Goal: Task Accomplishment & Management: Use online tool/utility

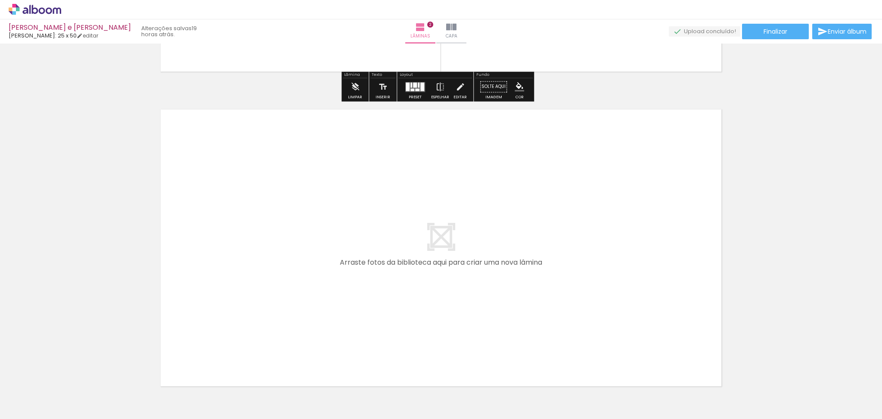
scroll to position [655, 0]
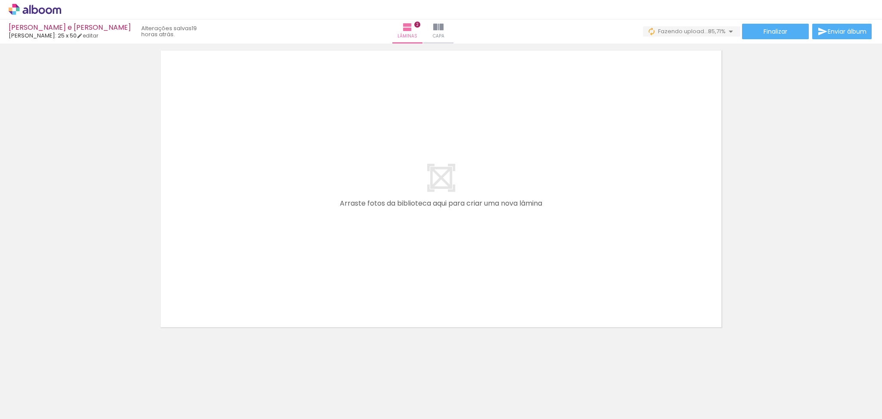
click at [670, 390] on div at bounding box center [665, 389] width 43 height 43
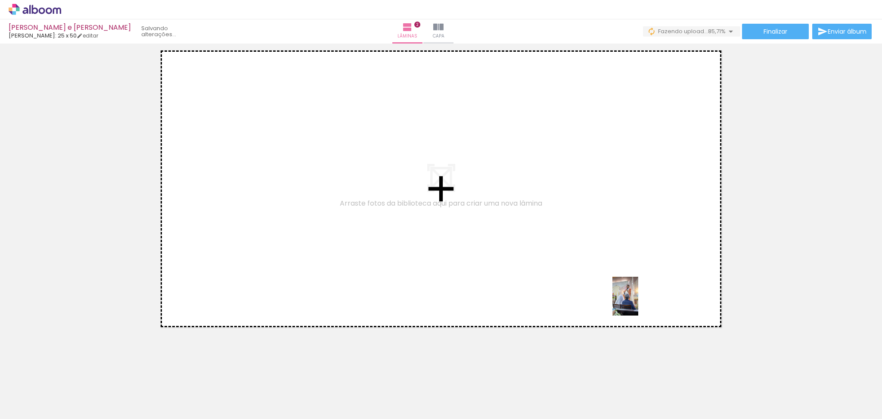
drag, startPoint x: 667, startPoint y: 392, endPoint x: 638, endPoint y: 302, distance: 94.1
click at [638, 302] on quentale-workspace at bounding box center [441, 209] width 882 height 419
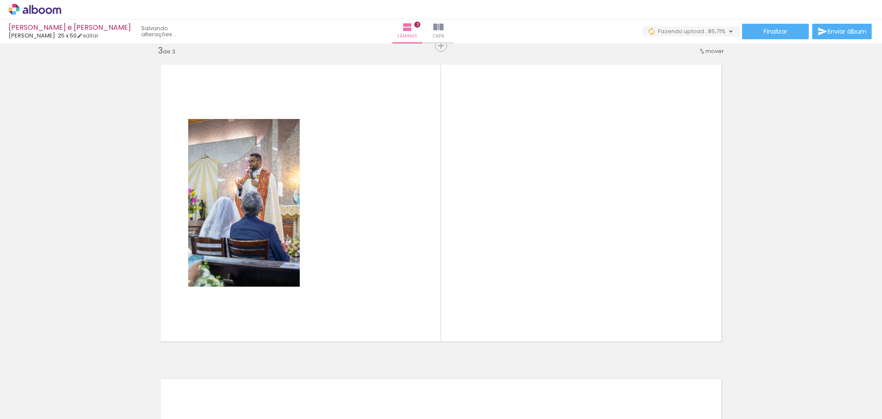
scroll to position [639, 0]
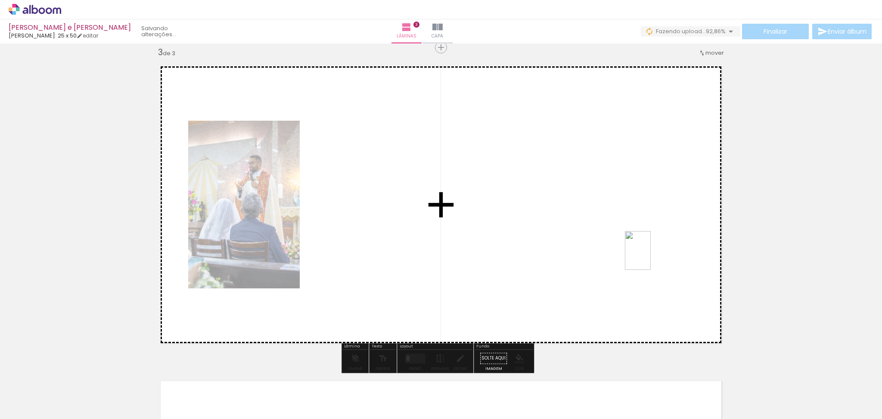
drag, startPoint x: 719, startPoint y: 402, endPoint x: 651, endPoint y: 257, distance: 160.5
click at [651, 257] on quentale-workspace at bounding box center [441, 209] width 882 height 419
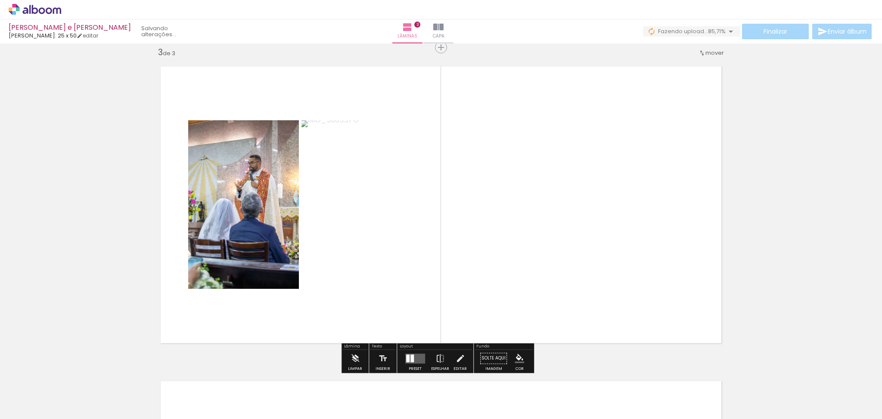
click at [411, 360] on div at bounding box center [412, 358] width 3 height 8
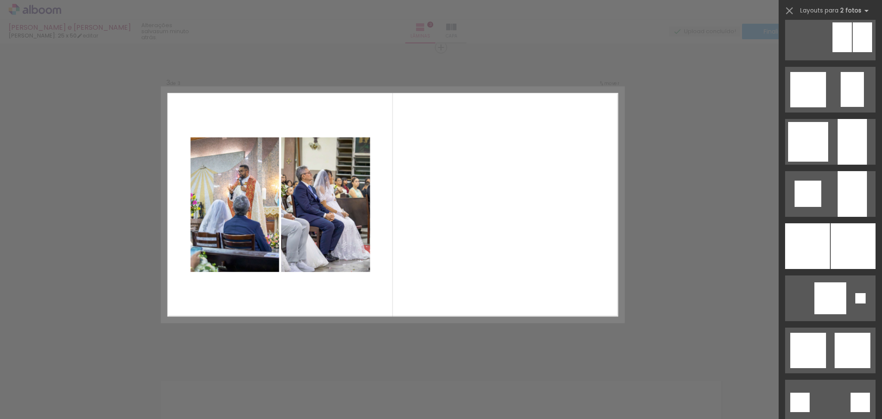
scroll to position [0, 0]
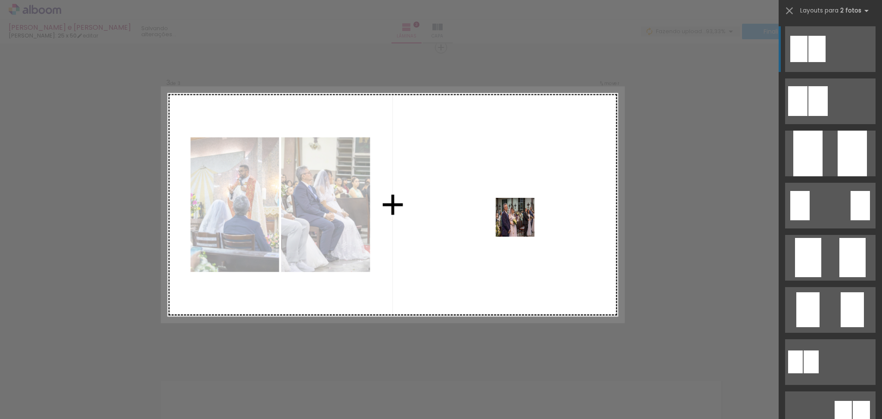
drag, startPoint x: 757, startPoint y: 398, endPoint x: 522, endPoint y: 224, distance: 293.4
click at [522, 224] on quentale-workspace at bounding box center [441, 209] width 882 height 419
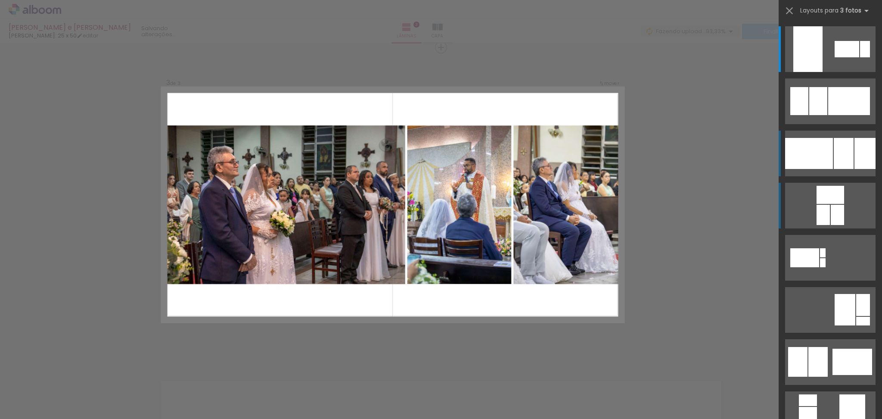
click at [806, 155] on div at bounding box center [809, 153] width 48 height 31
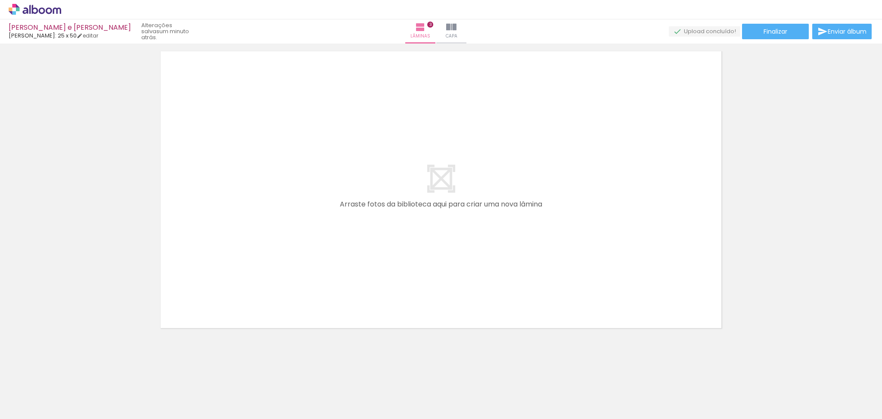
scroll to position [970, 0]
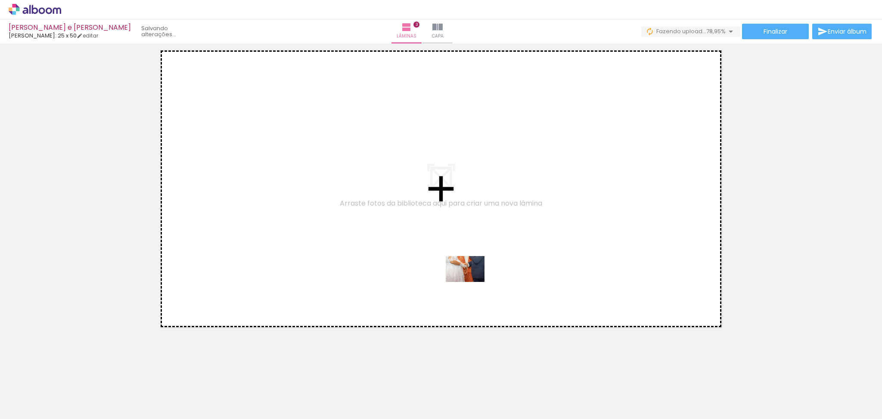
drag, startPoint x: 815, startPoint y: 399, endPoint x: 467, endPoint y: 279, distance: 368.6
click at [467, 279] on quentale-workspace at bounding box center [441, 209] width 882 height 419
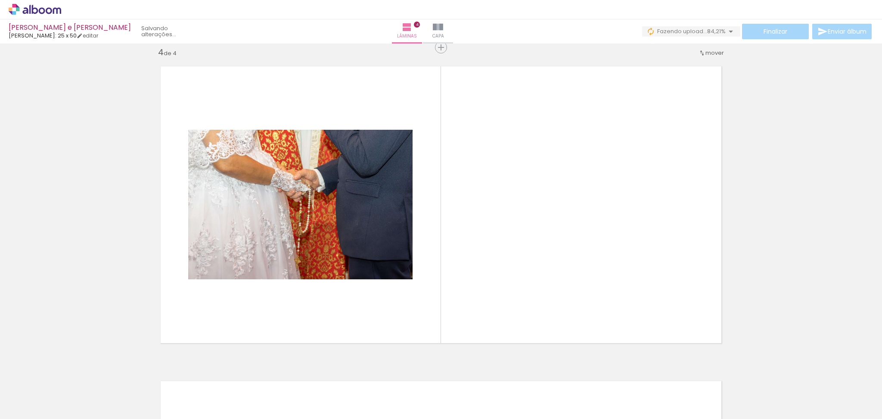
scroll to position [0, 108]
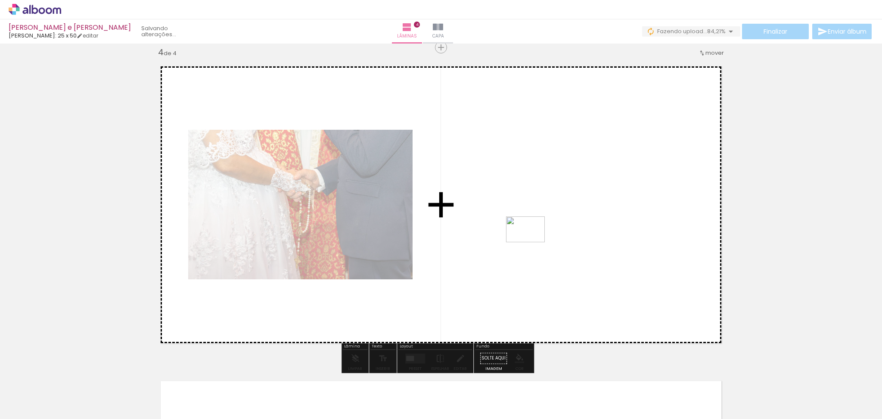
drag, startPoint x: 753, startPoint y: 401, endPoint x: 532, endPoint y: 242, distance: 272.5
click at [532, 242] on quentale-workspace at bounding box center [441, 209] width 882 height 419
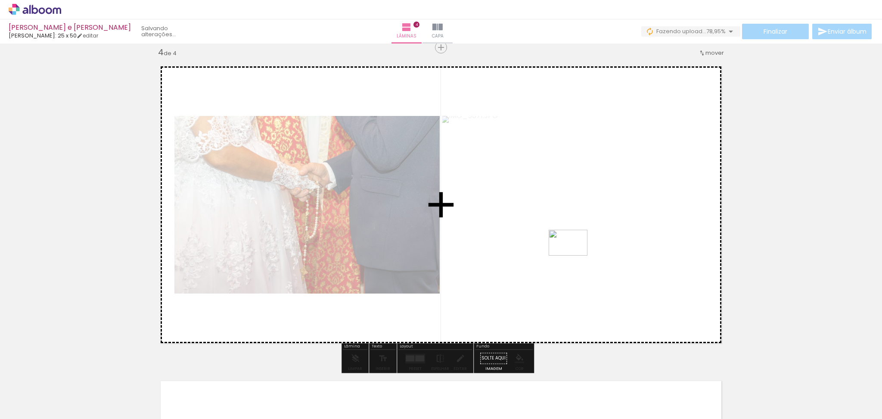
drag, startPoint x: 805, startPoint y: 395, endPoint x: 575, endPoint y: 255, distance: 269.3
click at [575, 255] on quentale-workspace at bounding box center [441, 209] width 882 height 419
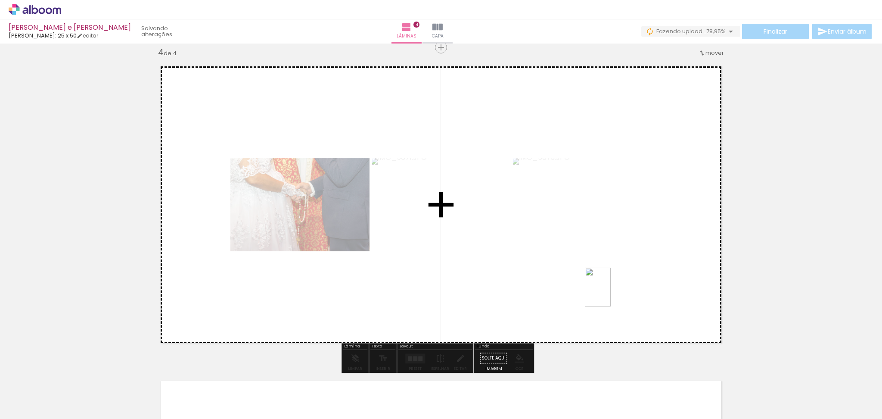
drag, startPoint x: 848, startPoint y: 399, endPoint x: 611, endPoint y: 293, distance: 259.5
click at [611, 293] on quentale-workspace at bounding box center [441, 209] width 882 height 419
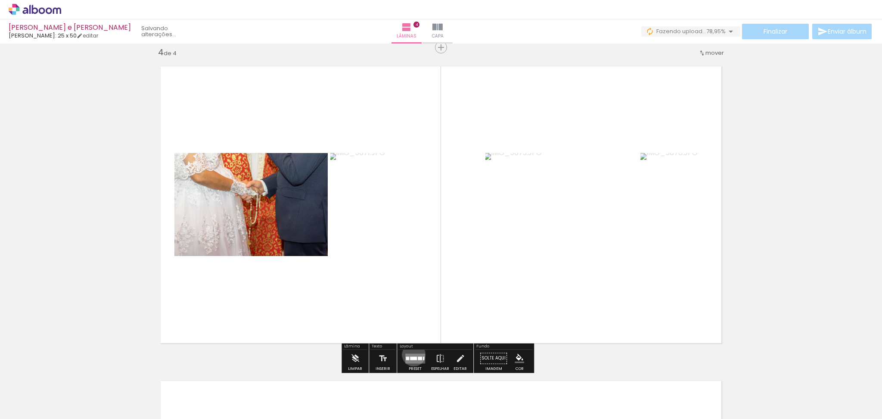
click at [412, 354] on quentale-layouter at bounding box center [415, 358] width 20 height 10
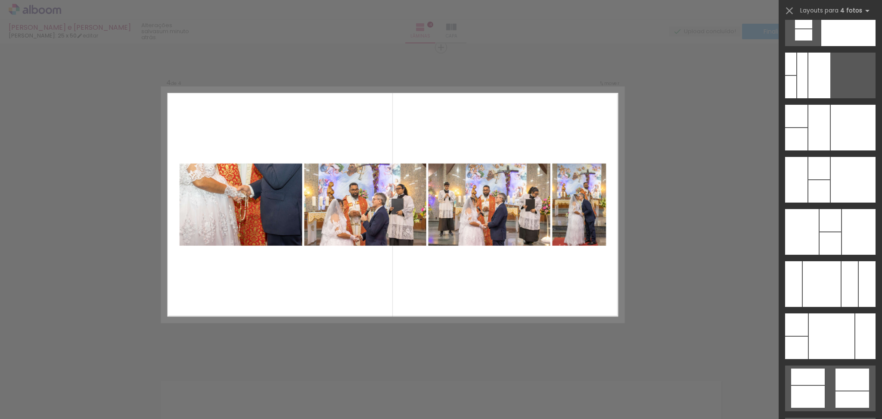
scroll to position [14475, 0]
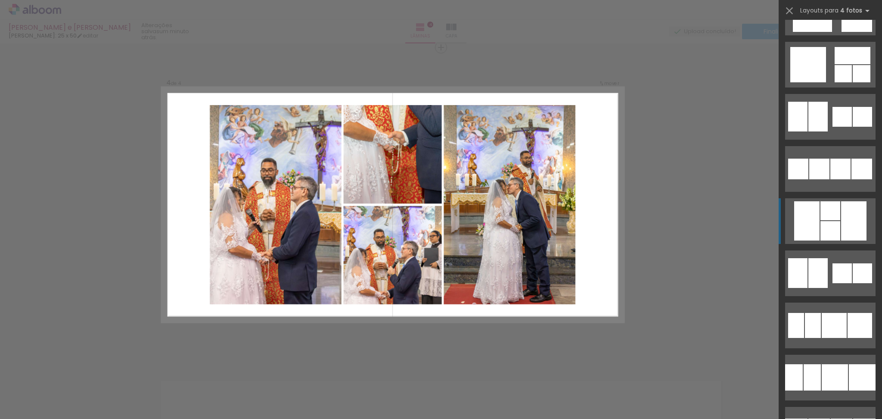
click at [829, 221] on div at bounding box center [831, 230] width 20 height 19
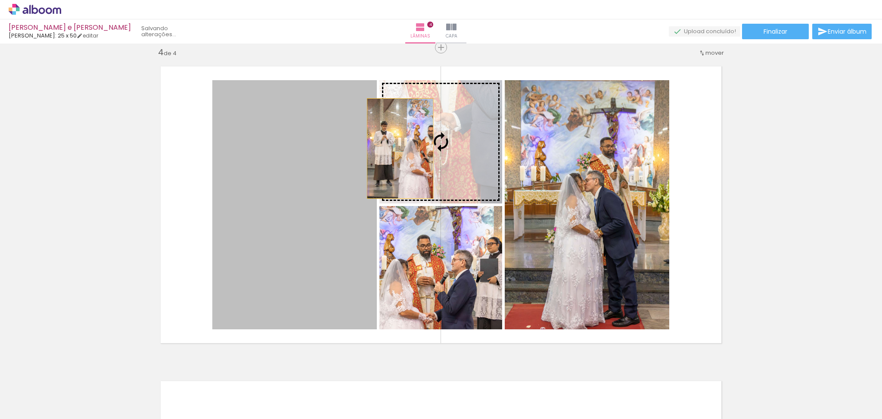
drag, startPoint x: 289, startPoint y: 222, endPoint x: 396, endPoint y: 148, distance: 130.4
click at [0, 0] on slot at bounding box center [0, 0] width 0 height 0
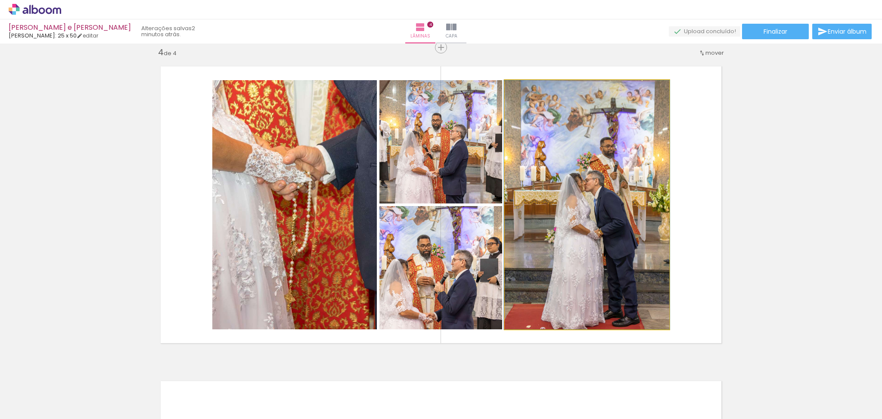
click at [626, 151] on quentale-photo at bounding box center [587, 204] width 165 height 249
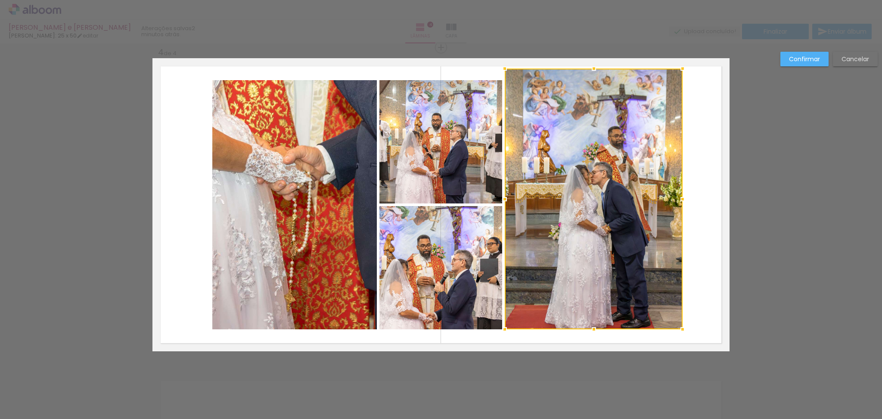
drag, startPoint x: 668, startPoint y: 76, endPoint x: 680, endPoint y: 68, distance: 14.7
click at [680, 68] on div at bounding box center [682, 68] width 17 height 17
click at [789, 57] on paper-button "Confirmar" at bounding box center [805, 59] width 48 height 15
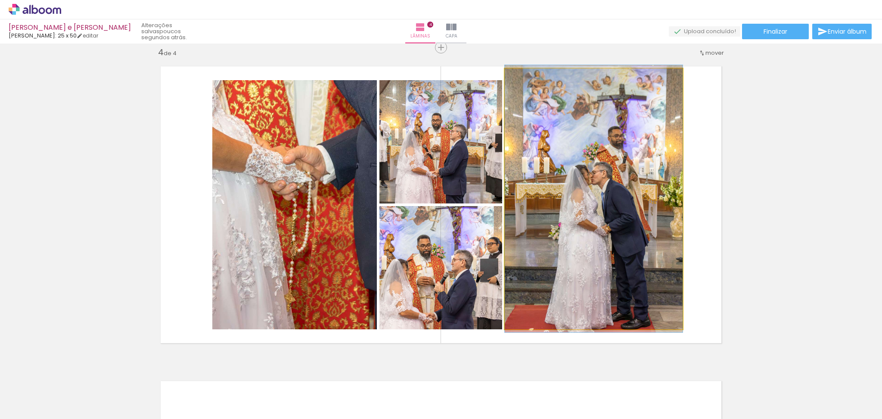
click at [640, 82] on quentale-photo at bounding box center [594, 198] width 178 height 261
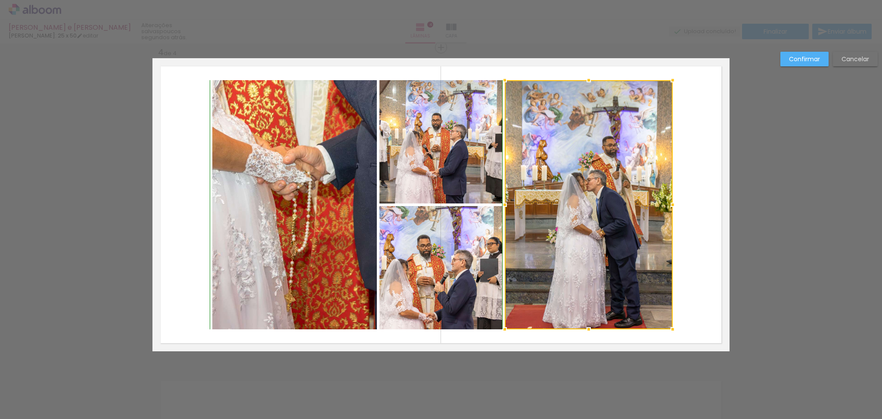
drag, startPoint x: 680, startPoint y: 66, endPoint x: 670, endPoint y: 78, distance: 15.3
click at [670, 78] on div at bounding box center [672, 80] width 17 height 17
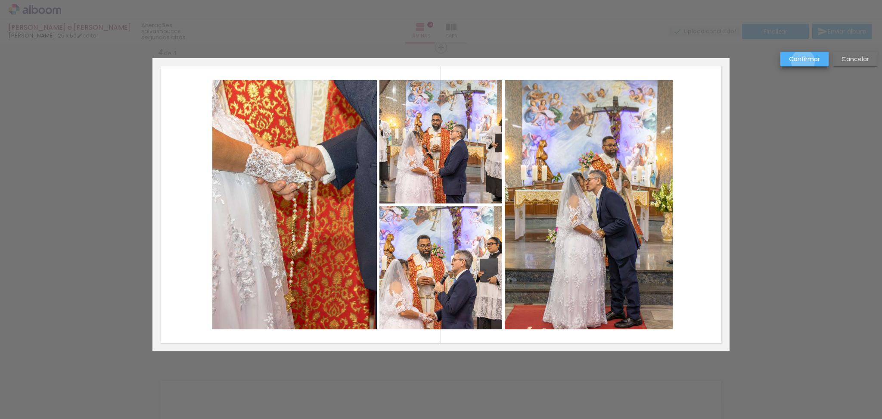
click at [0, 0] on slot "Confirmar" at bounding box center [0, 0] width 0 height 0
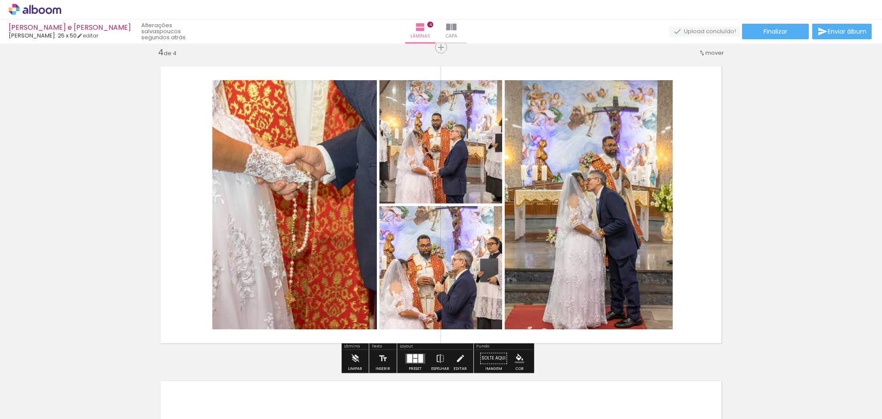
click at [324, 180] on quentale-photo at bounding box center [294, 204] width 165 height 249
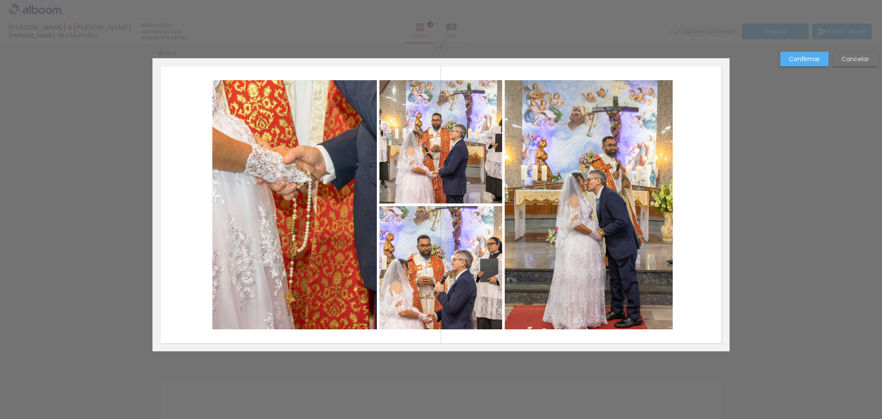
click at [274, 190] on quentale-photo at bounding box center [294, 204] width 165 height 249
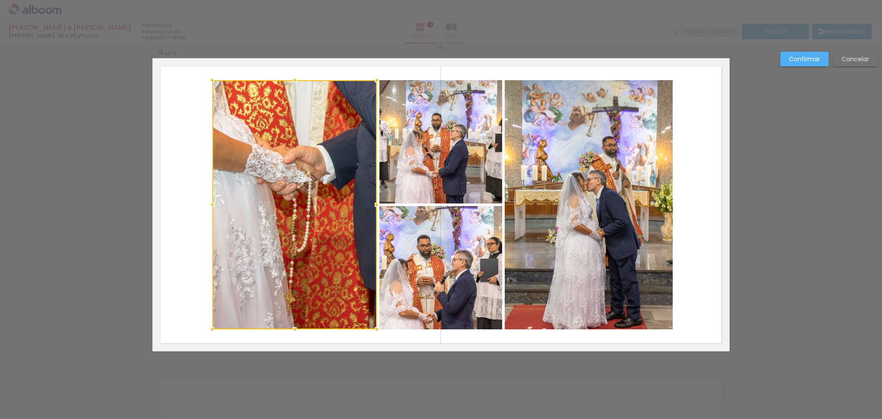
click at [273, 191] on div at bounding box center [294, 204] width 165 height 249
click at [305, 144] on div at bounding box center [294, 204] width 165 height 249
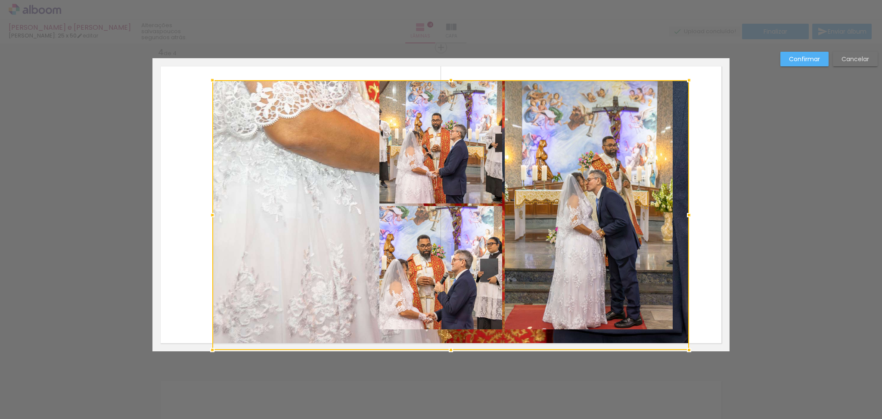
drag, startPoint x: 370, startPoint y: 330, endPoint x: 682, endPoint y: 445, distance: 333.4
click at [682, 418] on html "link( href="../../bower_components/polymer/polymer.html" rel="import" ) picture…" at bounding box center [441, 209] width 882 height 419
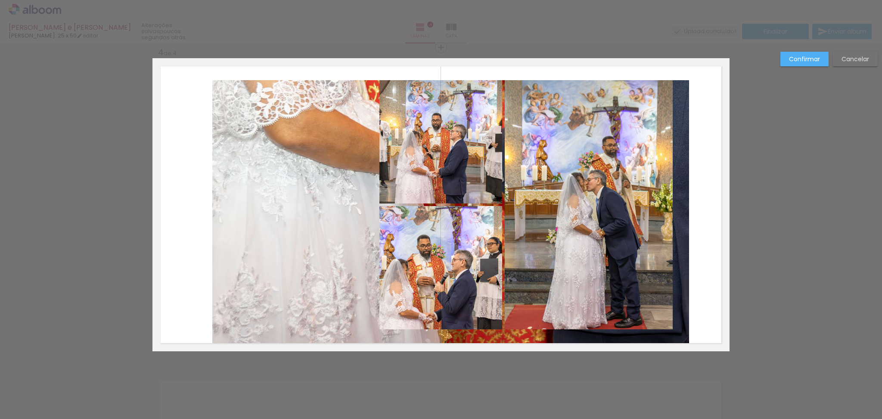
click at [810, 52] on paper-button "Confirmar" at bounding box center [805, 59] width 48 height 15
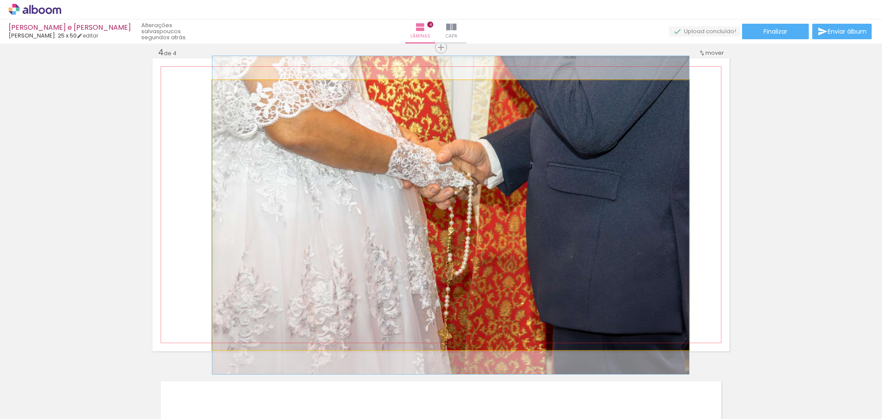
click at [250, 196] on quentale-photo at bounding box center [450, 215] width 477 height 270
click at [266, 245] on quentale-photo at bounding box center [450, 215] width 477 height 270
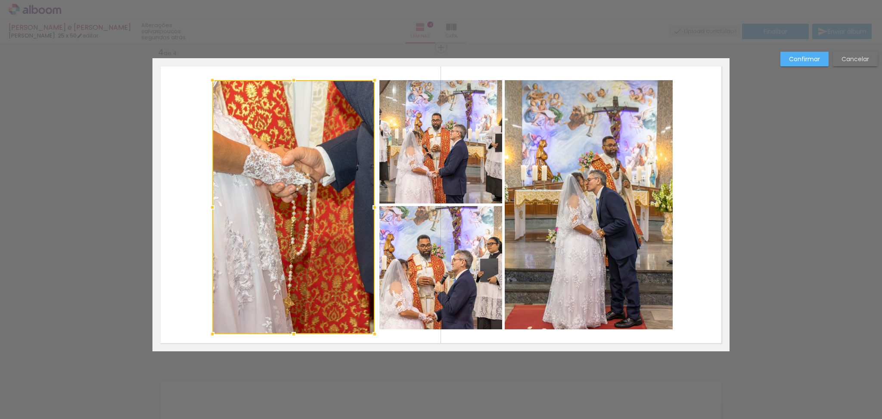
drag, startPoint x: 684, startPoint y: 351, endPoint x: 369, endPoint y: 240, distance: 333.8
click at [369, 240] on div at bounding box center [293, 207] width 162 height 254
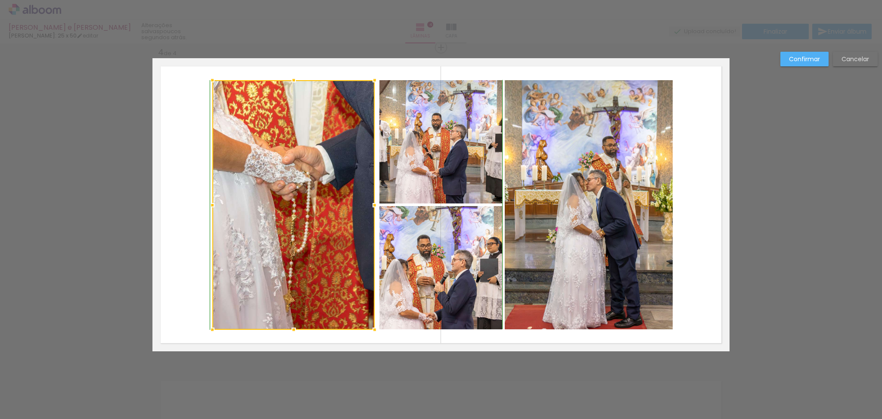
drag, startPoint x: 291, startPoint y: 333, endPoint x: 291, endPoint y: 327, distance: 6.0
click at [291, 327] on div at bounding box center [293, 329] width 17 height 17
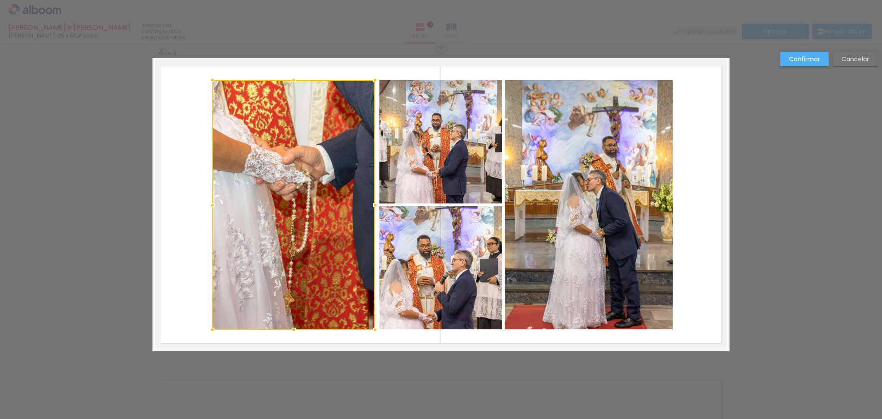
click at [374, 202] on div at bounding box center [375, 204] width 17 height 17
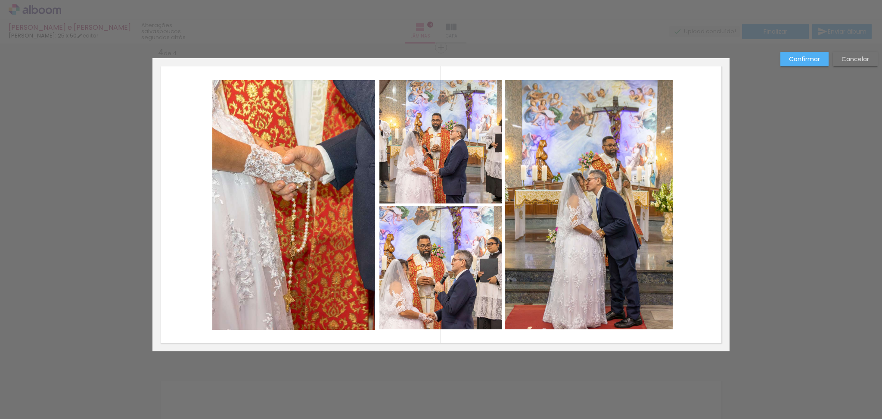
click at [347, 268] on quentale-photo at bounding box center [293, 204] width 163 height 249
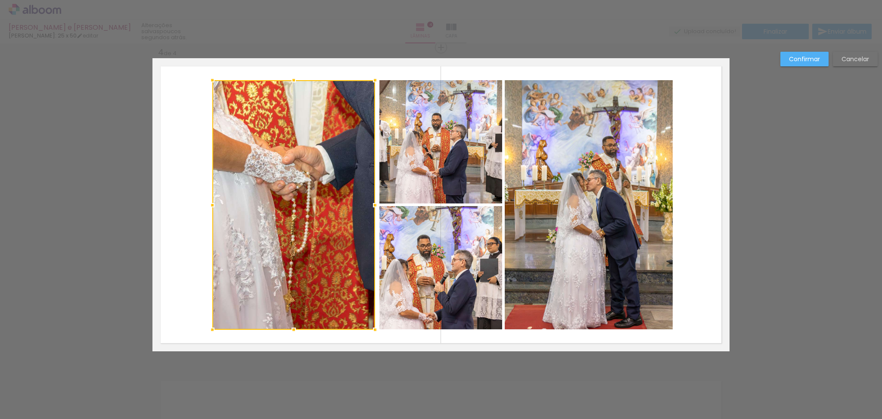
click at [316, 244] on div at bounding box center [293, 204] width 163 height 249
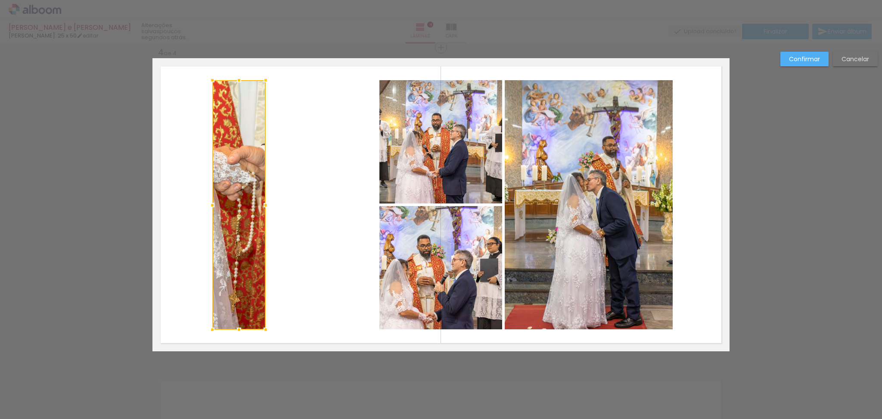
drag, startPoint x: 374, startPoint y: 201, endPoint x: 265, endPoint y: 196, distance: 109.5
click at [265, 196] on div at bounding box center [265, 204] width 17 height 17
click at [243, 199] on quentale-photo at bounding box center [238, 204] width 53 height 249
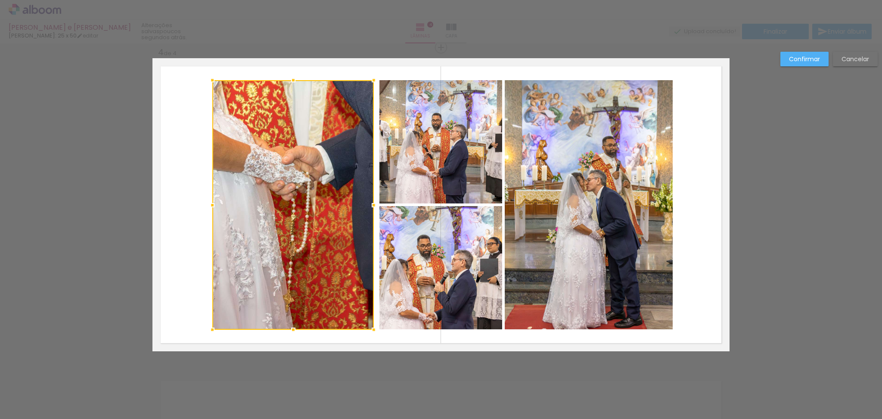
drag, startPoint x: 262, startPoint y: 206, endPoint x: 370, endPoint y: 205, distance: 107.7
click at [370, 205] on div at bounding box center [373, 204] width 17 height 17
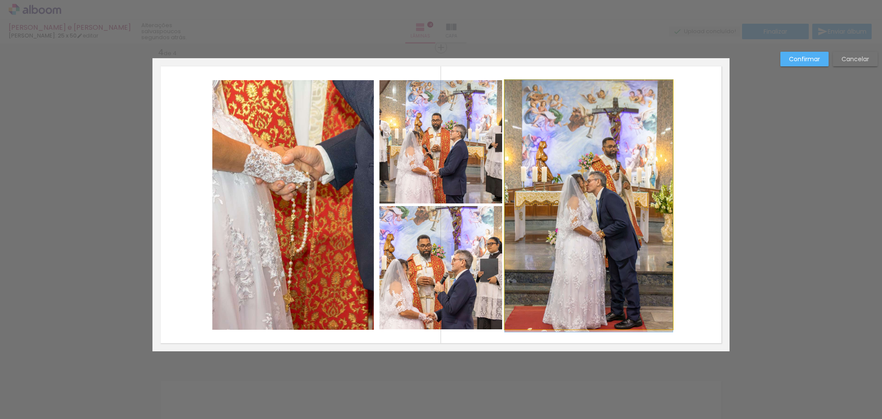
drag, startPoint x: 555, startPoint y: 168, endPoint x: 621, endPoint y: 170, distance: 65.9
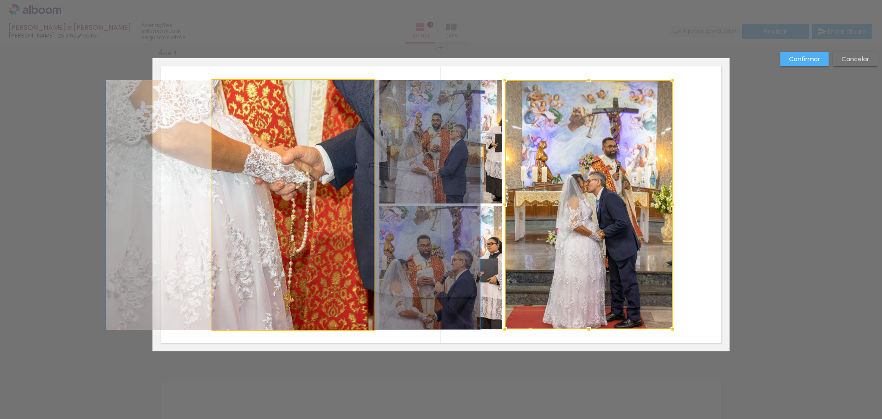
click at [225, 173] on quentale-photo at bounding box center [293, 204] width 162 height 249
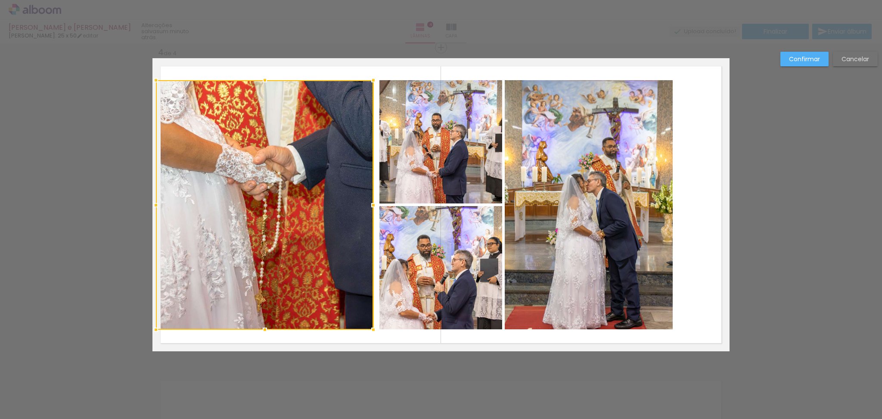
drag, startPoint x: 204, startPoint y: 204, endPoint x: 153, endPoint y: 193, distance: 52.4
click at [156, 193] on div at bounding box center [265, 204] width 218 height 249
click at [603, 164] on quentale-photo at bounding box center [589, 204] width 168 height 249
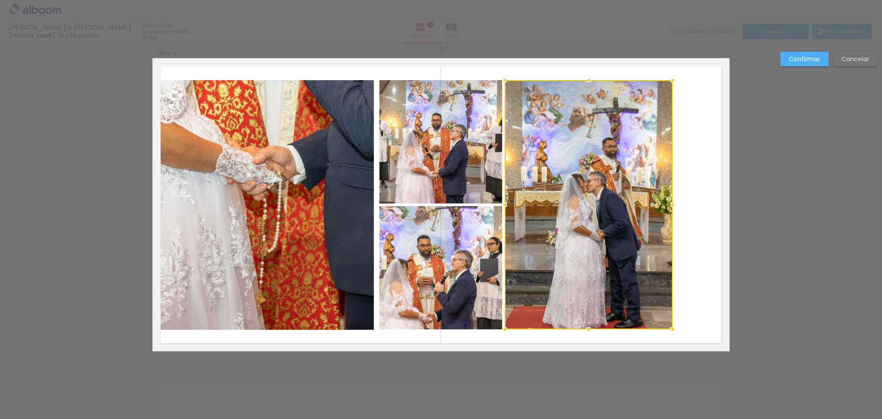
click at [0, 0] on slot "Confirmar" at bounding box center [0, 0] width 0 height 0
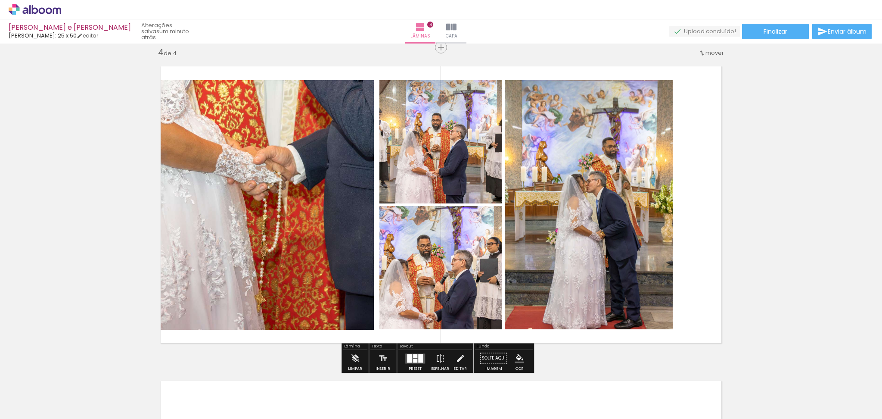
click at [610, 225] on quentale-photo at bounding box center [589, 204] width 168 height 249
click at [505, 203] on quentale-photo at bounding box center [589, 204] width 168 height 249
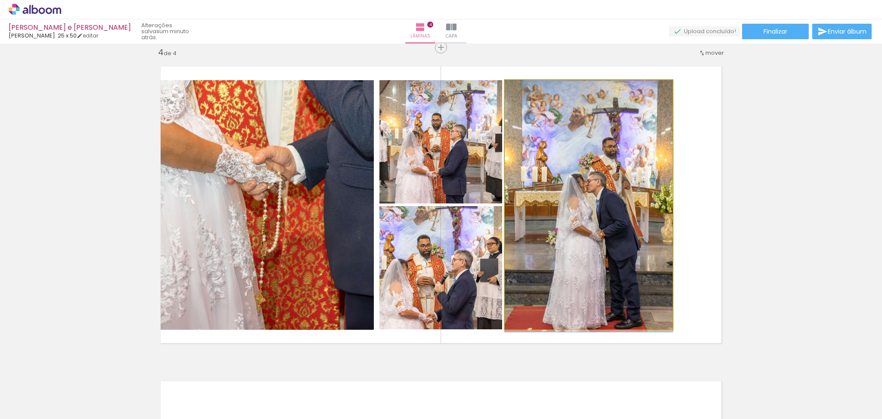
click at [505, 203] on quentale-photo at bounding box center [589, 204] width 168 height 249
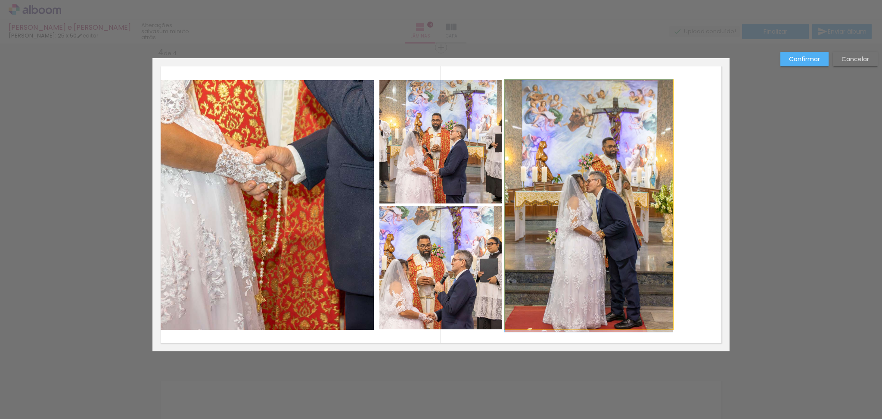
click at [523, 205] on quentale-photo at bounding box center [589, 204] width 168 height 249
click at [523, 205] on div at bounding box center [589, 204] width 168 height 249
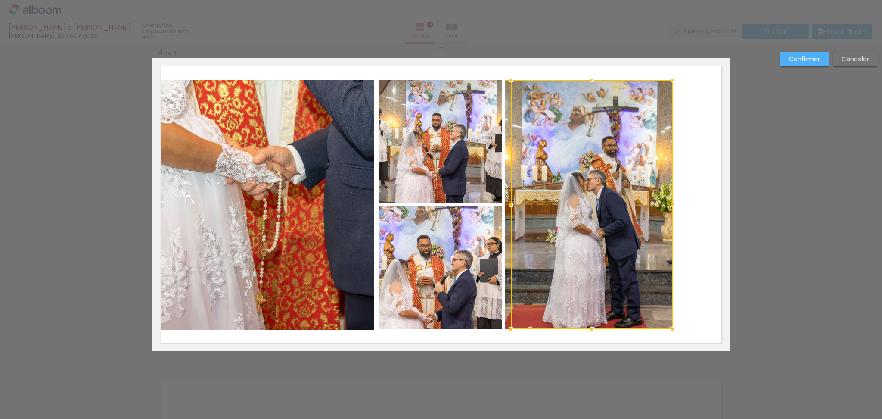
click at [502, 203] on div at bounding box center [510, 204] width 17 height 17
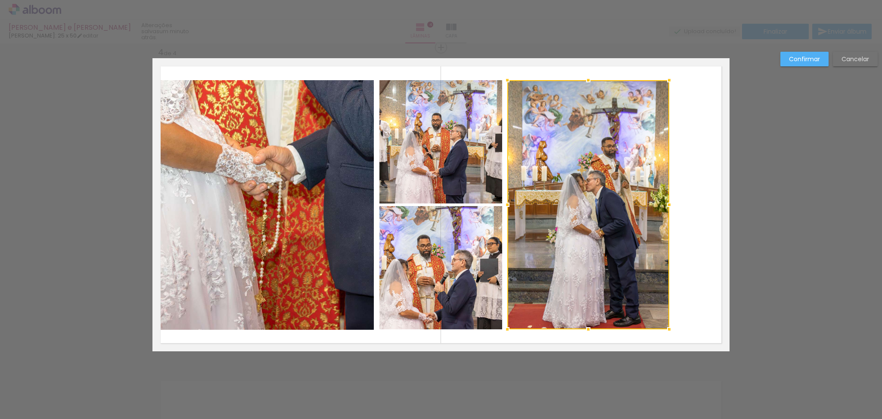
click at [501, 207] on div at bounding box center [507, 204] width 17 height 17
click at [644, 178] on quentale-photo at bounding box center [588, 204] width 162 height 249
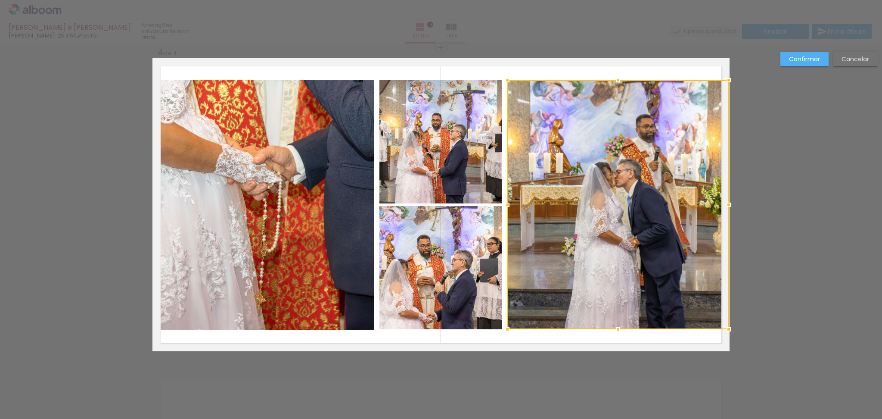
drag, startPoint x: 666, startPoint y: 206, endPoint x: 727, endPoint y: 200, distance: 61.5
click at [727, 200] on div at bounding box center [728, 204] width 17 height 17
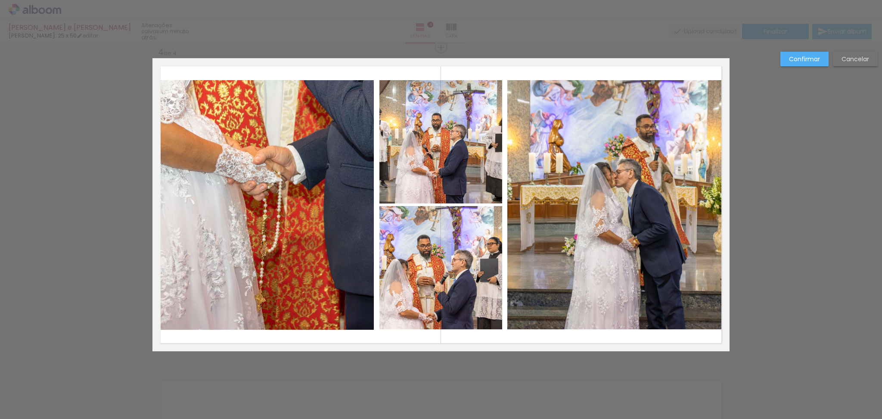
click at [654, 197] on quentale-photo at bounding box center [617, 204] width 221 height 249
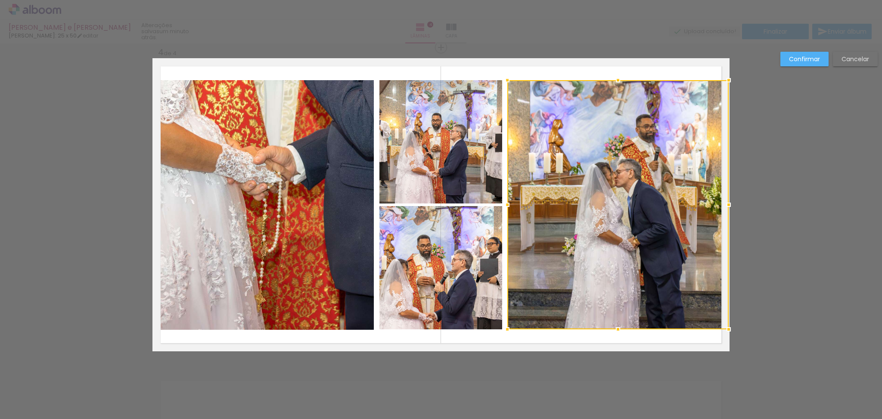
drag, startPoint x: 654, startPoint y: 197, endPoint x: 649, endPoint y: 197, distance: 5.2
click at [653, 197] on div at bounding box center [617, 204] width 221 height 249
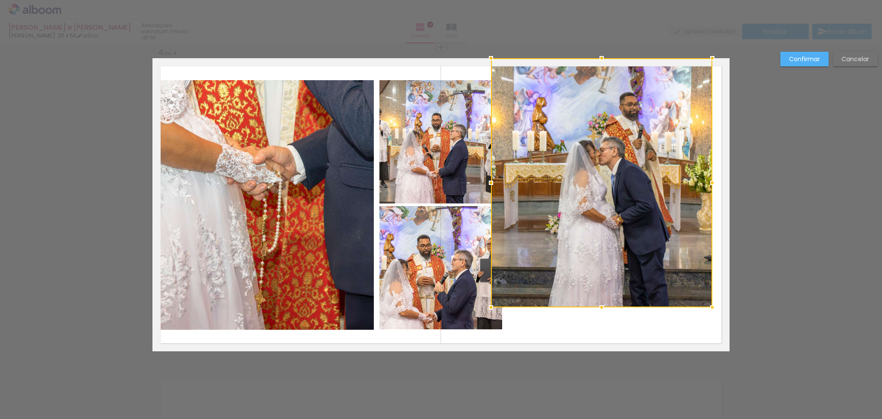
drag, startPoint x: 632, startPoint y: 213, endPoint x: 619, endPoint y: 187, distance: 29.5
click at [619, 187] on div at bounding box center [601, 182] width 221 height 249
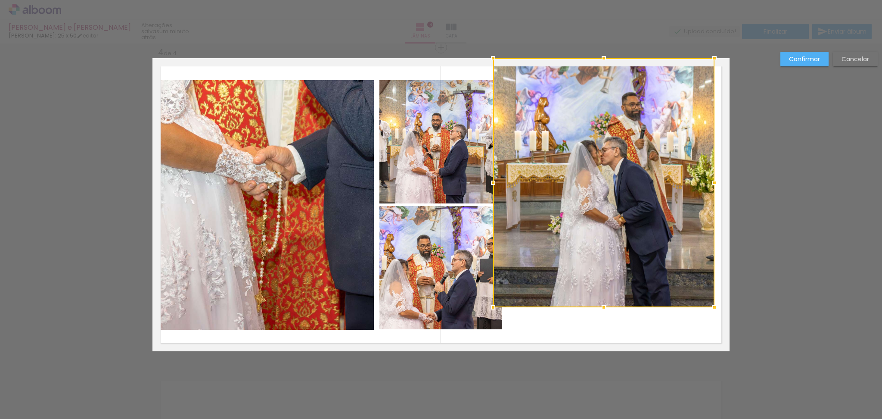
click at [0, 0] on slot "Cancelar" at bounding box center [0, 0] width 0 height 0
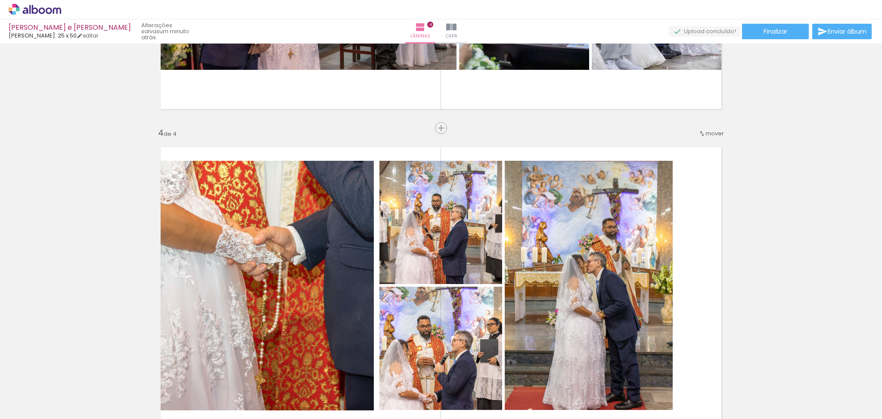
scroll to position [839, 0]
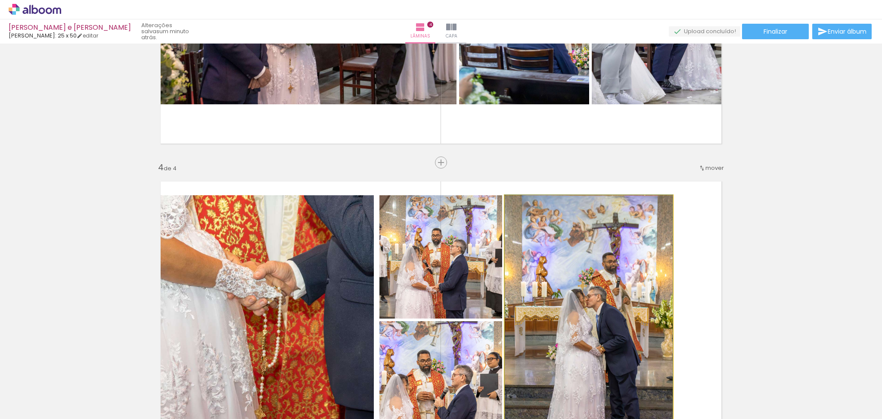
click at [598, 238] on quentale-photo at bounding box center [589, 319] width 168 height 249
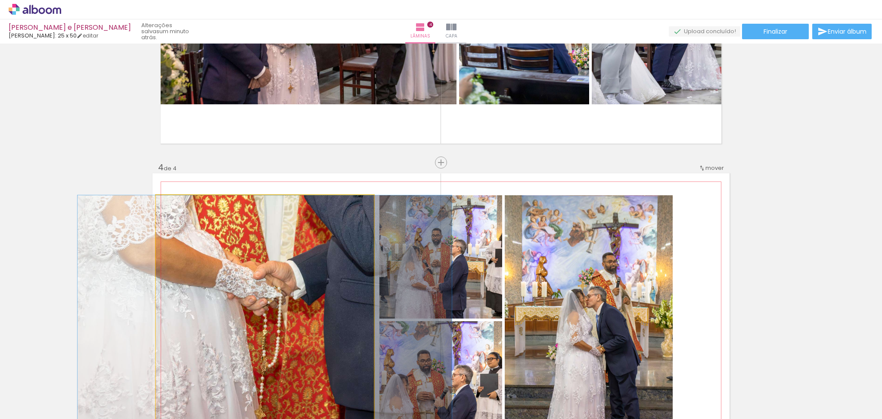
click at [247, 242] on quentale-photo at bounding box center [265, 319] width 218 height 249
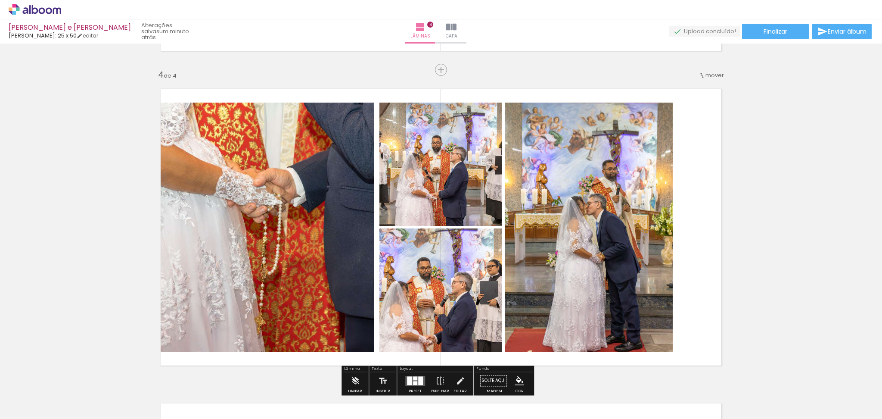
scroll to position [1069, 0]
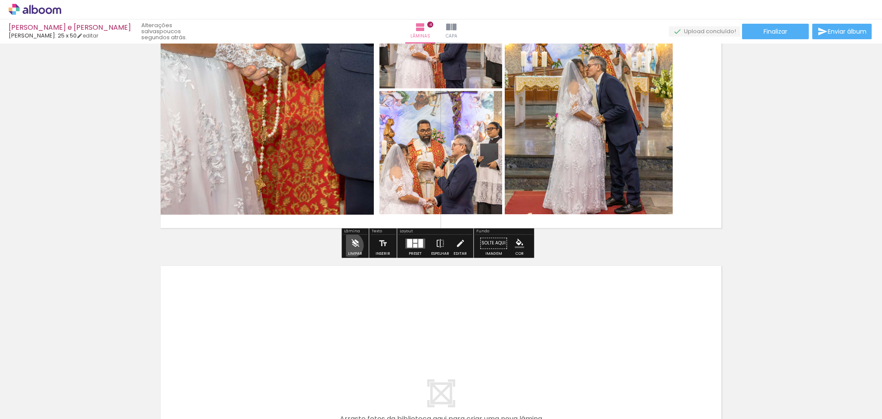
click at [351, 245] on iron-icon at bounding box center [355, 242] width 9 height 17
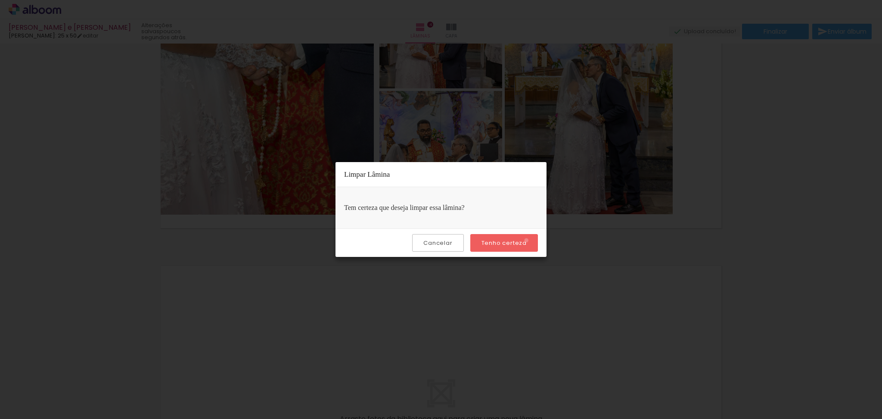
click at [528, 240] on paper-button "Tenho certeza" at bounding box center [504, 243] width 68 height 18
click at [508, 246] on paper-button "Tenho certeza" at bounding box center [504, 243] width 68 height 18
click at [0, 0] on slot "Tenho certeza" at bounding box center [0, 0] width 0 height 0
click at [425, 244] on paper-button "Cancelar" at bounding box center [437, 243] width 51 height 18
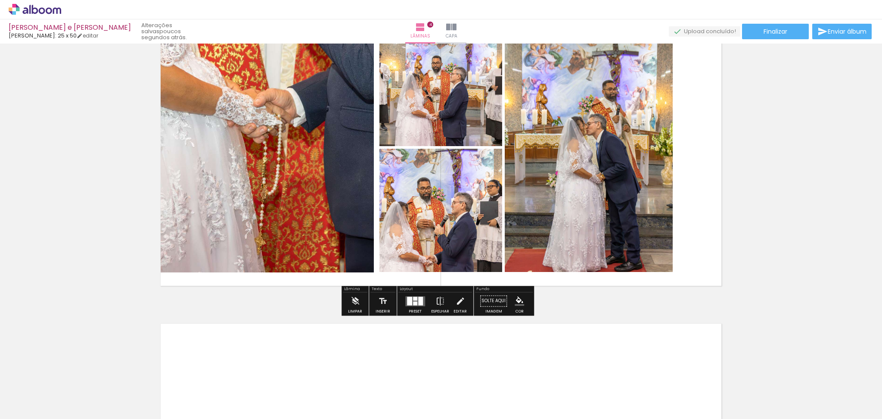
scroll to position [954, 0]
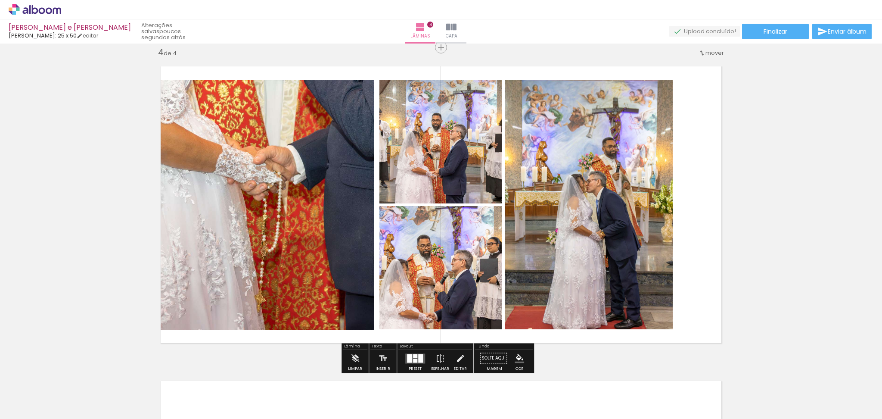
drag, startPoint x: 249, startPoint y: 216, endPoint x: 233, endPoint y: 217, distance: 15.1
click at [233, 217] on quentale-photo at bounding box center [265, 204] width 218 height 249
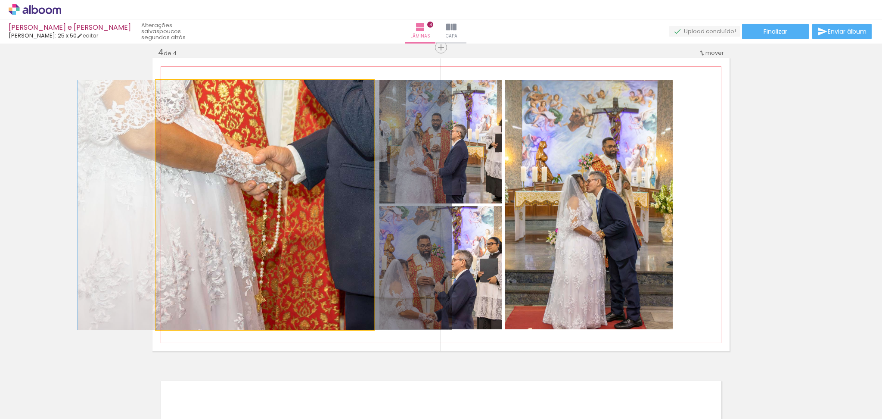
click at [233, 217] on quentale-photo at bounding box center [265, 204] width 218 height 249
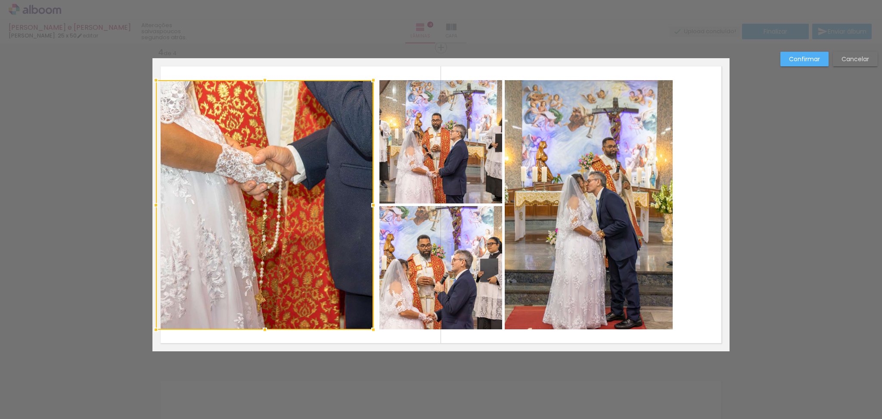
click at [0, 0] on slot "Cancelar" at bounding box center [0, 0] width 0 height 0
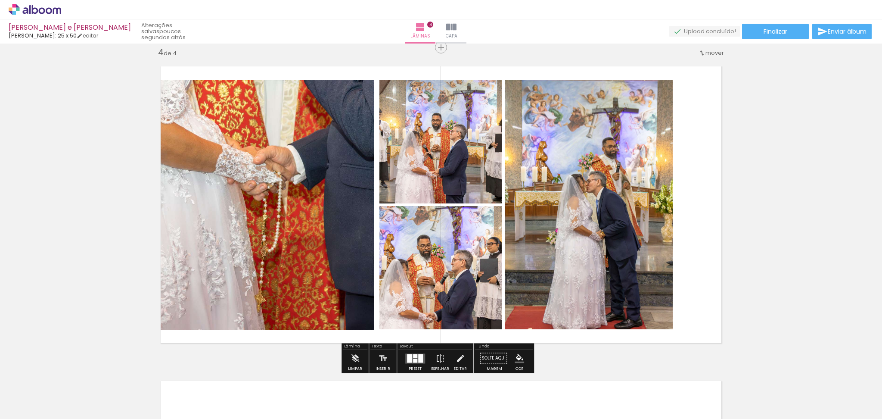
click at [405, 358] on quentale-layouter at bounding box center [415, 358] width 20 height 10
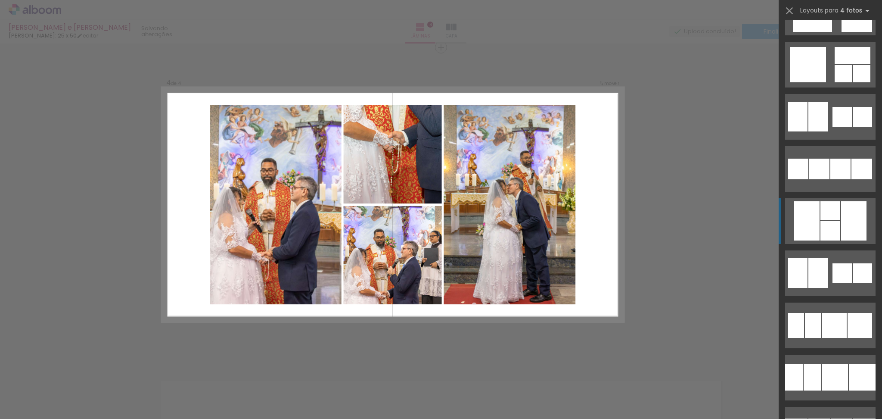
scroll to position [14647, 0]
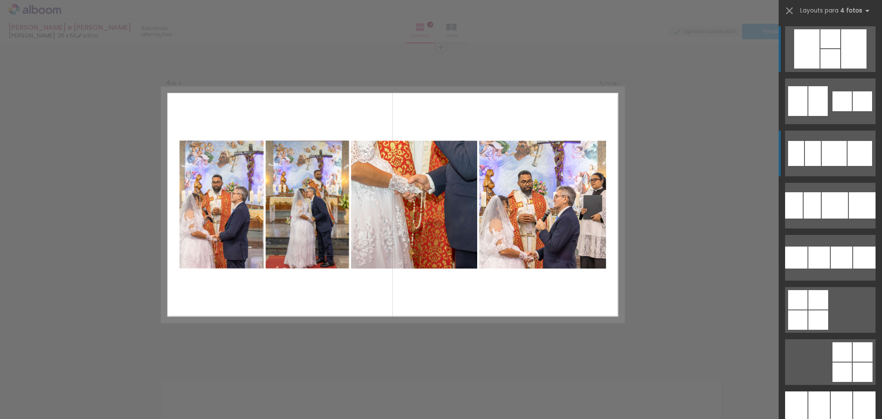
click at [837, 147] on div at bounding box center [834, 153] width 25 height 25
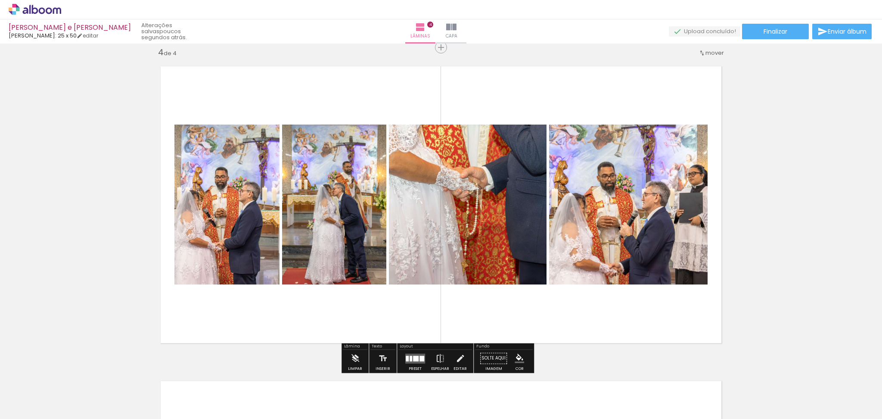
click at [418, 361] on quentale-layouter at bounding box center [415, 358] width 20 height 10
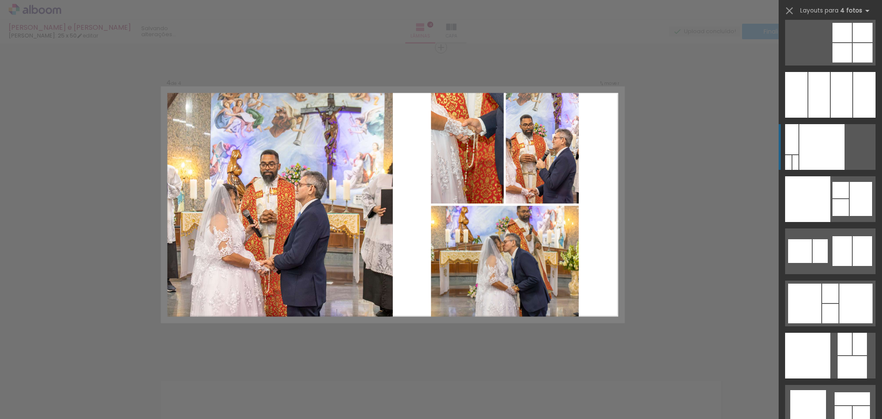
scroll to position [14980, 0]
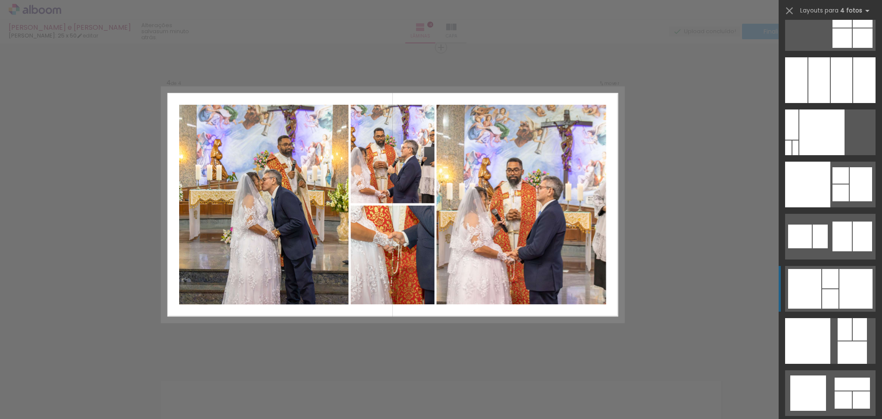
click at [822, 295] on div at bounding box center [830, 298] width 16 height 19
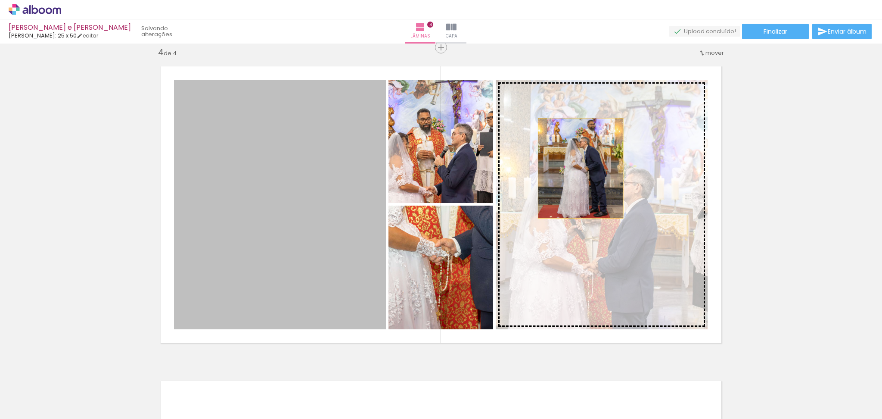
drag, startPoint x: 293, startPoint y: 215, endPoint x: 576, endPoint y: 168, distance: 287.0
click at [0, 0] on slot at bounding box center [0, 0] width 0 height 0
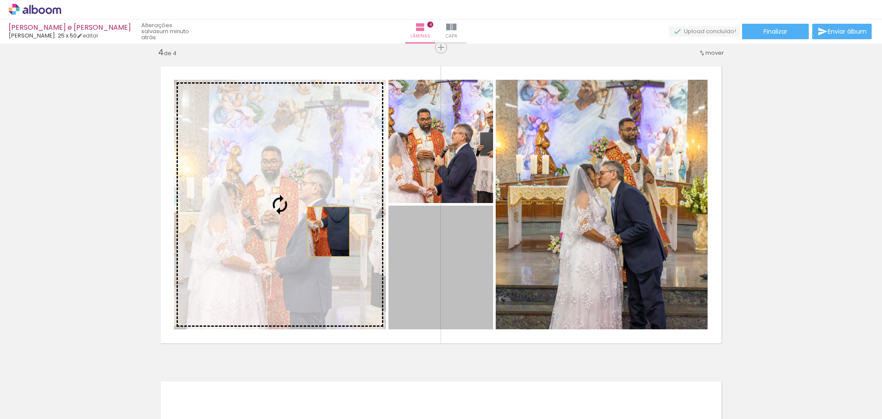
drag, startPoint x: 429, startPoint y: 264, endPoint x: 324, endPoint y: 231, distance: 110.1
click at [0, 0] on slot at bounding box center [0, 0] width 0 height 0
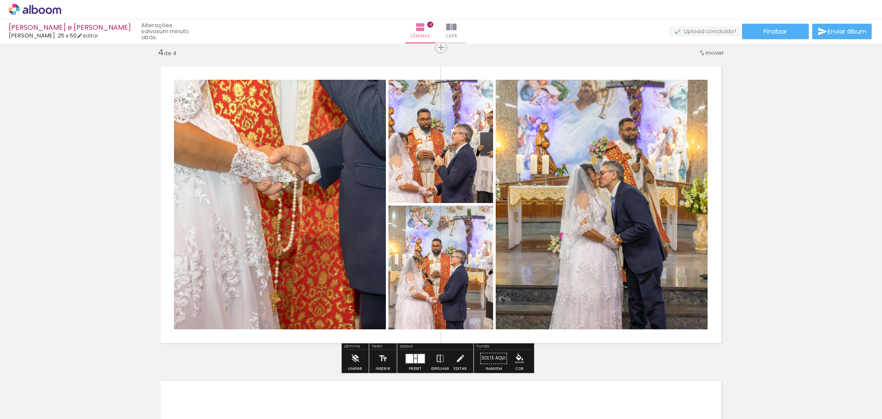
click at [424, 144] on quentale-photo at bounding box center [441, 141] width 105 height 123
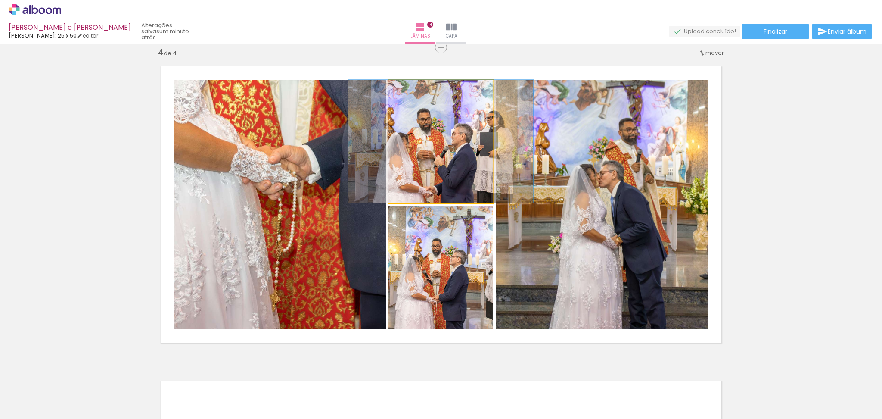
click at [424, 144] on quentale-photo at bounding box center [441, 141] width 105 height 123
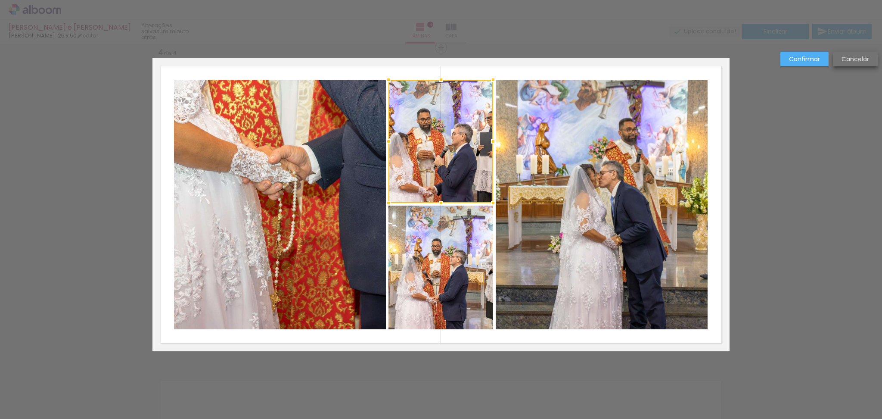
click at [0, 0] on slot "Cancelar" at bounding box center [0, 0] width 0 height 0
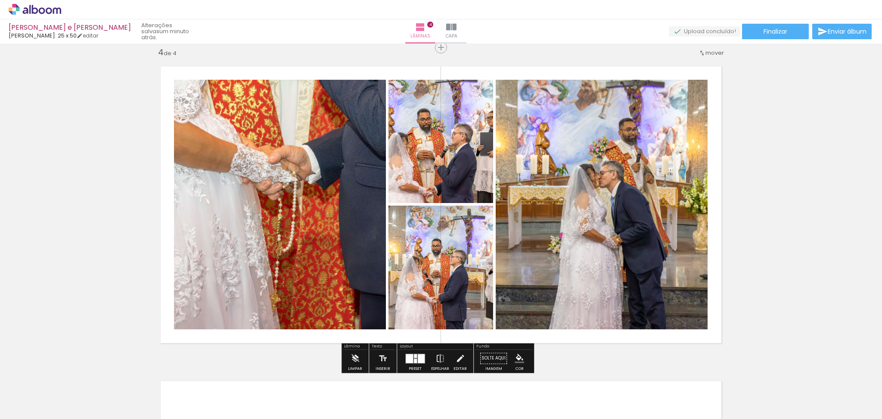
click at [389, 151] on quentale-photo at bounding box center [441, 141] width 105 height 123
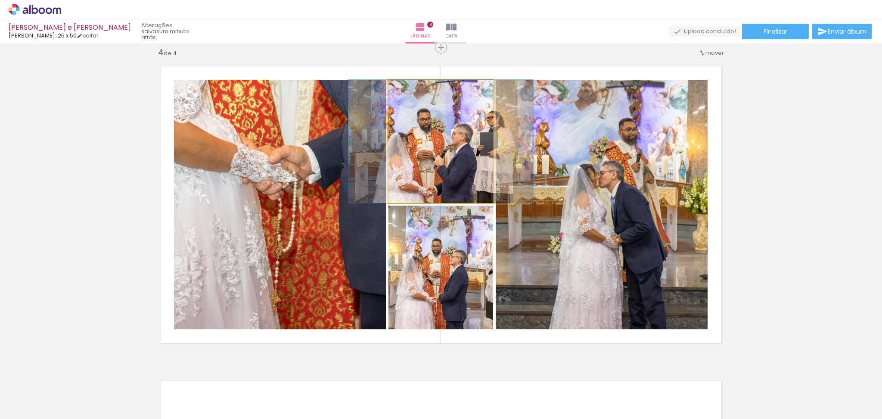
drag, startPoint x: 406, startPoint y: 90, endPoint x: 396, endPoint y: 92, distance: 10.1
type paper-slider "100"
click at [396, 92] on div at bounding box center [421, 88] width 60 height 13
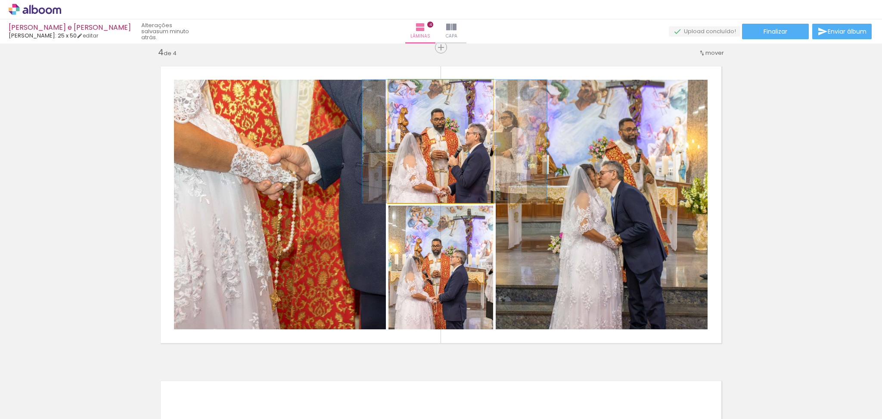
drag, startPoint x: 422, startPoint y: 135, endPoint x: 436, endPoint y: 135, distance: 13.8
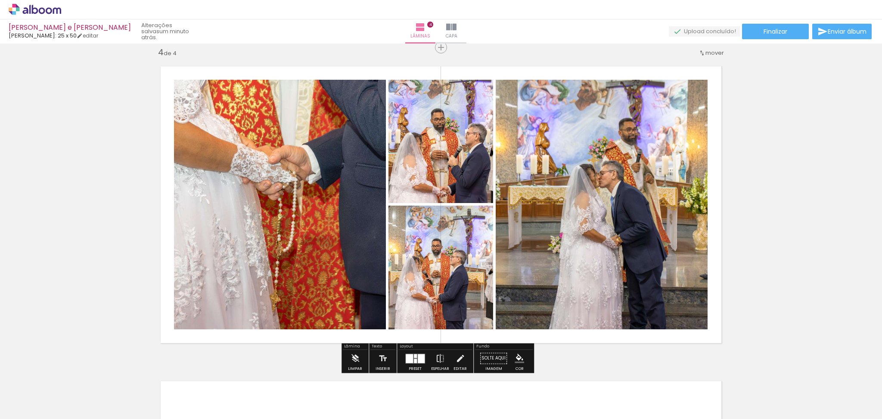
click at [408, 248] on quentale-photo at bounding box center [441, 267] width 105 height 124
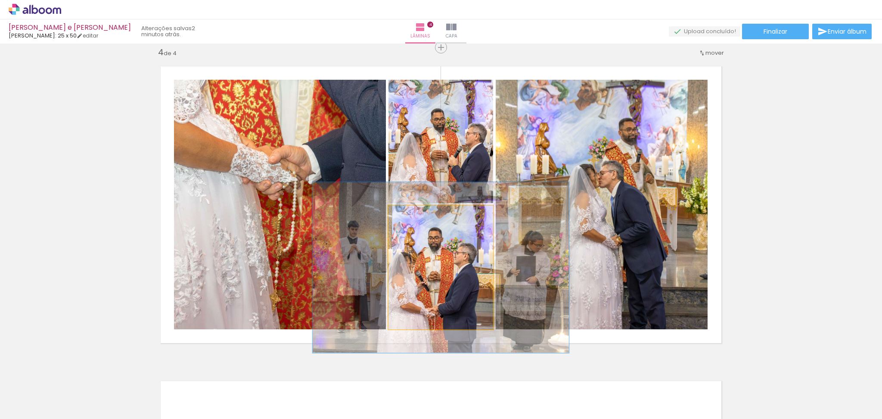
drag, startPoint x: 404, startPoint y: 211, endPoint x: 416, endPoint y: 211, distance: 11.2
click at [416, 211] on div at bounding box center [420, 215] width 8 height 8
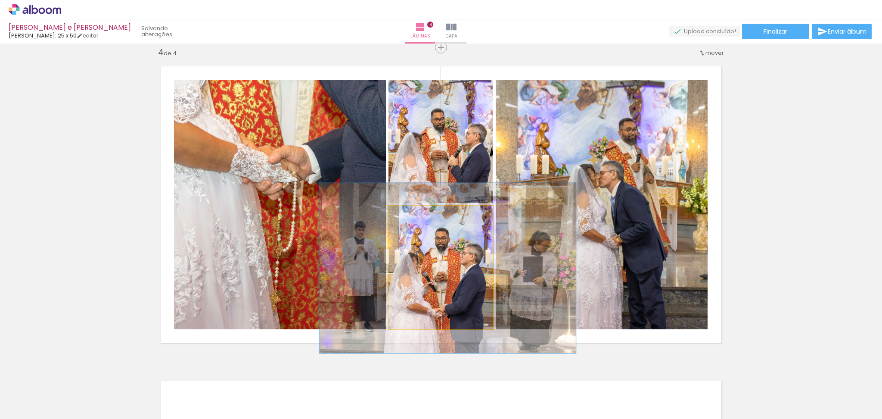
drag, startPoint x: 429, startPoint y: 263, endPoint x: 436, endPoint y: 264, distance: 6.9
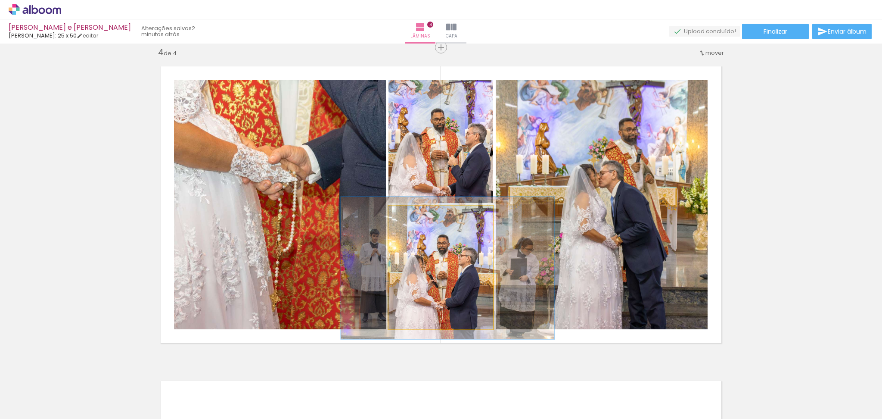
drag, startPoint x: 419, startPoint y: 217, endPoint x: 411, endPoint y: 218, distance: 7.8
type paper-slider "115"
click at [411, 218] on div at bounding box center [414, 215] width 14 height 14
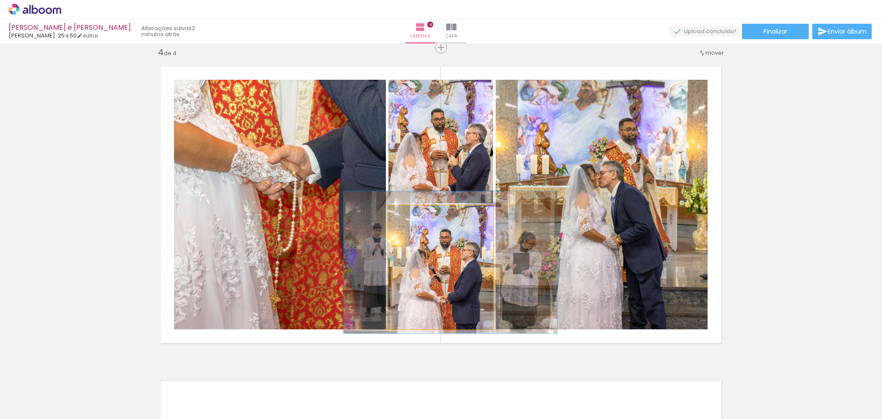
drag, startPoint x: 458, startPoint y: 281, endPoint x: 460, endPoint y: 275, distance: 6.2
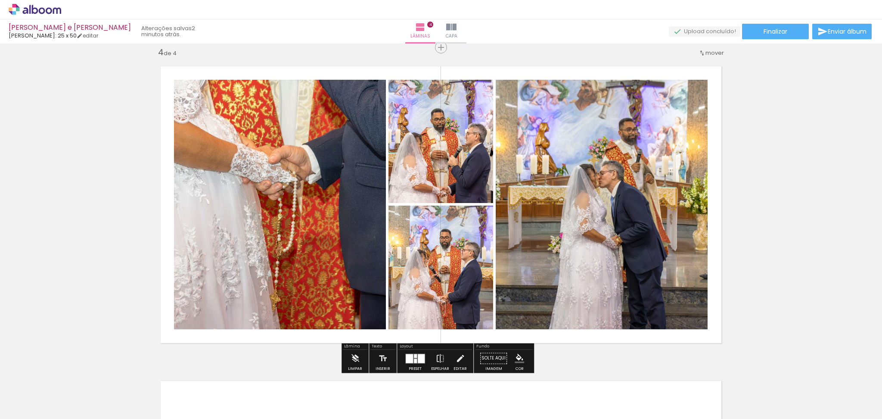
click at [612, 195] on quentale-photo at bounding box center [602, 204] width 212 height 249
click at [314, 183] on quentale-photo at bounding box center [280, 204] width 212 height 249
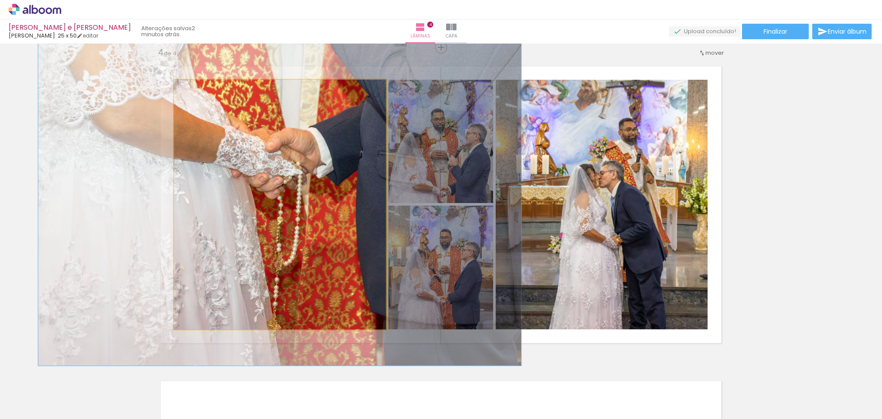
drag, startPoint x: 193, startPoint y: 90, endPoint x: 202, endPoint y: 88, distance: 8.8
click at [202, 88] on div at bounding box center [203, 89] width 14 height 14
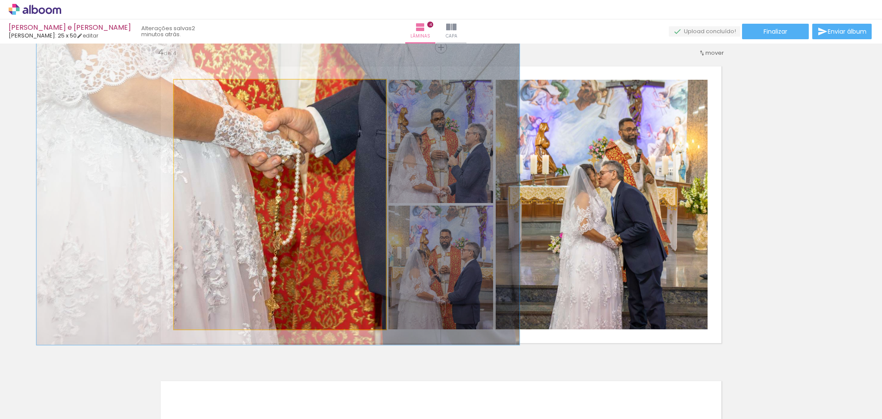
drag, startPoint x: 259, startPoint y: 209, endPoint x: 257, endPoint y: 188, distance: 20.7
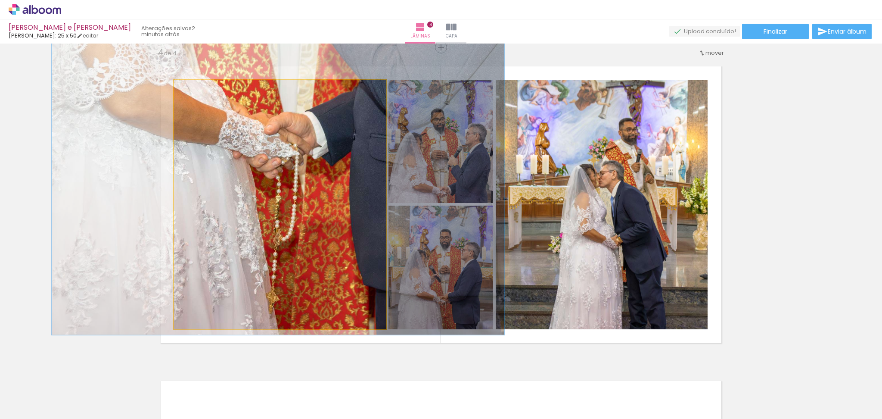
type paper-slider "121"
click at [201, 92] on div at bounding box center [201, 89] width 14 height 14
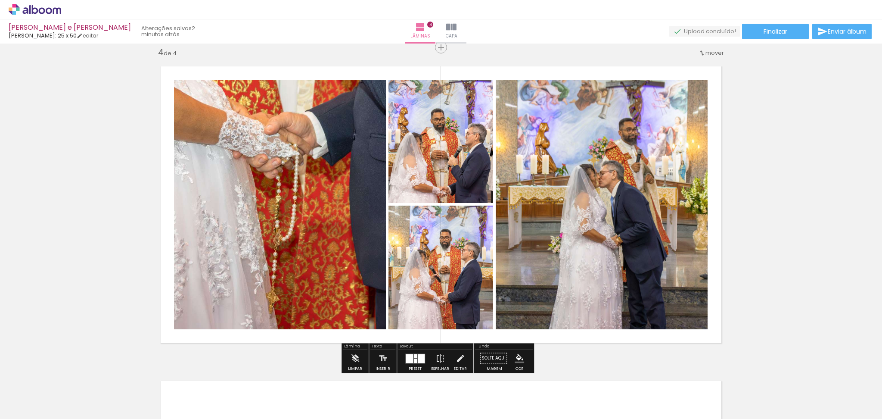
click at [586, 215] on quentale-photo at bounding box center [602, 204] width 212 height 249
click at [590, 189] on quentale-photo at bounding box center [602, 204] width 212 height 249
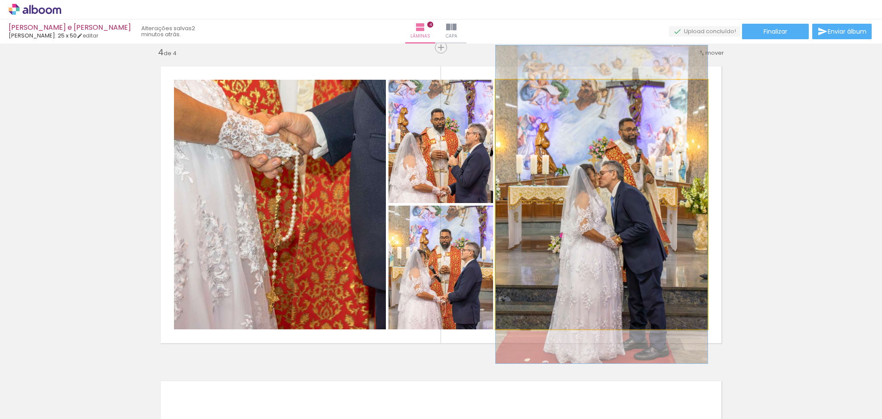
click at [590, 189] on quentale-photo at bounding box center [602, 204] width 212 height 249
drag, startPoint x: 513, startPoint y: 89, endPoint x: 498, endPoint y: 90, distance: 14.7
click at [498, 90] on div at bounding box center [528, 88] width 60 height 13
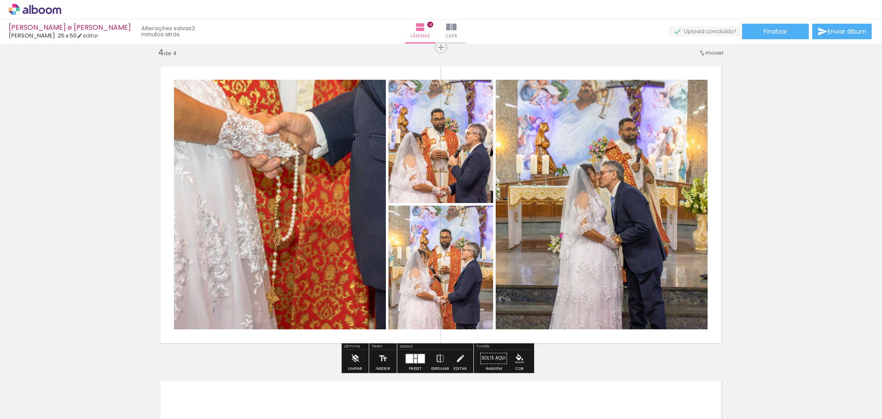
click at [663, 261] on quentale-photo at bounding box center [602, 204] width 212 height 249
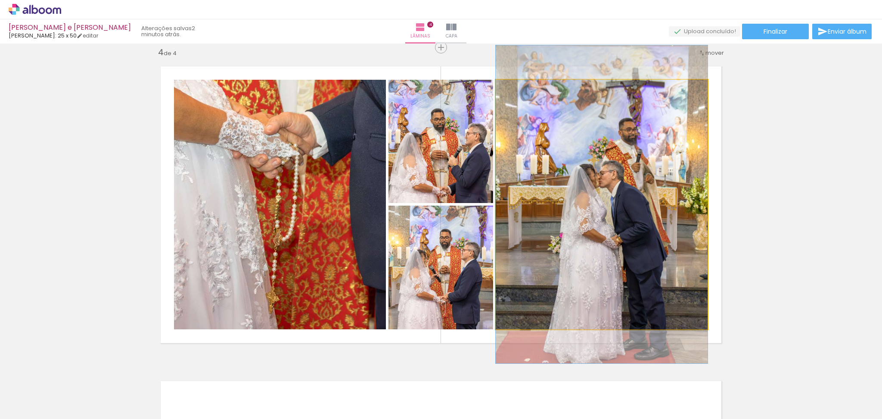
click at [642, 217] on quentale-photo at bounding box center [602, 204] width 212 height 249
click at [593, 320] on quentale-photo at bounding box center [602, 204] width 212 height 249
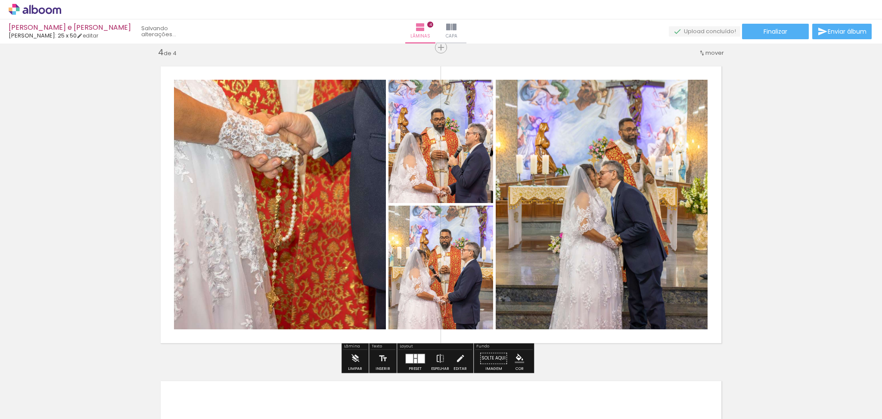
click at [645, 209] on quentale-photo at bounding box center [602, 204] width 212 height 249
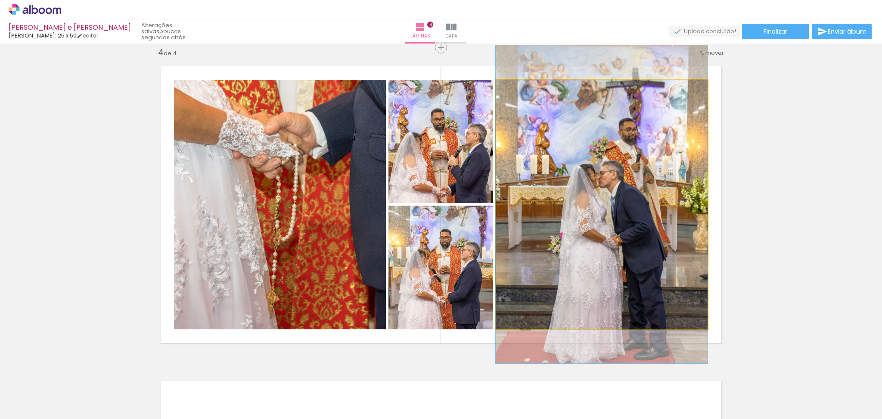
click at [645, 209] on quentale-photo at bounding box center [602, 204] width 212 height 249
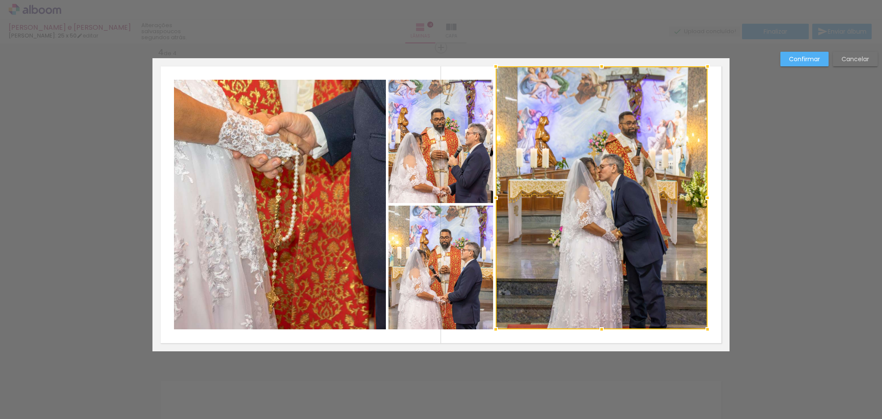
drag, startPoint x: 598, startPoint y: 79, endPoint x: 600, endPoint y: 70, distance: 9.4
click at [600, 70] on div at bounding box center [601, 66] width 17 height 17
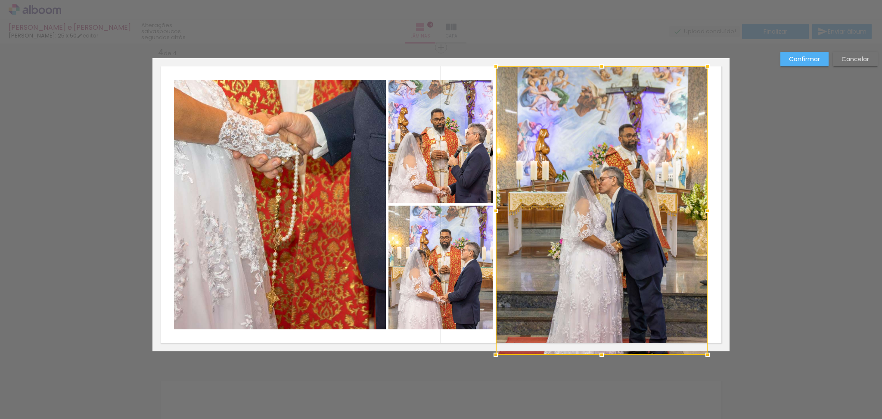
drag, startPoint x: 598, startPoint y: 325, endPoint x: 599, endPoint y: 343, distance: 18.1
click at [599, 343] on div at bounding box center [602, 210] width 212 height 288
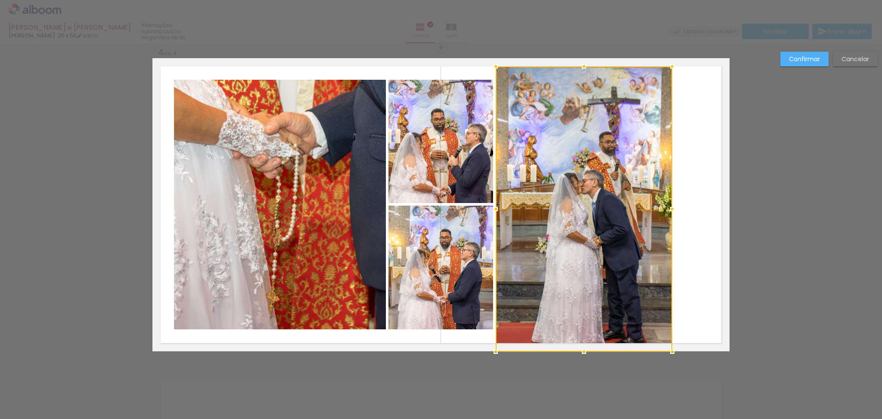
drag, startPoint x: 706, startPoint y: 208, endPoint x: 670, endPoint y: 210, distance: 35.3
click at [670, 210] on div at bounding box center [672, 208] width 17 height 17
click at [644, 308] on quentale-photo at bounding box center [584, 208] width 177 height 285
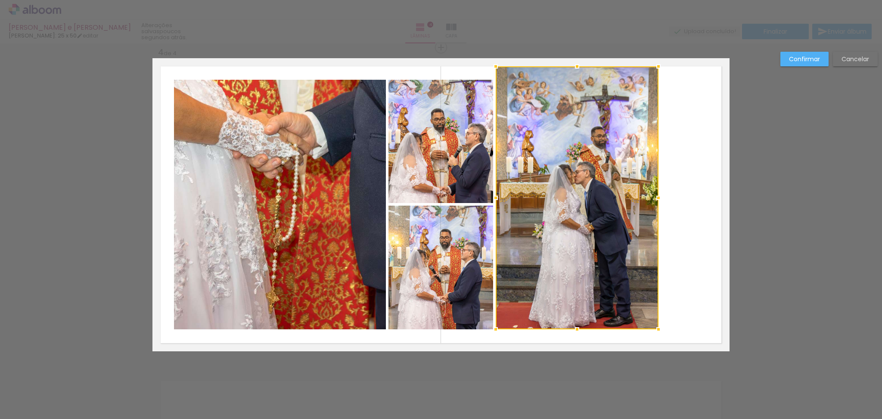
drag, startPoint x: 670, startPoint y: 355, endPoint x: 656, endPoint y: 332, distance: 26.7
click at [656, 332] on div at bounding box center [658, 328] width 17 height 17
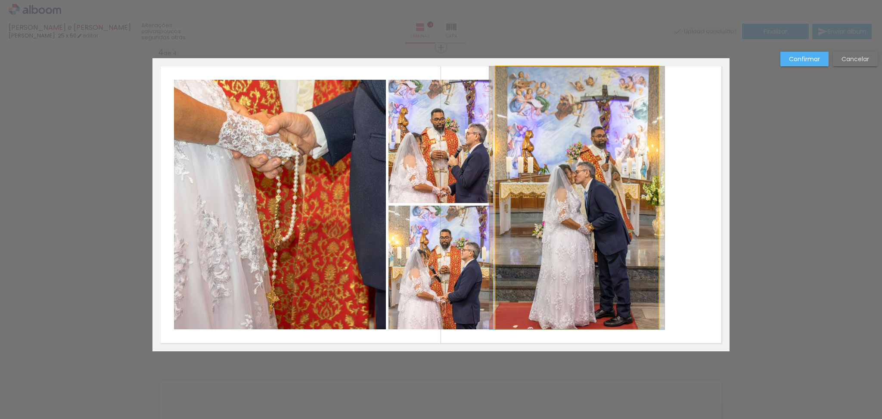
click at [640, 74] on quentale-photo at bounding box center [577, 197] width 163 height 263
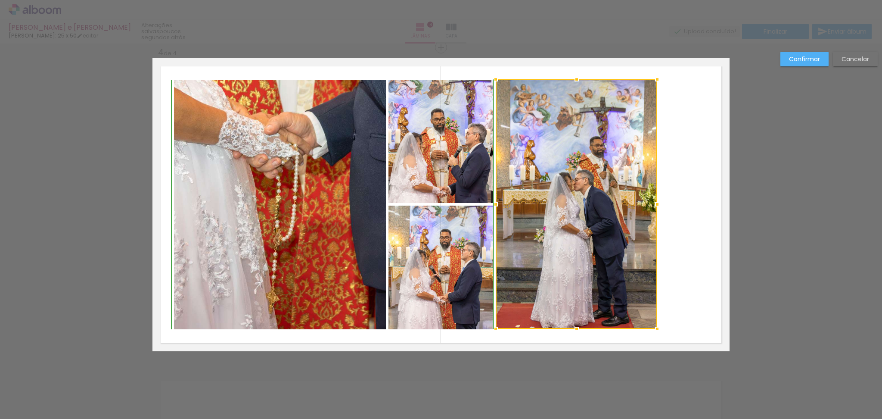
drag, startPoint x: 655, startPoint y: 65, endPoint x: 653, endPoint y: 75, distance: 10.5
click at [653, 75] on div at bounding box center [657, 79] width 17 height 17
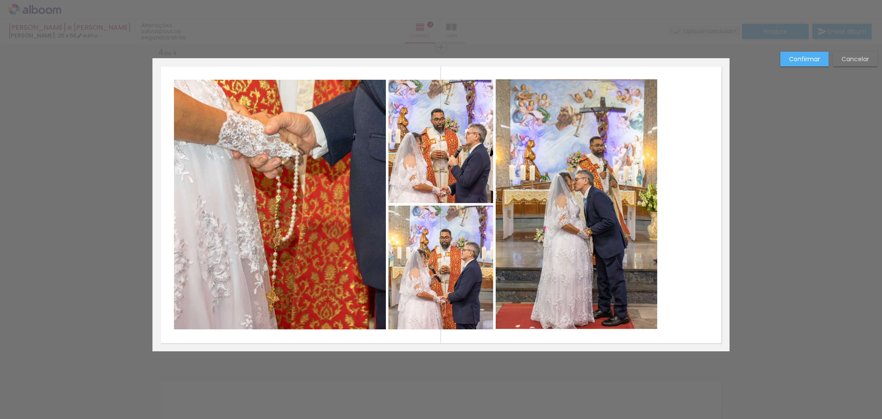
click at [536, 273] on quentale-photo at bounding box center [577, 203] width 162 height 249
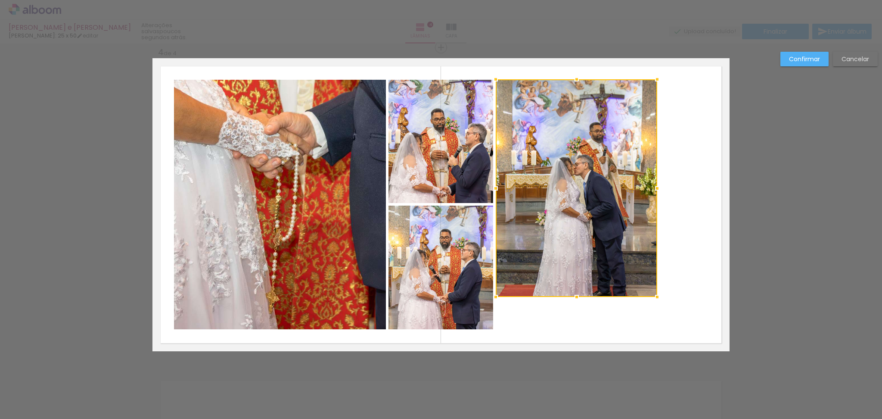
drag, startPoint x: 569, startPoint y: 328, endPoint x: 571, endPoint y: 299, distance: 29.0
click at [571, 299] on div at bounding box center [576, 296] width 17 height 17
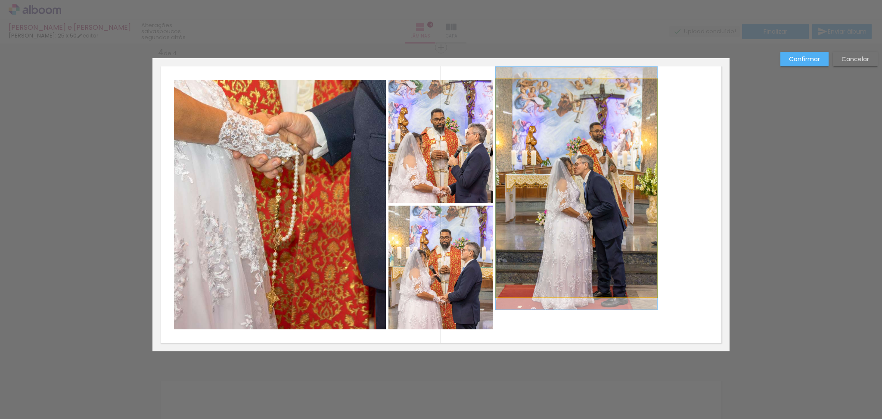
click at [571, 296] on quentale-photo at bounding box center [577, 188] width 162 height 218
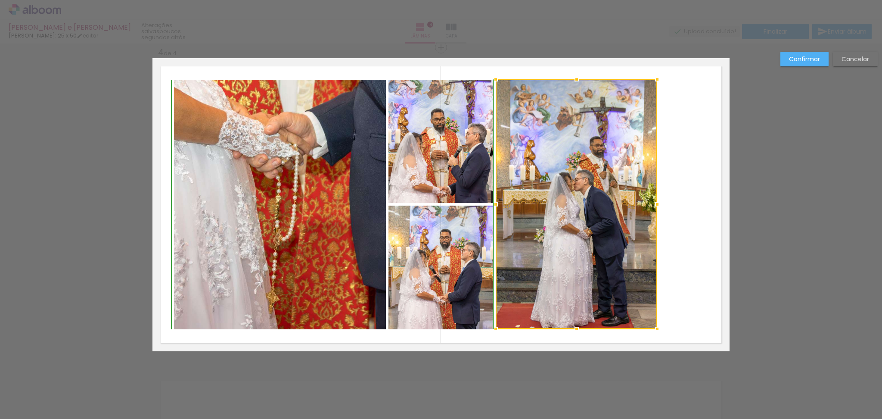
drag, startPoint x: 572, startPoint y: 297, endPoint x: 573, endPoint y: 330, distance: 32.7
click at [573, 330] on div at bounding box center [576, 328] width 17 height 17
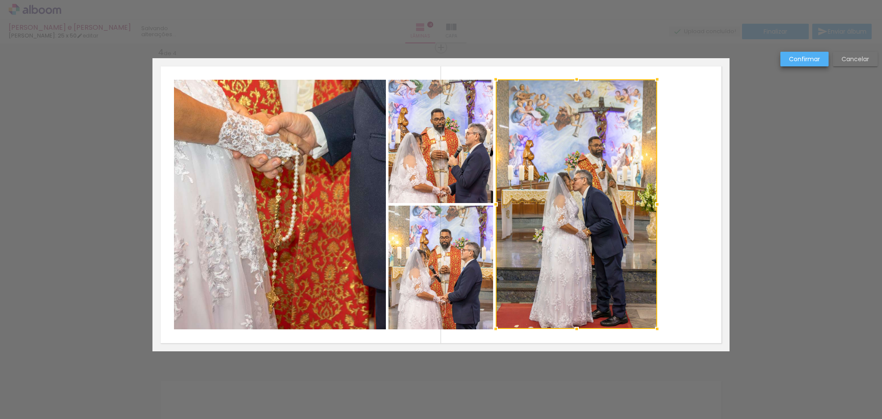
click at [0, 0] on slot "Confirmar" at bounding box center [0, 0] width 0 height 0
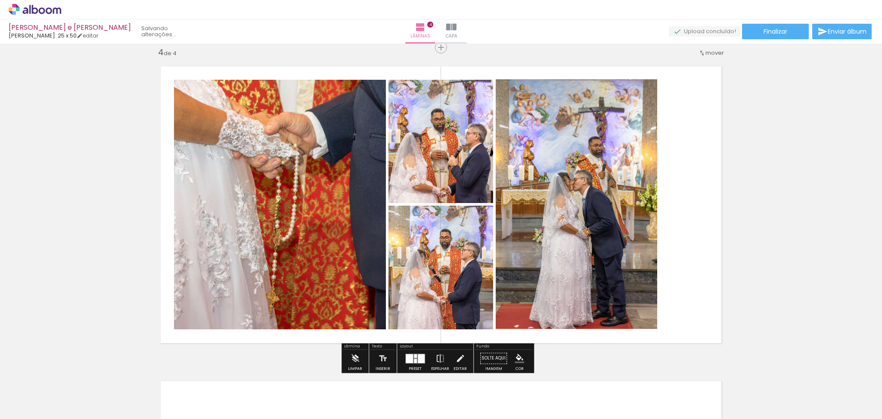
click at [601, 124] on quentale-photo at bounding box center [577, 203] width 162 height 249
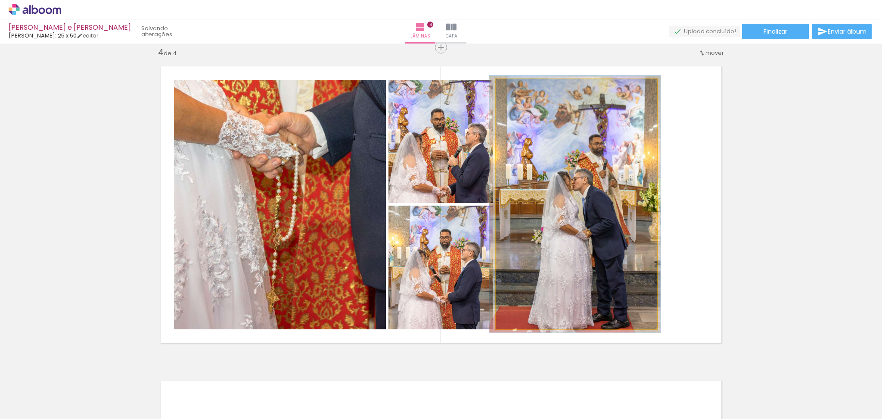
click at [518, 92] on div at bounding box center [517, 88] width 14 height 14
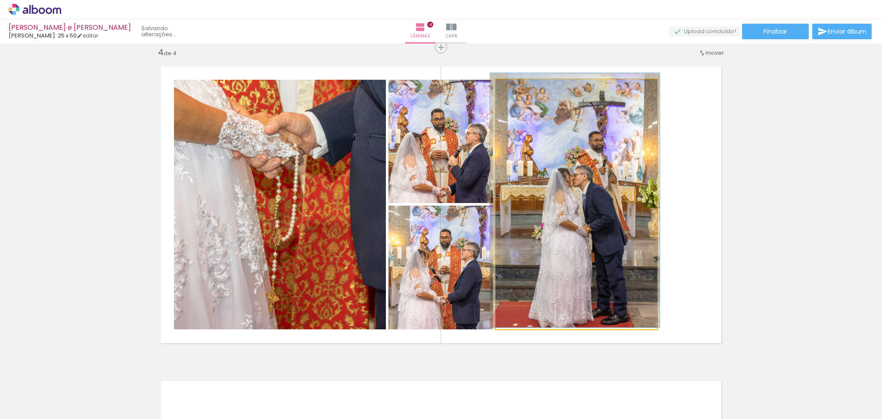
drag, startPoint x: 520, startPoint y: 91, endPoint x: 513, endPoint y: 91, distance: 6.9
type paper-slider "102"
click at [516, 91] on div at bounding box center [533, 88] width 34 height 14
click at [617, 207] on quentale-photo at bounding box center [577, 203] width 162 height 249
click at [622, 122] on quentale-photo at bounding box center [577, 203] width 162 height 249
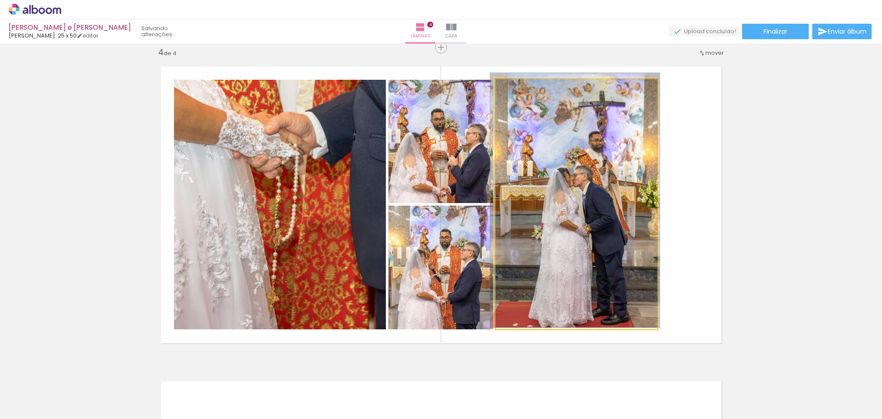
click at [622, 122] on quentale-photo at bounding box center [577, 203] width 162 height 249
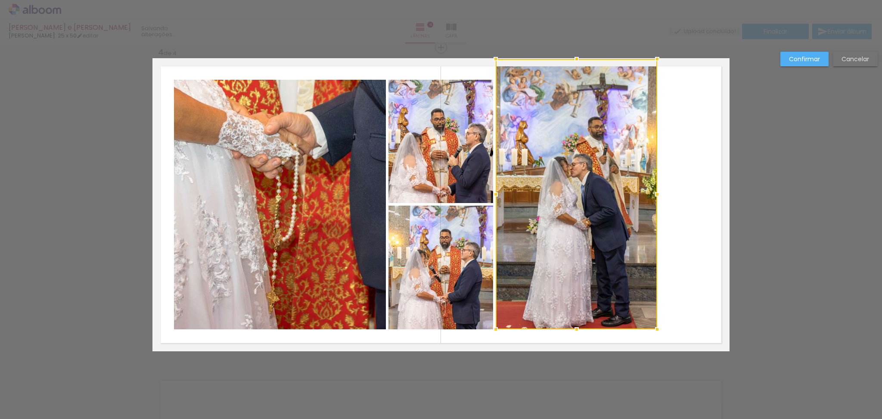
drag, startPoint x: 568, startPoint y: 79, endPoint x: 569, endPoint y: 65, distance: 13.8
click at [569, 65] on div at bounding box center [576, 58] width 17 height 17
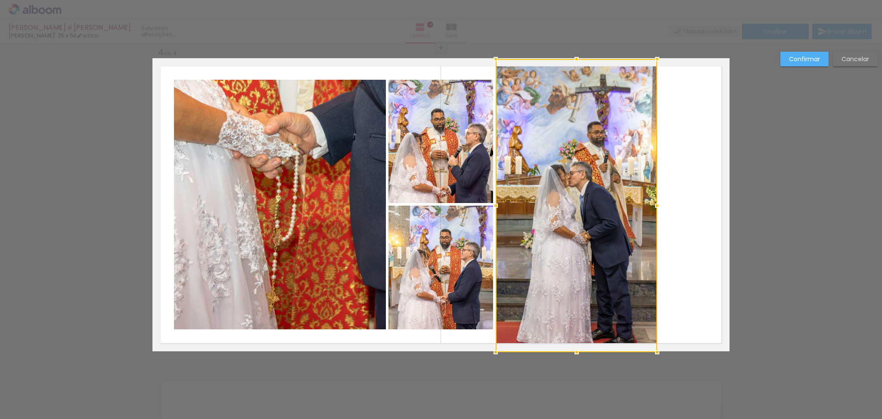
drag, startPoint x: 569, startPoint y: 327, endPoint x: 571, endPoint y: 342, distance: 15.2
click at [571, 342] on div at bounding box center [577, 205] width 162 height 293
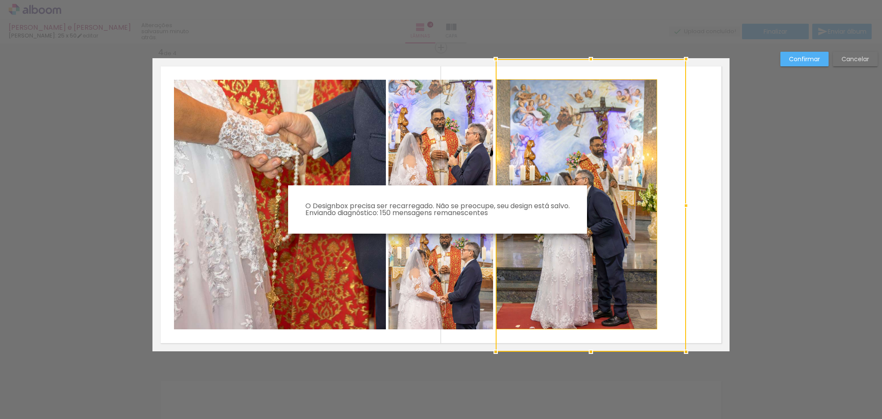
drag, startPoint x: 653, startPoint y: 202, endPoint x: 682, endPoint y: 202, distance: 29.3
click at [682, 202] on body "link( href="../../bower_components/polymer/polymer.html" rel="import" ) picture…" at bounding box center [441, 209] width 882 height 419
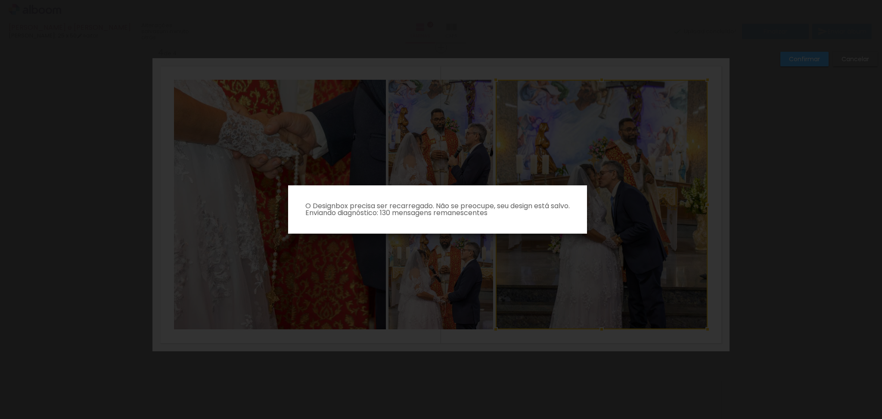
click at [428, 218] on paper-dialog "O Designbox precisa ser recarregado. Não se preocupe, seu design está salvo. En…" at bounding box center [437, 209] width 299 height 48
click at [779, 223] on iron-overlay-backdrop at bounding box center [441, 209] width 882 height 419
click at [778, 223] on iron-overlay-backdrop at bounding box center [441, 209] width 882 height 419
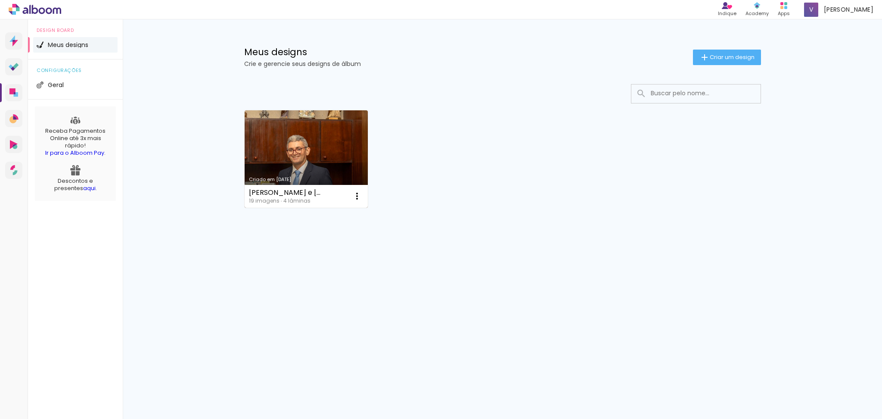
click at [300, 149] on link "Criado em [DATE]" at bounding box center [307, 158] width 124 height 97
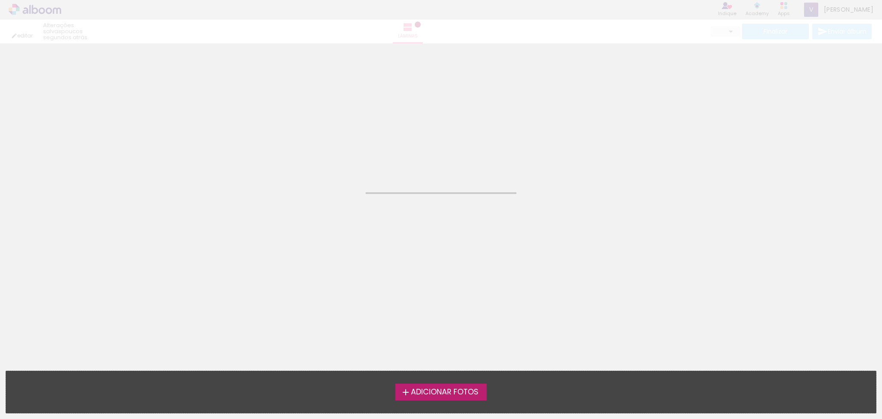
click at [300, 149] on neon-animated-pages "Confirmar Cancelar" at bounding box center [441, 231] width 882 height 375
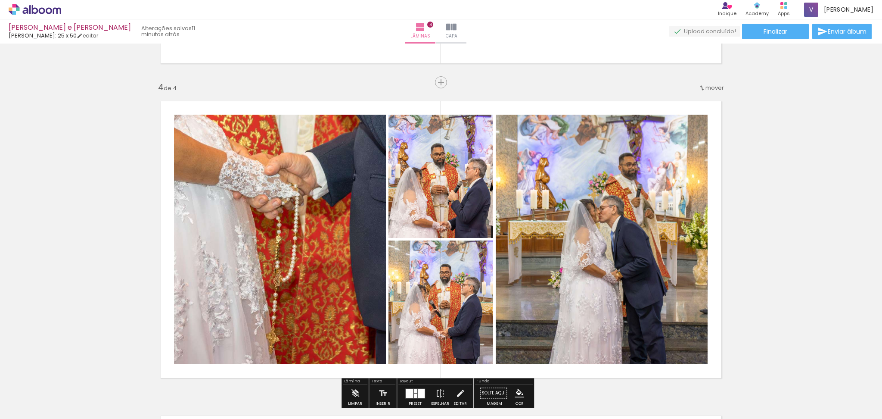
click at [670, 230] on quentale-photo at bounding box center [602, 239] width 212 height 249
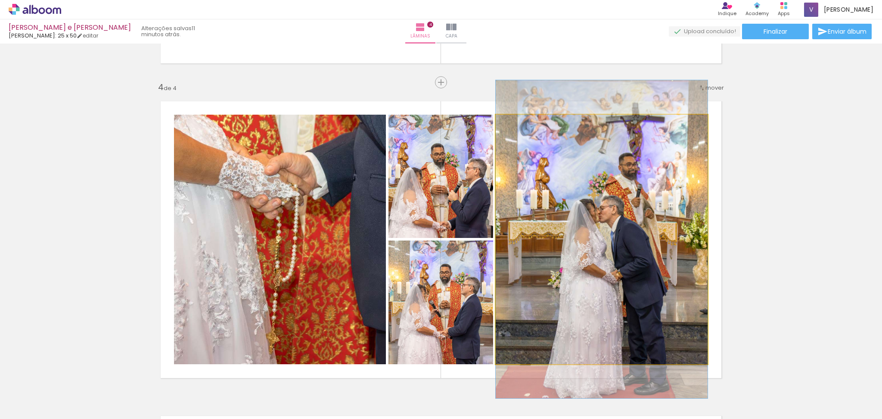
click at [670, 230] on quentale-photo at bounding box center [602, 239] width 212 height 249
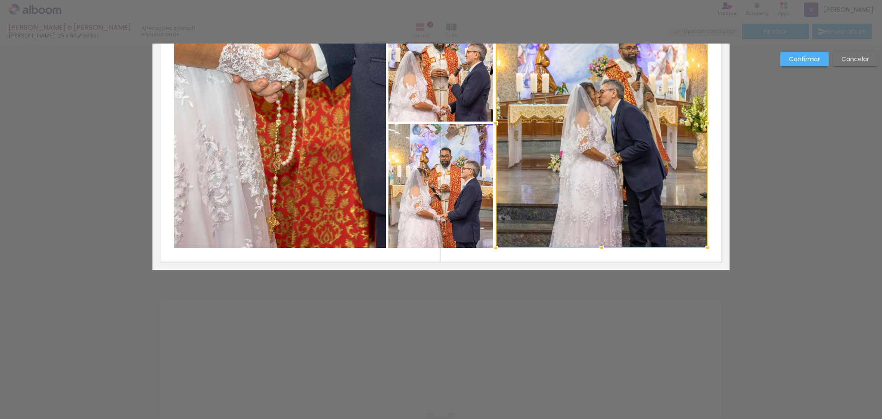
scroll to position [896, 0]
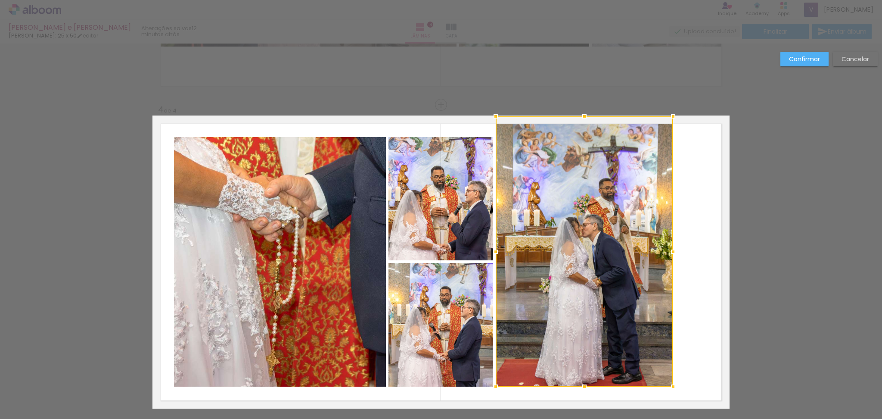
drag, startPoint x: 704, startPoint y: 137, endPoint x: 670, endPoint y: 103, distance: 48.1
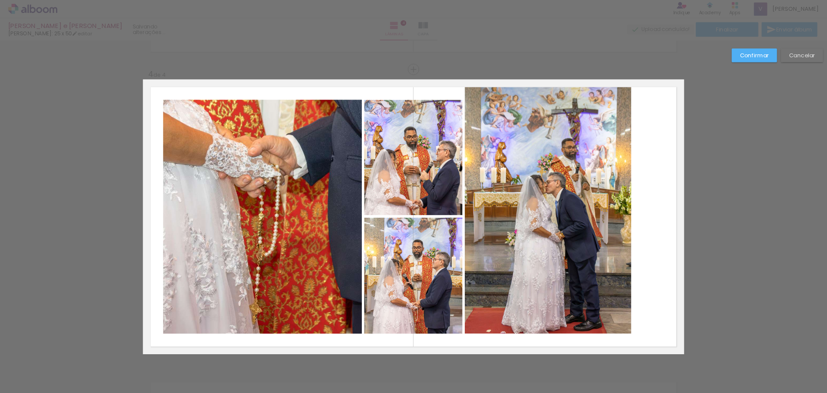
scroll to position [954, 0]
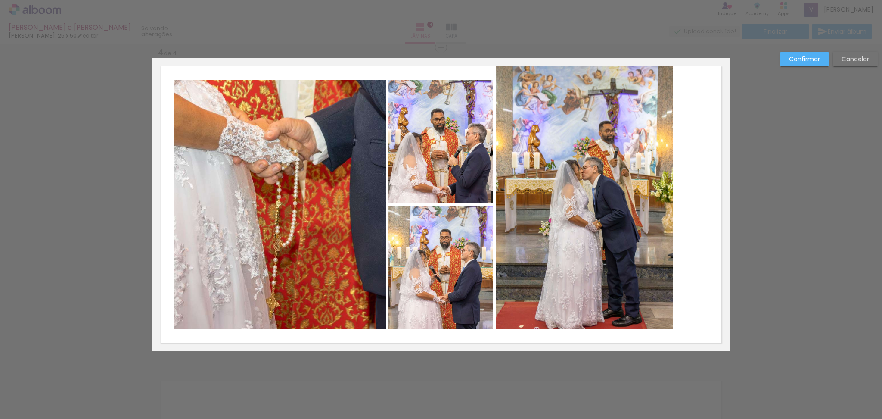
click at [606, 302] on quentale-photo at bounding box center [584, 194] width 177 height 270
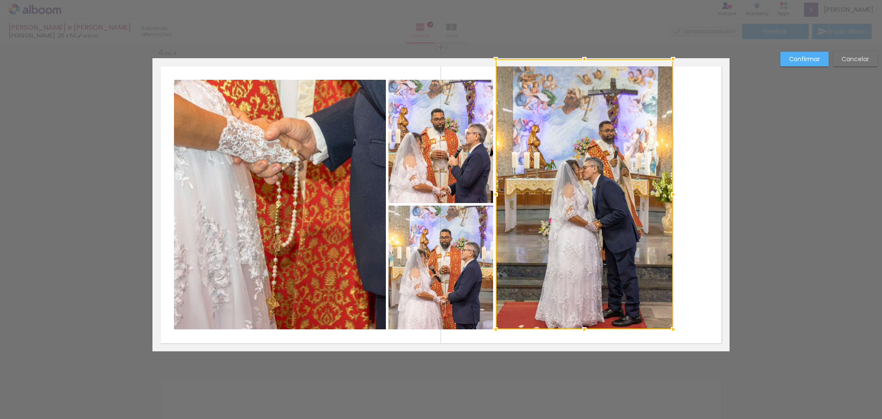
click at [606, 302] on div at bounding box center [584, 194] width 177 height 270
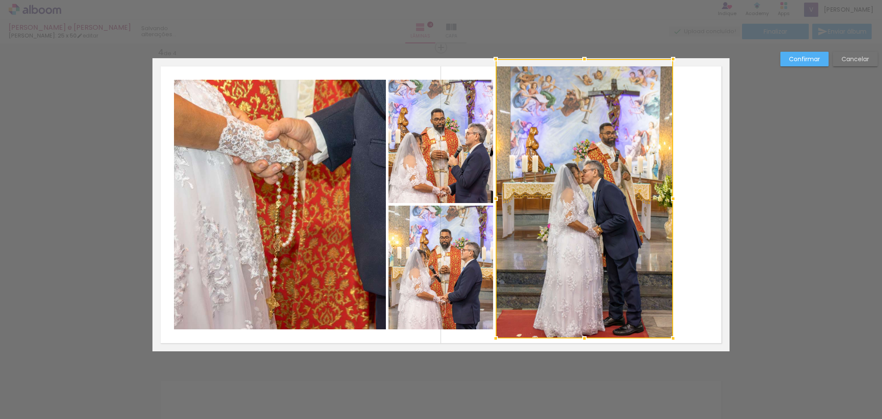
drag, startPoint x: 579, startPoint y: 330, endPoint x: 577, endPoint y: 367, distance: 37.5
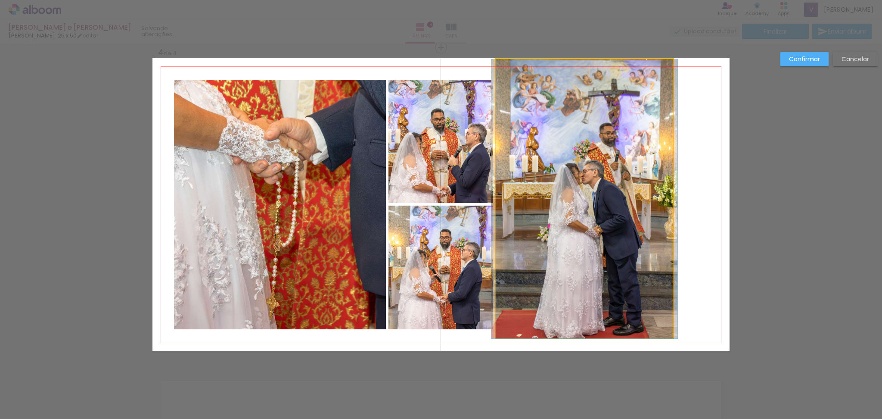
click at [573, 325] on quentale-photo at bounding box center [584, 198] width 177 height 279
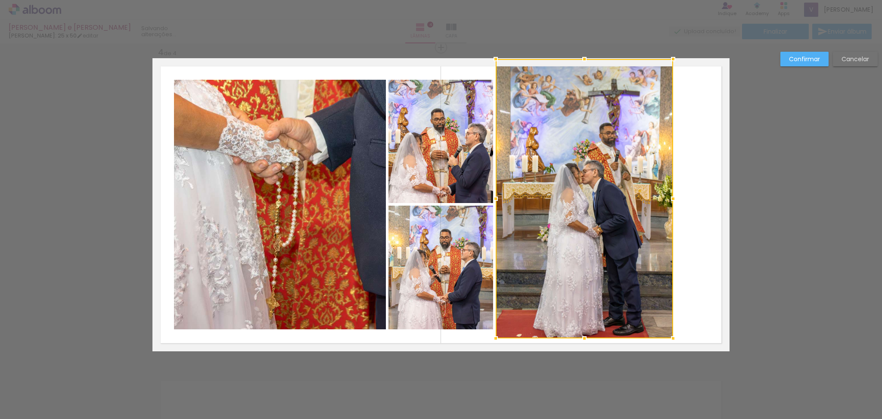
click at [573, 325] on div at bounding box center [584, 198] width 177 height 279
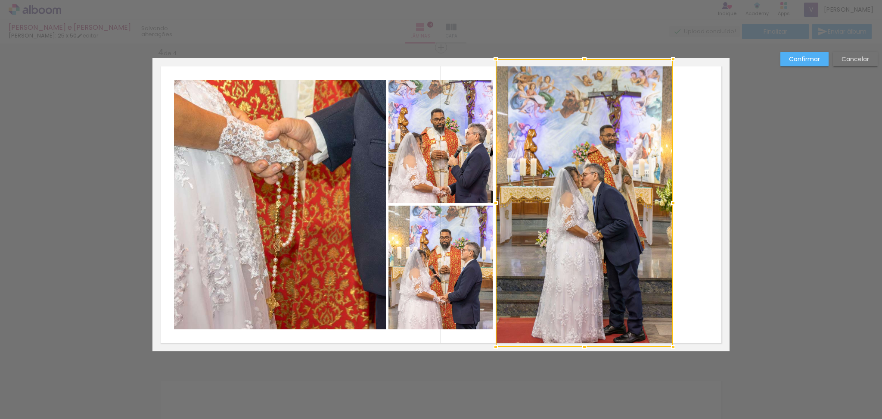
drag, startPoint x: 582, startPoint y: 339, endPoint x: 584, endPoint y: 332, distance: 8.0
click at [584, 332] on div at bounding box center [584, 203] width 177 height 288
drag, startPoint x: 584, startPoint y: 58, endPoint x: 591, endPoint y: 96, distance: 38.1
click at [576, 66] on div at bounding box center [584, 58] width 17 height 17
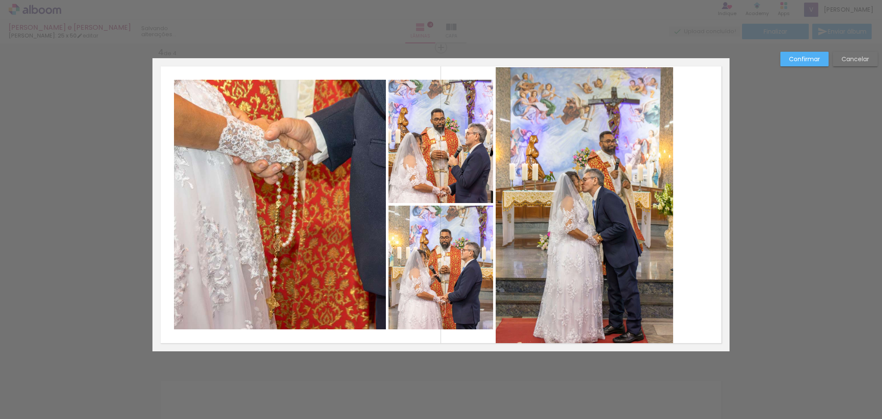
click at [656, 205] on quentale-photo at bounding box center [584, 206] width 177 height 279
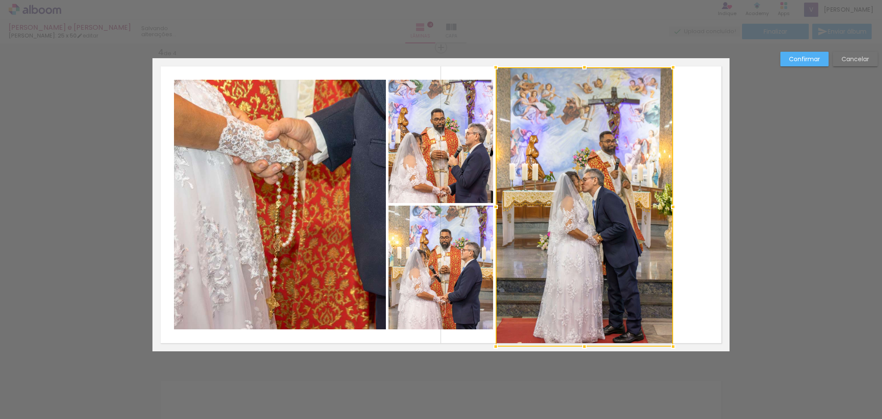
click at [652, 204] on div at bounding box center [584, 206] width 177 height 279
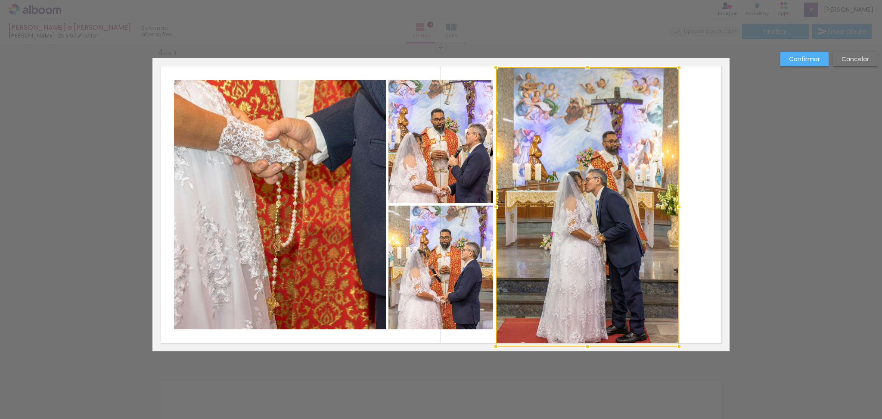
drag, startPoint x: 667, startPoint y: 208, endPoint x: 673, endPoint y: 202, distance: 8.2
click at [673, 202] on div at bounding box center [679, 206] width 17 height 17
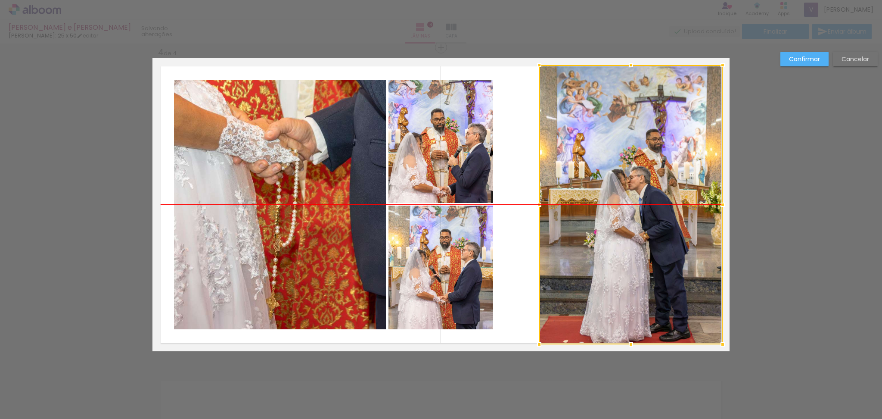
drag, startPoint x: 621, startPoint y: 118, endPoint x: 665, endPoint y: 119, distance: 43.5
click at [665, 119] on div at bounding box center [631, 204] width 184 height 279
click at [447, 168] on quentale-photo at bounding box center [441, 141] width 105 height 123
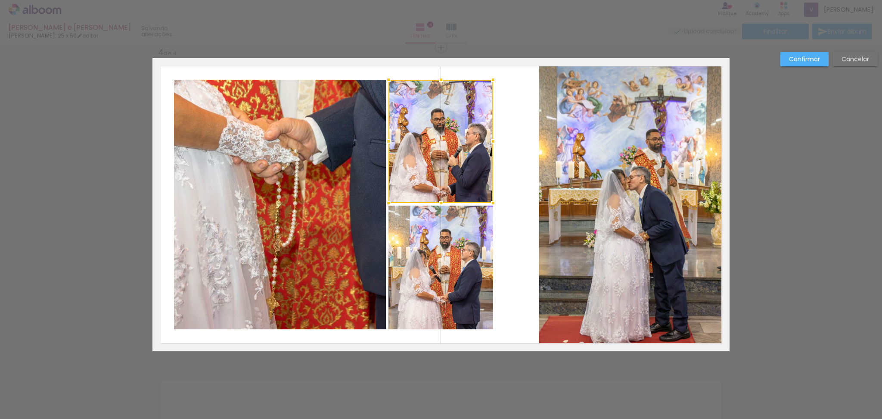
click at [447, 168] on div at bounding box center [441, 141] width 105 height 123
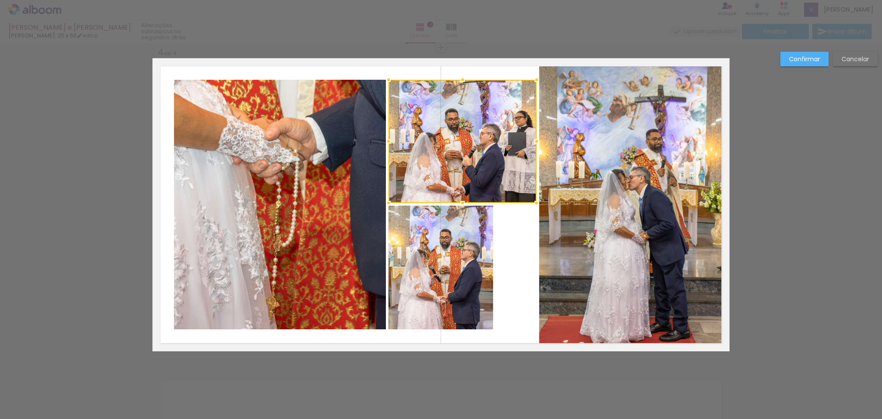
drag, startPoint x: 492, startPoint y: 144, endPoint x: 536, endPoint y: 140, distance: 43.6
click at [536, 140] on div at bounding box center [536, 141] width 17 height 17
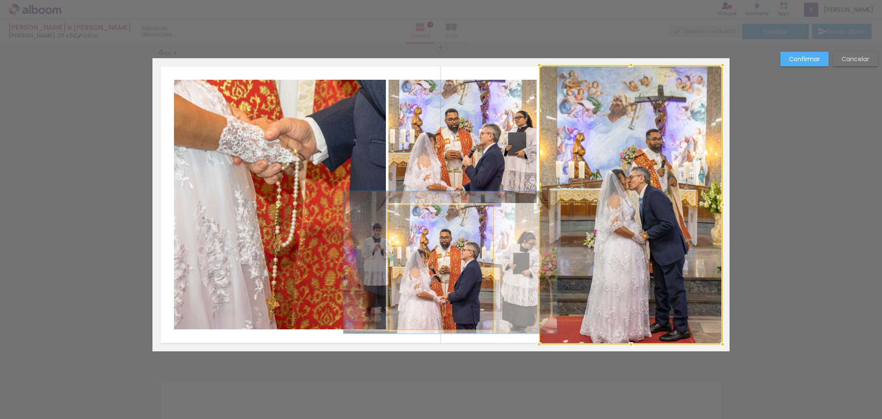
drag, startPoint x: 453, startPoint y: 269, endPoint x: 473, endPoint y: 262, distance: 21.8
click at [453, 270] on quentale-photo at bounding box center [441, 267] width 105 height 124
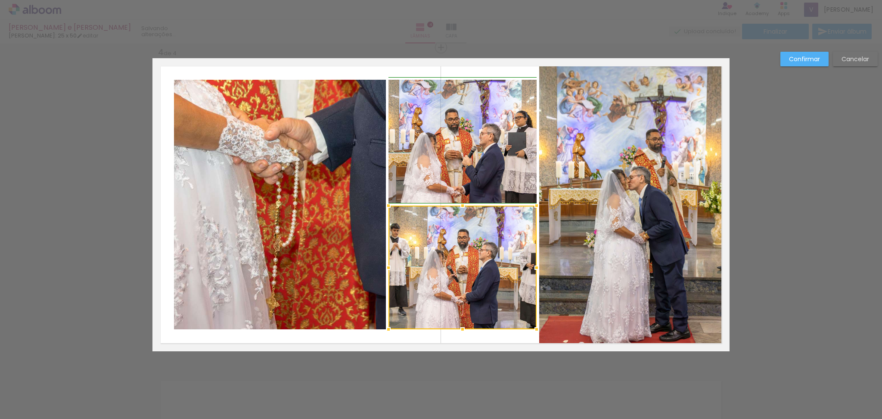
drag, startPoint x: 488, startPoint y: 269, endPoint x: 528, endPoint y: 262, distance: 40.7
click at [528, 262] on div at bounding box center [536, 267] width 17 height 17
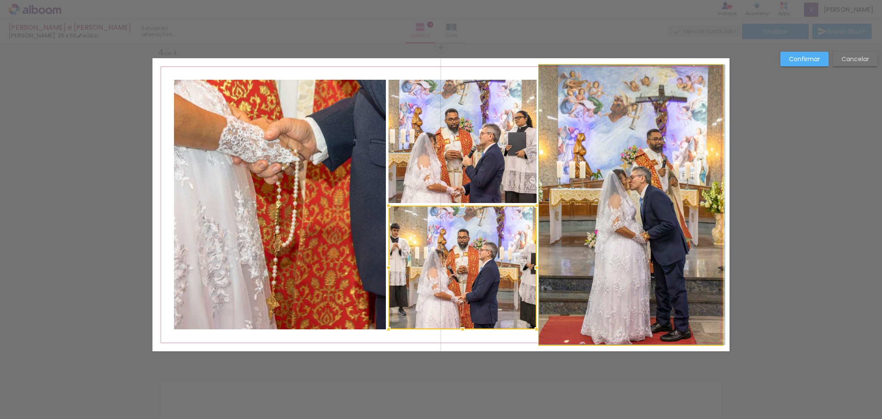
drag, startPoint x: 664, startPoint y: 163, endPoint x: 665, endPoint y: 148, distance: 14.7
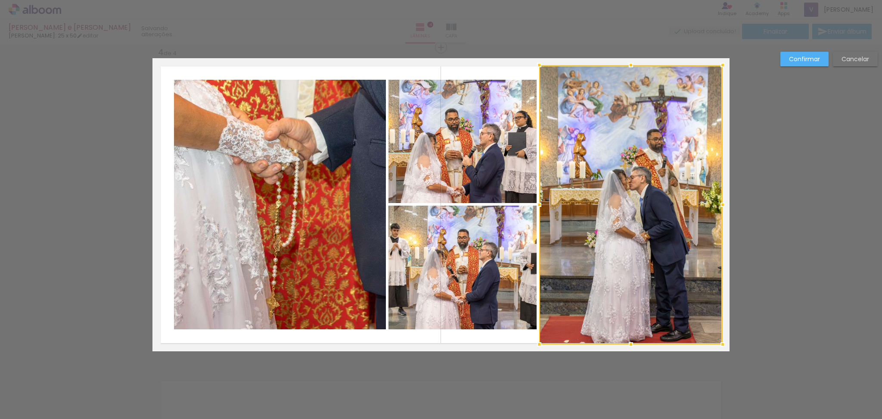
click at [0, 0] on slot "Confirmar" at bounding box center [0, 0] width 0 height 0
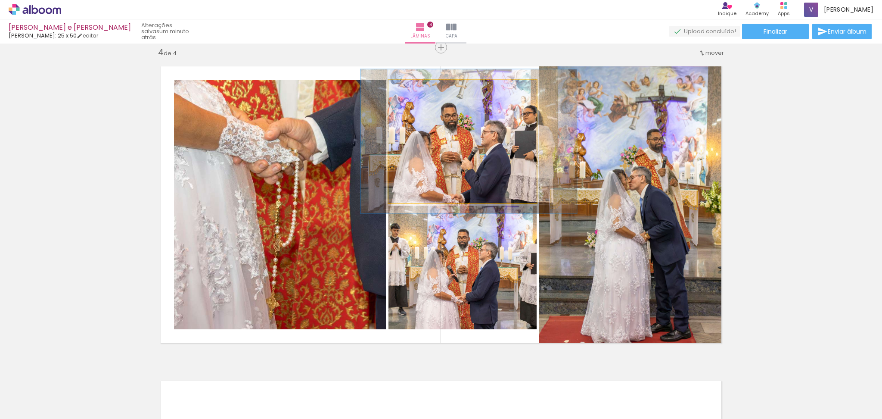
drag, startPoint x: 409, startPoint y: 91, endPoint x: 414, endPoint y: 93, distance: 5.9
click at [414, 93] on div at bounding box center [414, 89] width 14 height 14
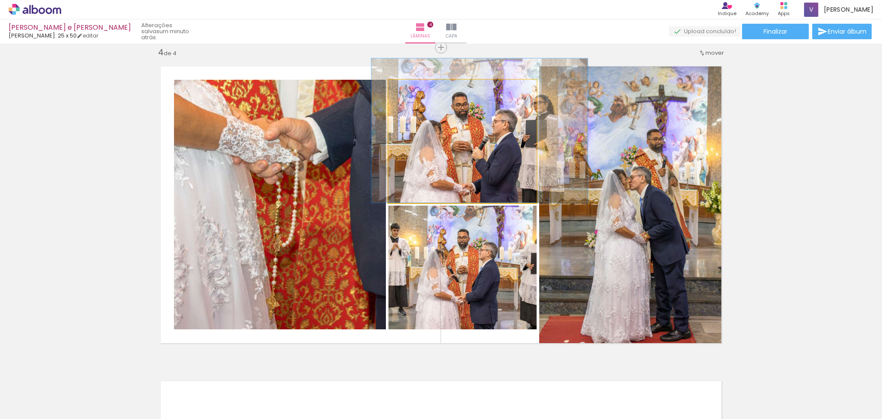
drag, startPoint x: 476, startPoint y: 141, endPoint x: 487, endPoint y: 124, distance: 20.3
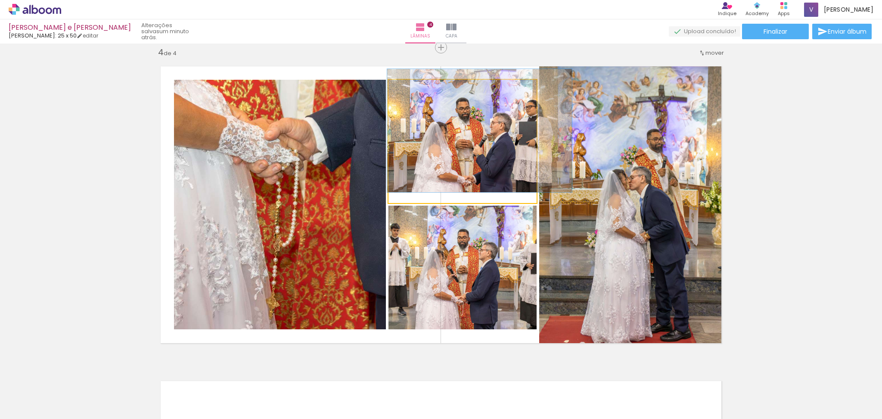
drag, startPoint x: 410, startPoint y: 89, endPoint x: 403, endPoint y: 89, distance: 6.9
type paper-slider "100"
click at [405, 89] on div at bounding box center [409, 89] width 8 height 8
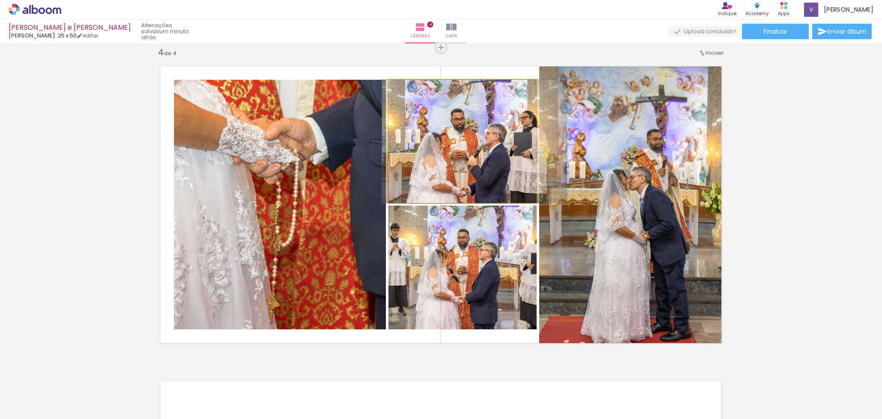
drag, startPoint x: 497, startPoint y: 132, endPoint x: 492, endPoint y: 143, distance: 11.9
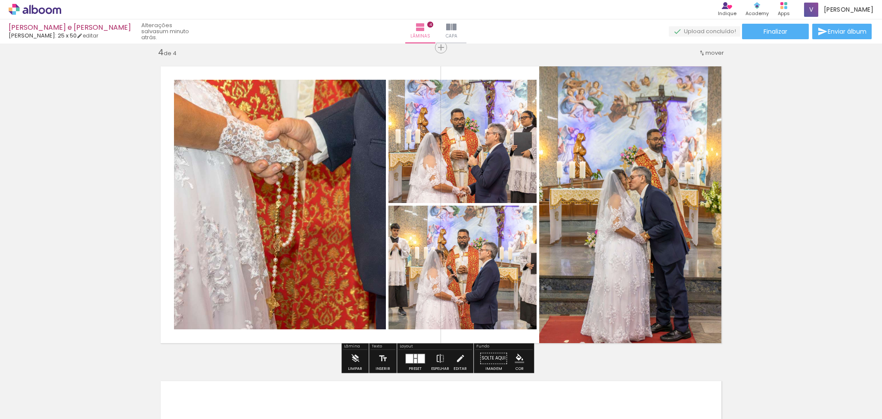
click at [328, 251] on quentale-photo at bounding box center [280, 204] width 212 height 249
drag, startPoint x: 328, startPoint y: 251, endPoint x: 332, endPoint y: 248, distance: 5.2
click at [328, 251] on quentale-photo at bounding box center [280, 204] width 212 height 249
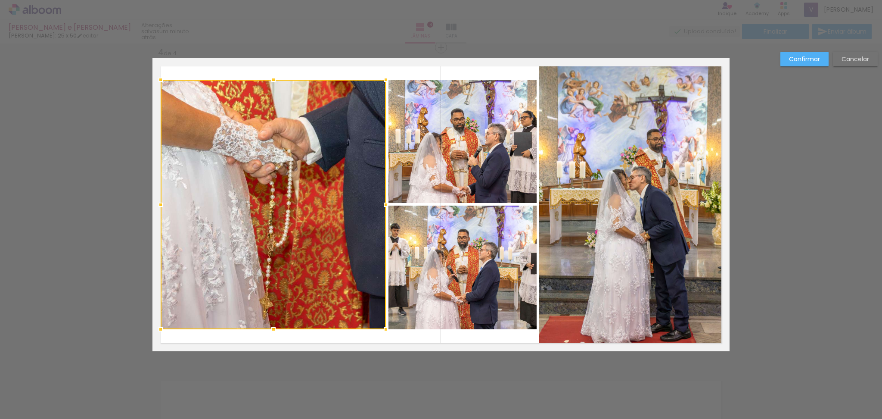
drag, startPoint x: 170, startPoint y: 205, endPoint x: 160, endPoint y: 204, distance: 9.5
click at [160, 204] on div at bounding box center [160, 204] width 17 height 17
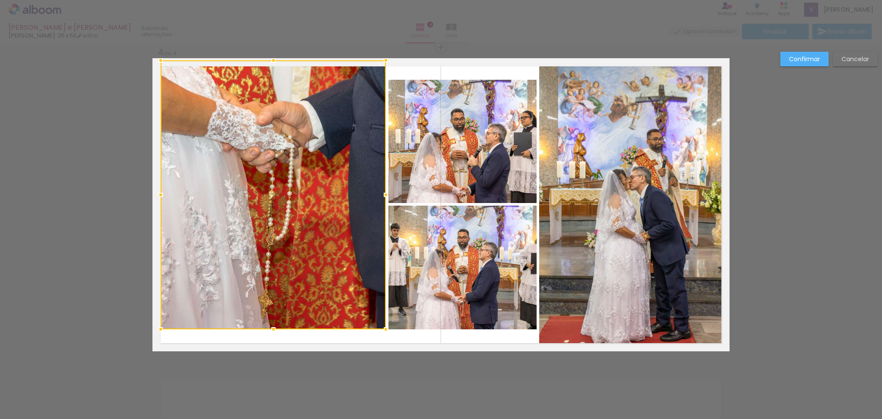
drag, startPoint x: 269, startPoint y: 77, endPoint x: 268, endPoint y: 64, distance: 13.5
click at [268, 64] on div at bounding box center [273, 60] width 17 height 17
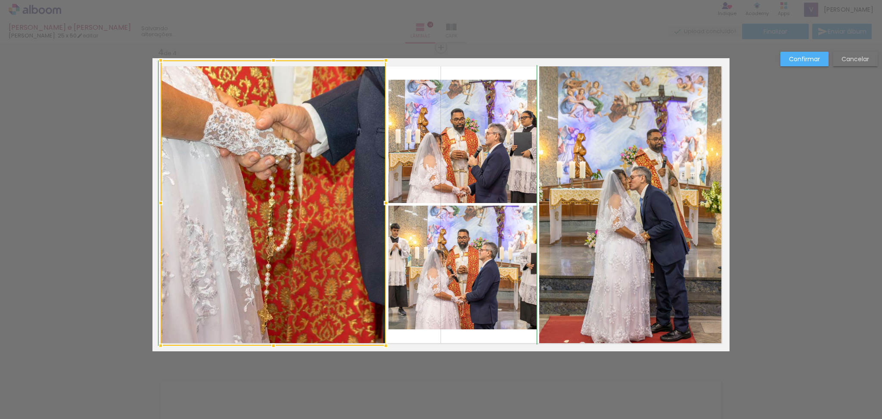
drag, startPoint x: 270, startPoint y: 328, endPoint x: 269, endPoint y: 337, distance: 9.5
click at [269, 337] on div at bounding box center [273, 345] width 17 height 17
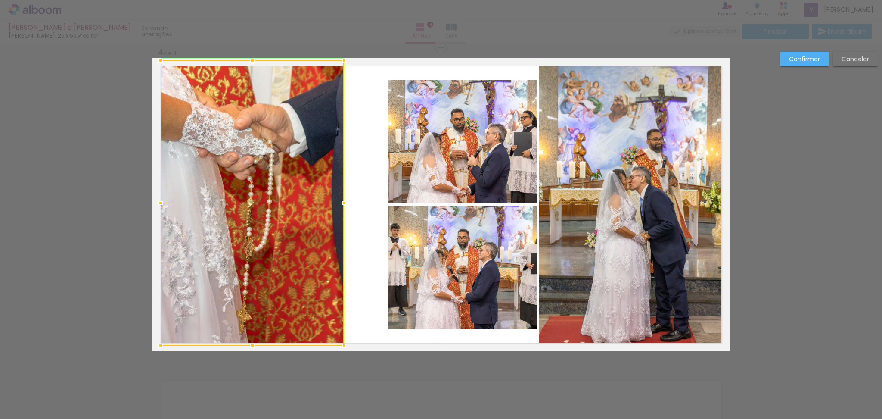
drag, startPoint x: 380, startPoint y: 202, endPoint x: 336, endPoint y: 202, distance: 43.1
click at [336, 202] on div at bounding box center [344, 202] width 17 height 17
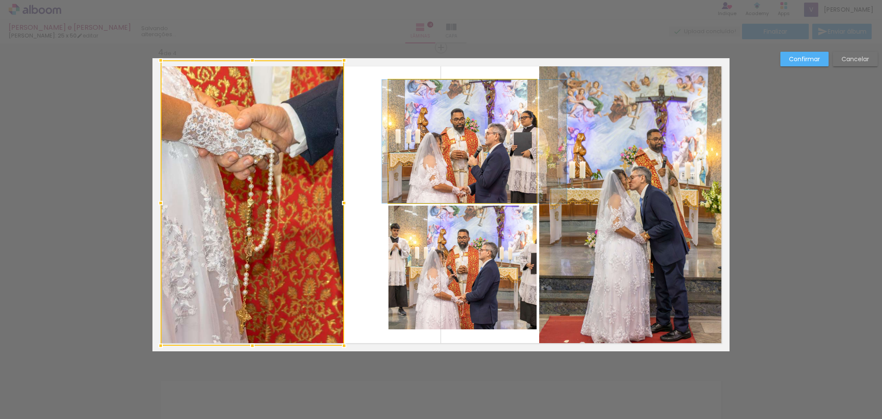
click at [414, 145] on quentale-photo at bounding box center [463, 141] width 148 height 123
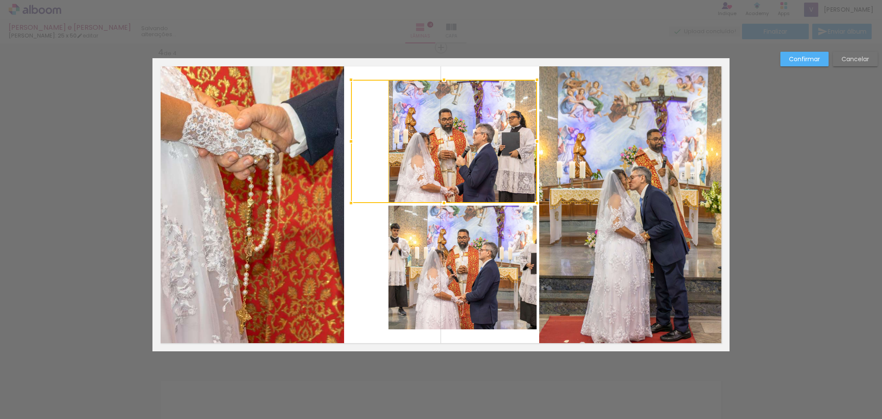
drag, startPoint x: 386, startPoint y: 145, endPoint x: 308, endPoint y: 144, distance: 78.0
click at [308, 144] on album-spread "4 de 4" at bounding box center [440, 204] width 577 height 293
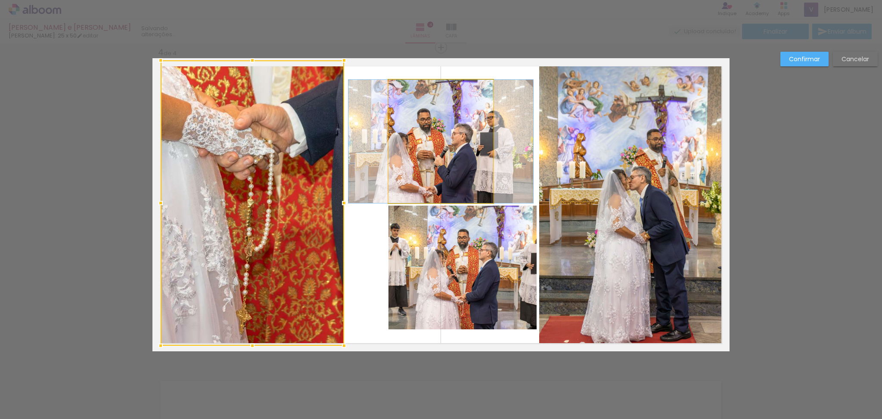
click at [426, 154] on quentale-photo at bounding box center [441, 141] width 105 height 123
click at [344, 154] on div at bounding box center [253, 202] width 184 height 285
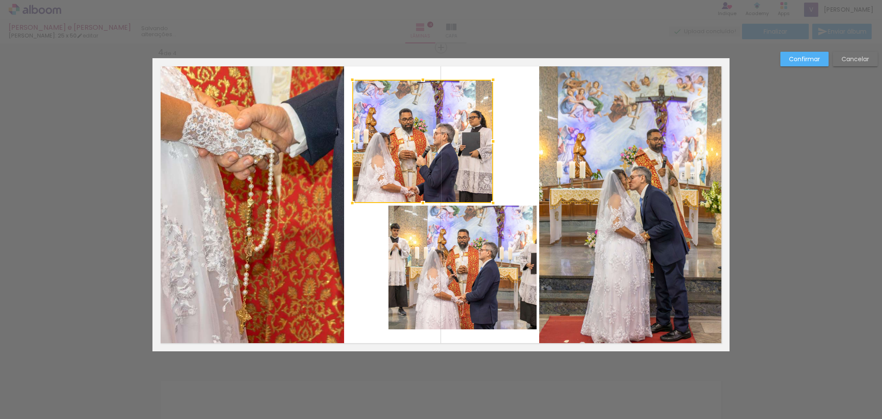
drag, startPoint x: 383, startPoint y: 139, endPoint x: 347, endPoint y: 140, distance: 36.2
click at [347, 140] on div at bounding box center [352, 141] width 17 height 17
click at [477, 135] on quentale-photo at bounding box center [422, 141] width 141 height 123
click at [477, 135] on div at bounding box center [422, 141] width 141 height 123
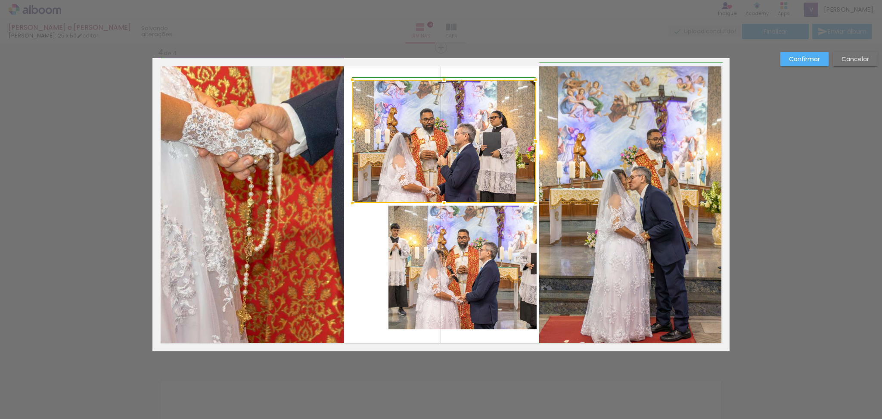
drag, startPoint x: 487, startPoint y: 138, endPoint x: 528, endPoint y: 138, distance: 40.9
click at [528, 138] on div at bounding box center [535, 141] width 17 height 17
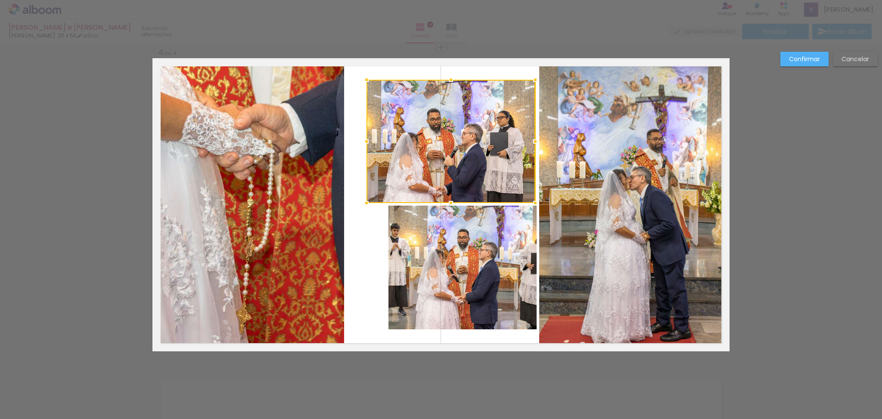
drag, startPoint x: 349, startPoint y: 140, endPoint x: 365, endPoint y: 139, distance: 16.5
click at [365, 139] on div at bounding box center [366, 141] width 17 height 17
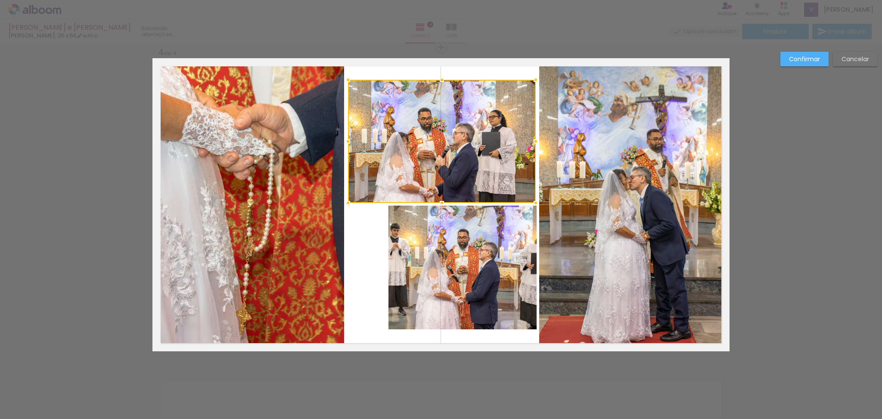
drag, startPoint x: 365, startPoint y: 139, endPoint x: 346, endPoint y: 139, distance: 19.0
click at [346, 139] on div at bounding box center [347, 141] width 17 height 17
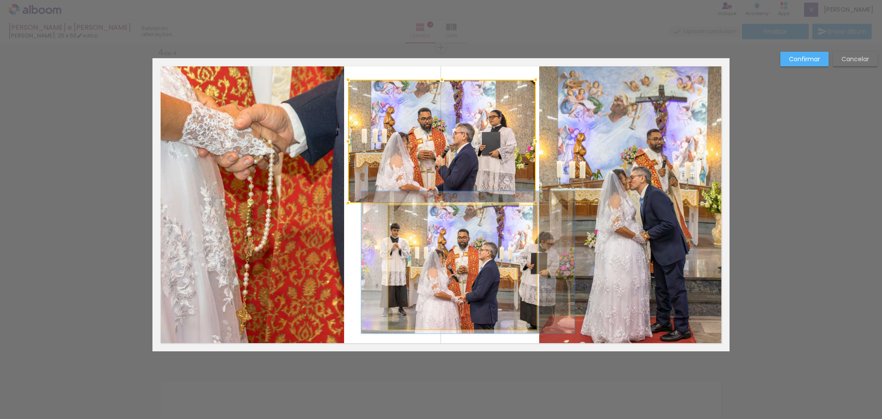
click at [437, 289] on quentale-photo at bounding box center [463, 267] width 148 height 124
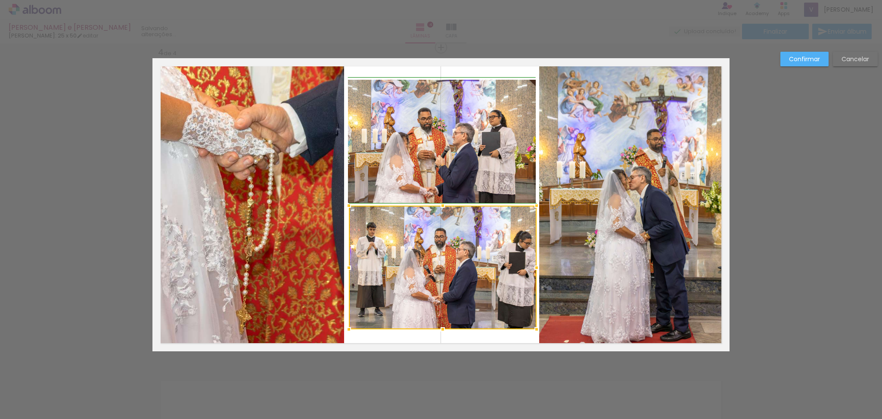
drag, startPoint x: 383, startPoint y: 272, endPoint x: 344, endPoint y: 271, distance: 38.8
click at [344, 271] on div at bounding box center [348, 267] width 17 height 17
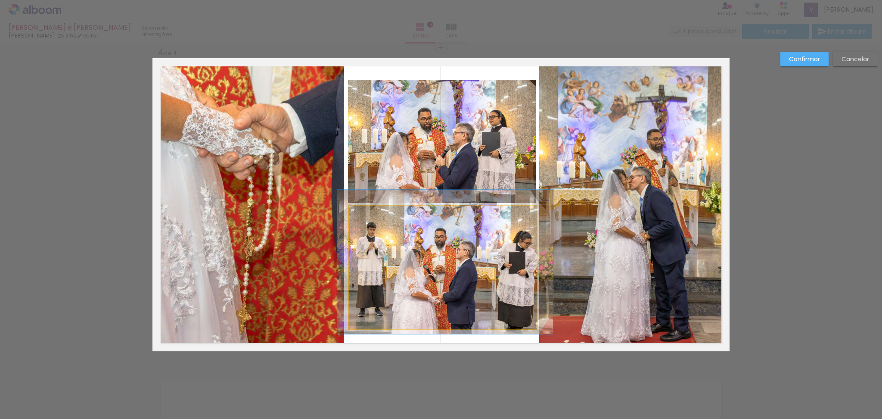
click at [513, 265] on quentale-photo at bounding box center [443, 267] width 188 height 124
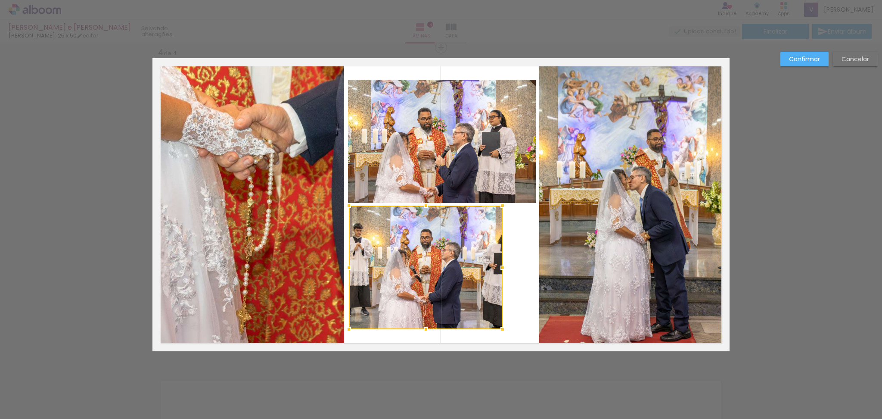
drag, startPoint x: 531, startPoint y: 268, endPoint x: 496, endPoint y: 268, distance: 34.5
click at [496, 268] on div at bounding box center [502, 267] width 17 height 17
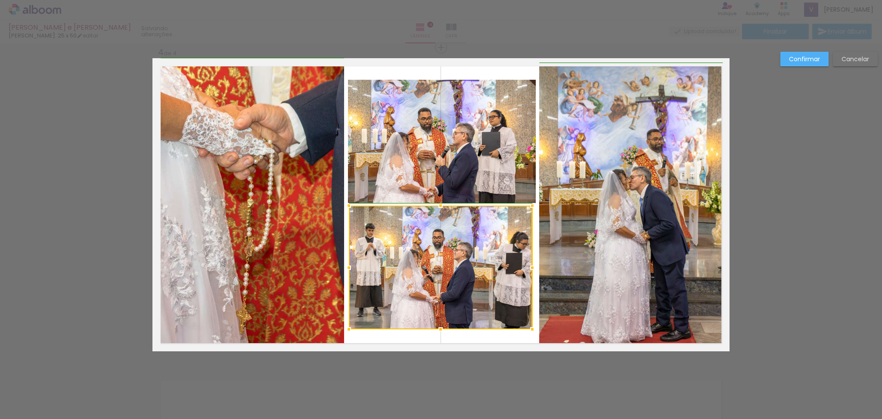
drag, startPoint x: 501, startPoint y: 270, endPoint x: 532, endPoint y: 270, distance: 30.6
click at [532, 270] on div at bounding box center [532, 267] width 17 height 17
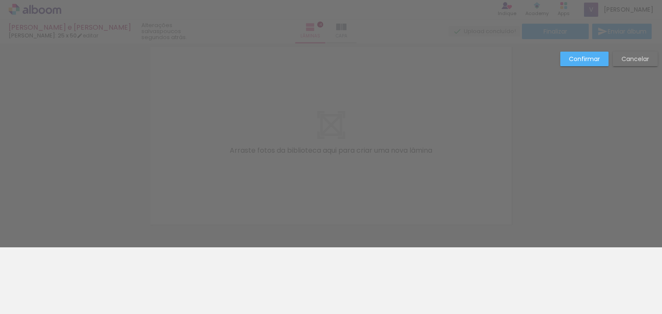
scroll to position [830, 0]
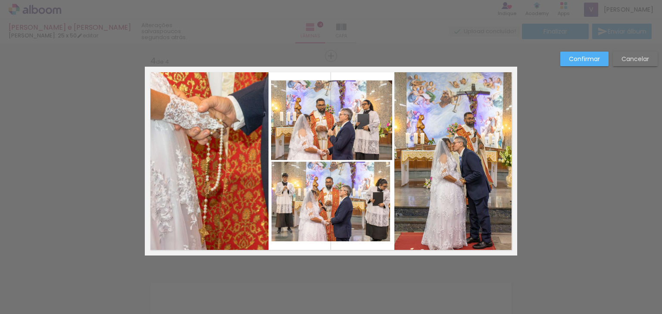
scroll to position [615, 0]
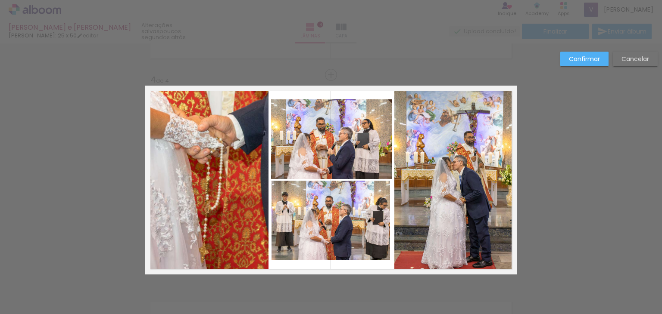
click at [365, 128] on quentale-photo at bounding box center [331, 139] width 121 height 79
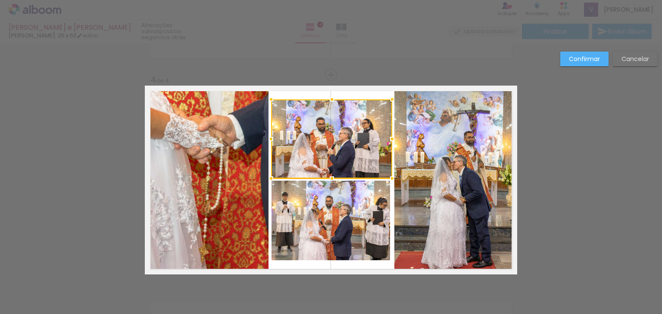
click at [365, 128] on div at bounding box center [331, 139] width 121 height 79
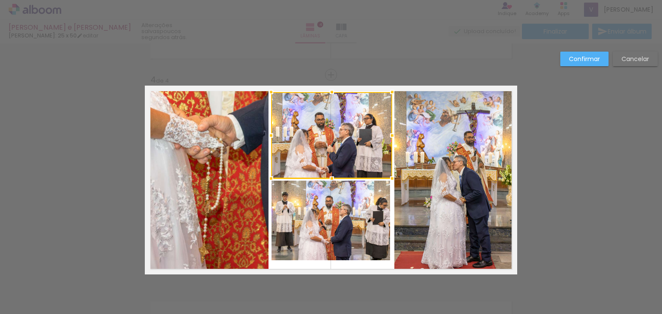
drag, startPoint x: 326, startPoint y: 100, endPoint x: 328, endPoint y: 92, distance: 7.8
click at [328, 92] on div at bounding box center [331, 92] width 17 height 17
click at [312, 256] on quentale-photo at bounding box center [330, 221] width 118 height 80
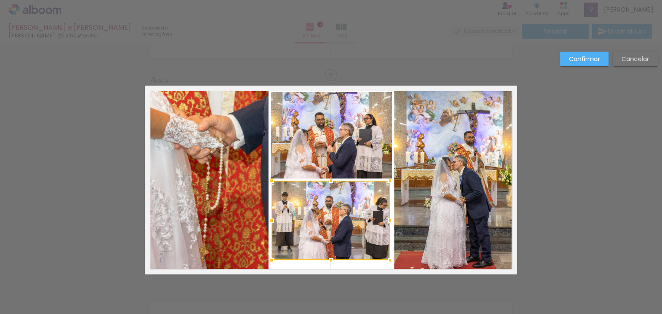
click at [313, 256] on div at bounding box center [330, 221] width 118 height 80
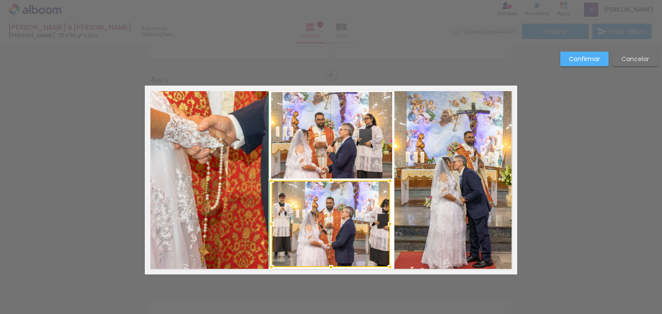
drag, startPoint x: 326, startPoint y: 256, endPoint x: 324, endPoint y: 265, distance: 9.2
click at [324, 265] on div at bounding box center [330, 267] width 17 height 17
click at [364, 229] on div at bounding box center [330, 224] width 118 height 87
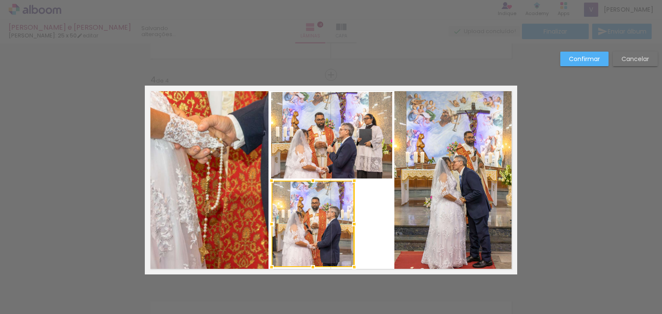
drag, startPoint x: 386, startPoint y: 224, endPoint x: 349, endPoint y: 224, distance: 36.6
click at [349, 224] on div at bounding box center [353, 224] width 17 height 17
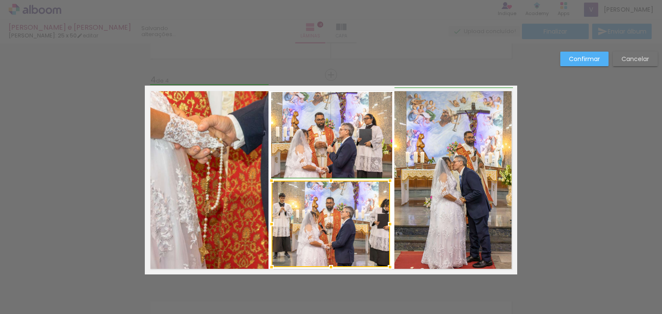
drag, startPoint x: 347, startPoint y: 224, endPoint x: 385, endPoint y: 224, distance: 37.5
click at [385, 224] on div at bounding box center [389, 224] width 17 height 17
click at [364, 149] on quentale-photo at bounding box center [331, 135] width 121 height 87
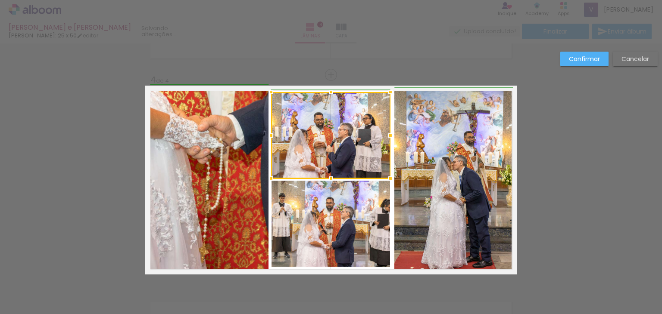
drag, startPoint x: 389, startPoint y: 139, endPoint x: 384, endPoint y: 138, distance: 5.2
click at [384, 138] on div at bounding box center [390, 135] width 17 height 17
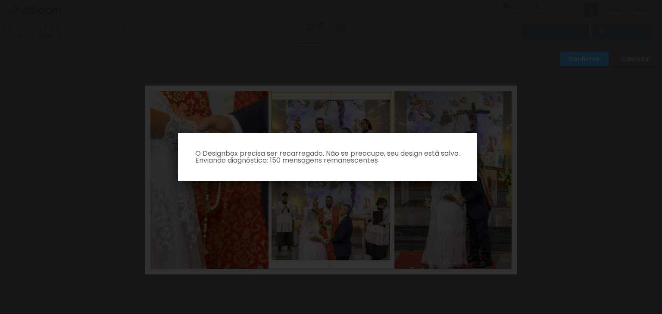
click at [399, 62] on iron-overlay-backdrop at bounding box center [331, 157] width 662 height 314
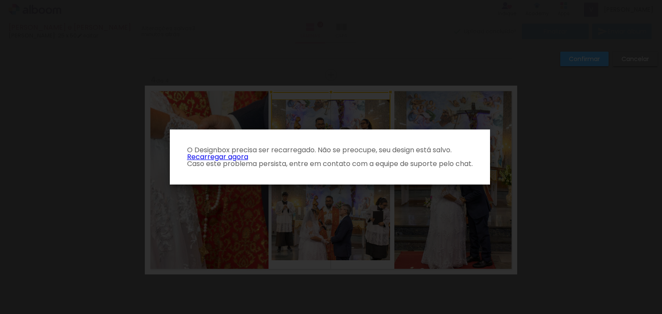
click at [225, 157] on link "Recarregar agora" at bounding box center [217, 157] width 61 height 10
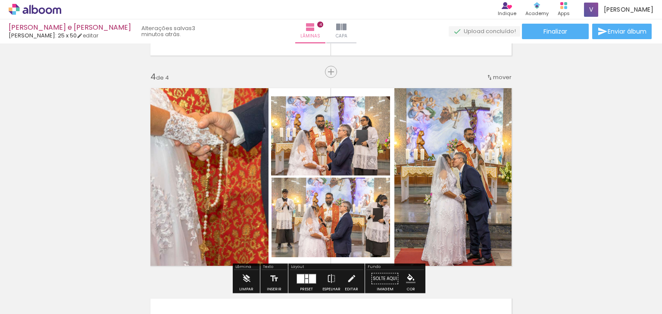
scroll to position [603, 0]
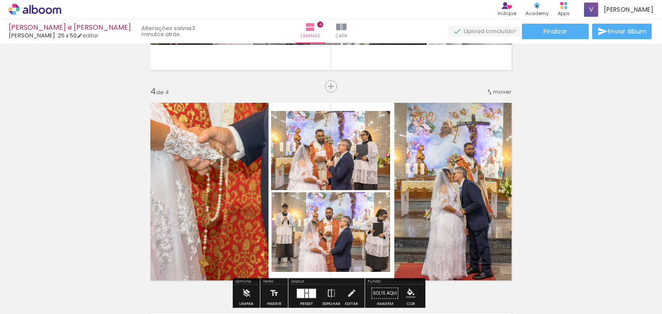
click at [383, 161] on quentale-photo at bounding box center [330, 150] width 119 height 79
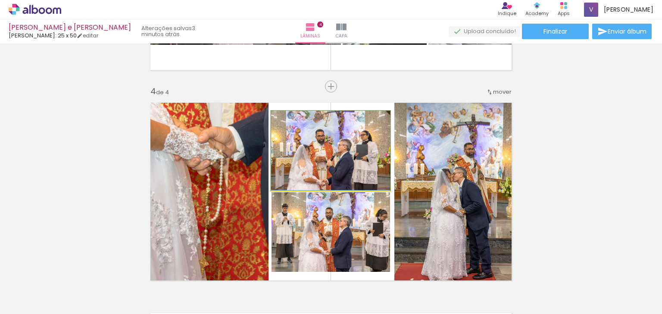
click at [363, 156] on quentale-photo at bounding box center [330, 150] width 119 height 79
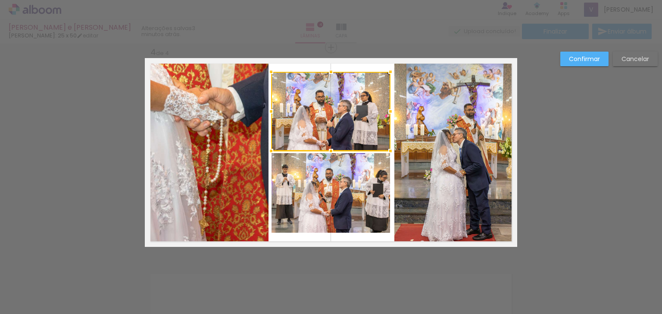
scroll to position [643, 0]
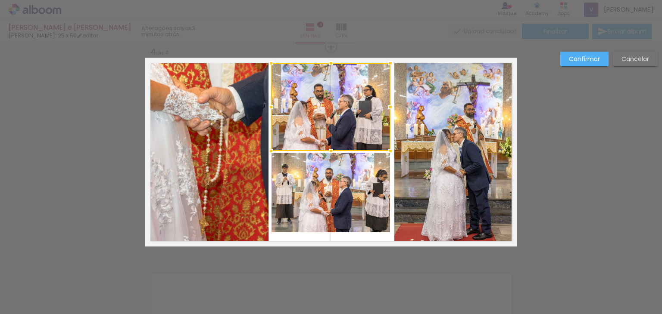
drag, startPoint x: 330, startPoint y: 69, endPoint x: 329, endPoint y: 61, distance: 8.2
click at [329, 61] on div at bounding box center [330, 63] width 17 height 17
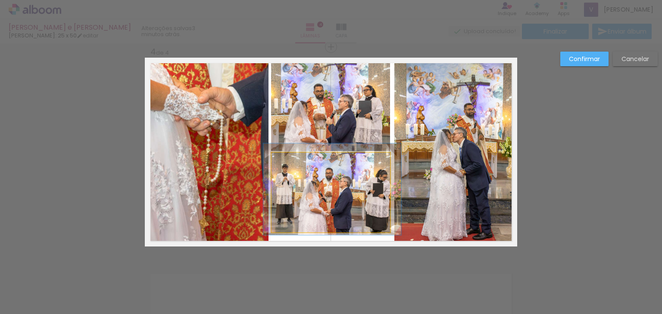
click at [314, 213] on quentale-photo at bounding box center [330, 193] width 118 height 80
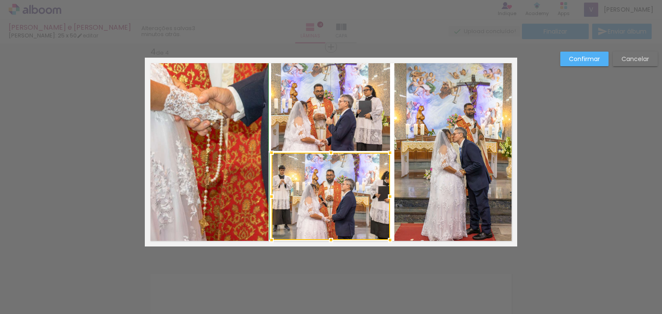
drag, startPoint x: 322, startPoint y: 233, endPoint x: 322, endPoint y: 240, distance: 7.3
click at [322, 240] on div at bounding box center [330, 240] width 17 height 17
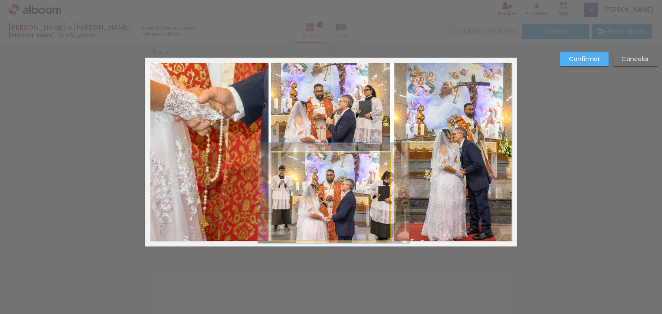
click at [376, 195] on quentale-photo at bounding box center [330, 196] width 118 height 87
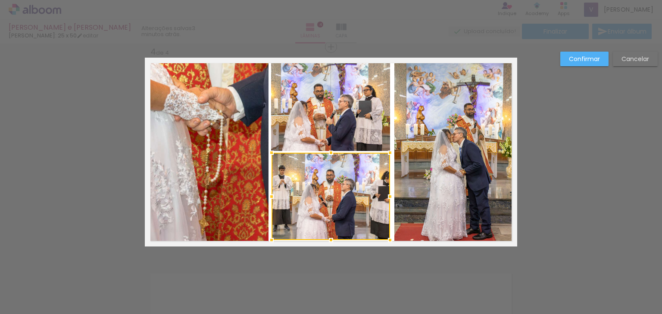
click at [376, 195] on div at bounding box center [330, 196] width 118 height 87
click at [389, 199] on div at bounding box center [390, 196] width 17 height 17
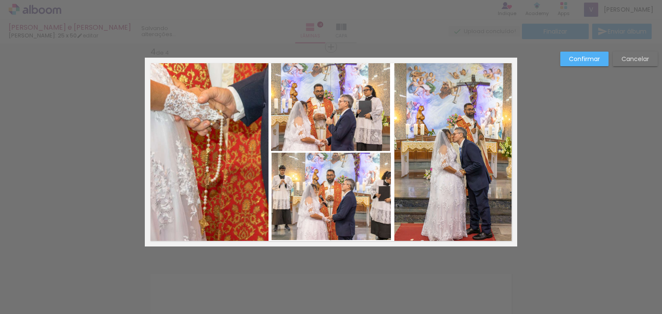
click at [376, 106] on quentale-photo at bounding box center [330, 107] width 119 height 88
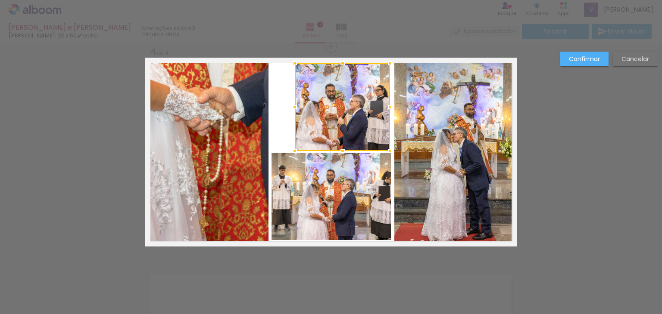
drag, startPoint x: 269, startPoint y: 109, endPoint x: 294, endPoint y: 109, distance: 25.0
click at [294, 109] on div at bounding box center [294, 107] width 17 height 17
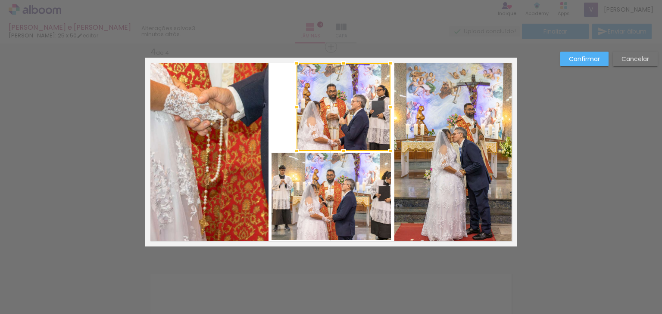
click at [290, 184] on quentale-photo at bounding box center [330, 196] width 119 height 87
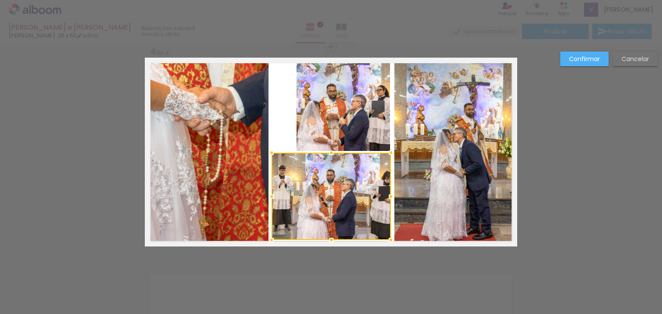
click at [290, 184] on div at bounding box center [330, 196] width 119 height 87
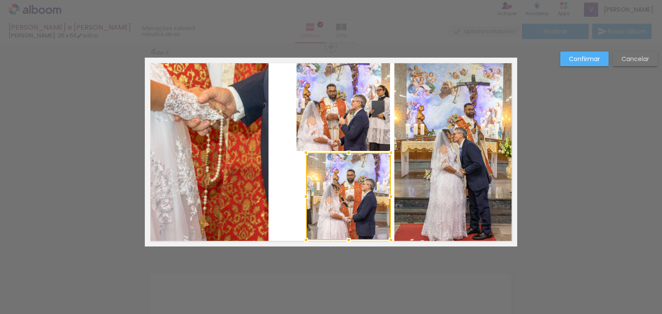
drag, startPoint x: 268, startPoint y: 195, endPoint x: 302, endPoint y: 191, distance: 34.7
click at [302, 191] on div at bounding box center [305, 196] width 17 height 17
click at [304, 106] on quentale-photo at bounding box center [343, 107] width 94 height 88
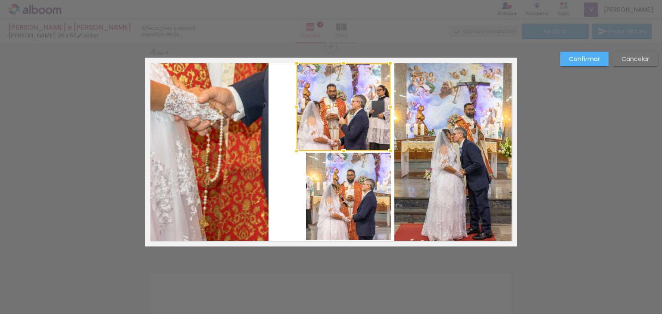
click at [304, 106] on div at bounding box center [343, 107] width 94 height 88
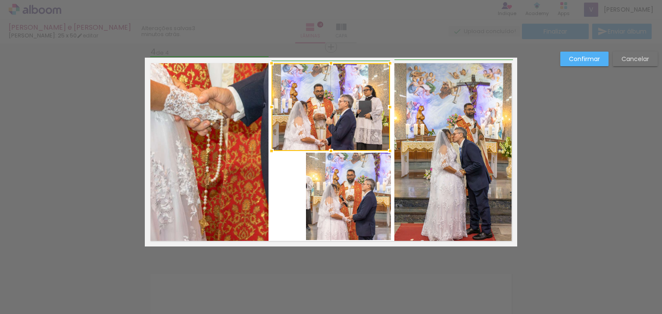
drag, startPoint x: 292, startPoint y: 108, endPoint x: 269, endPoint y: 110, distance: 23.4
click at [269, 110] on div at bounding box center [271, 107] width 17 height 17
click at [255, 108] on quentale-photo at bounding box center [209, 151] width 118 height 184
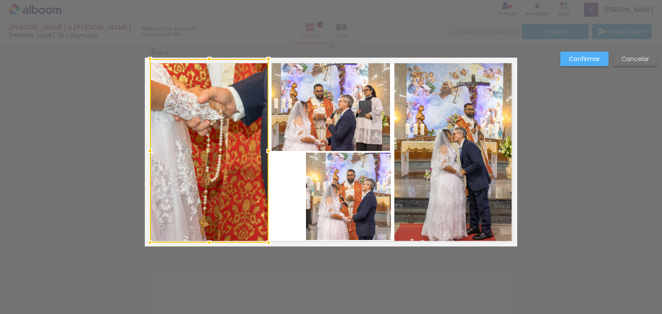
click at [255, 108] on div at bounding box center [209, 151] width 118 height 184
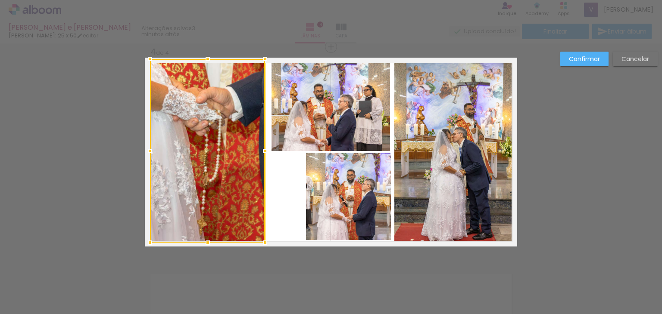
drag, startPoint x: 264, startPoint y: 153, endPoint x: 259, endPoint y: 152, distance: 4.9
click at [259, 152] on div at bounding box center [264, 151] width 17 height 17
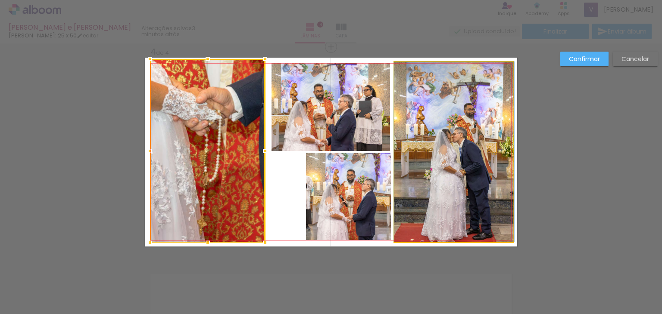
click at [419, 122] on quentale-photo at bounding box center [453, 152] width 118 height 180
click at [265, 122] on div at bounding box center [207, 151] width 115 height 184
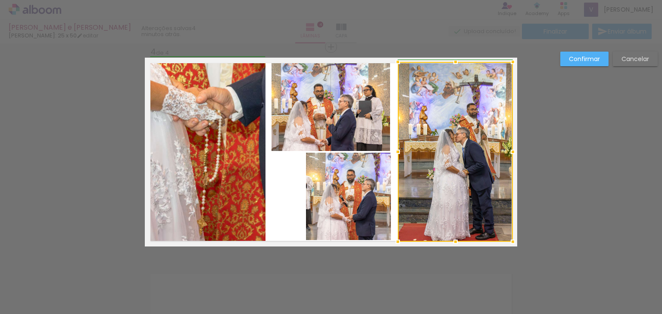
click at [395, 152] on div at bounding box center [397, 151] width 17 height 17
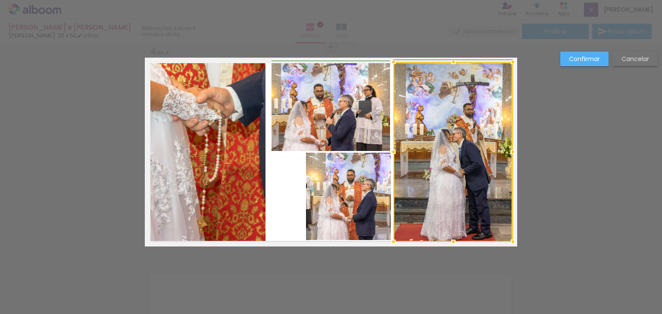
click at [394, 153] on div at bounding box center [393, 151] width 17 height 17
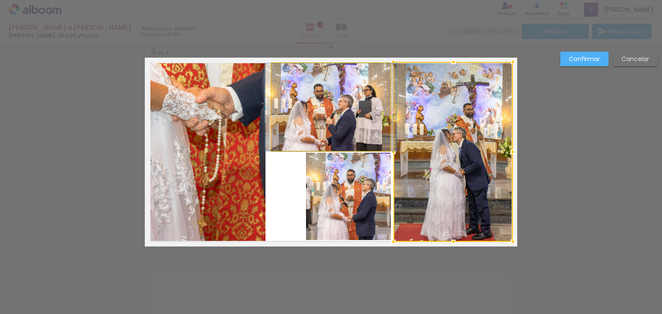
click at [289, 118] on quentale-photo at bounding box center [330, 107] width 118 height 88
click at [393, 118] on div at bounding box center [452, 152] width 119 height 180
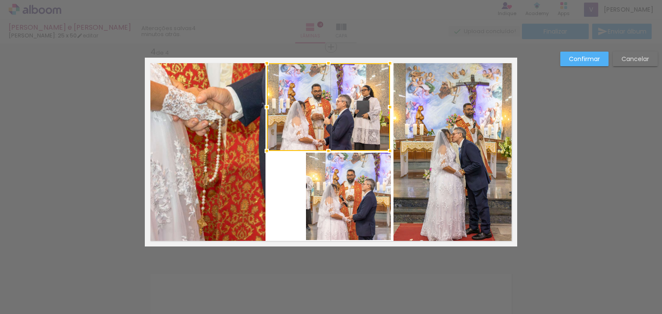
drag, startPoint x: 268, startPoint y: 107, endPoint x: 262, endPoint y: 107, distance: 6.0
click at [262, 107] on div at bounding box center [266, 107] width 17 height 17
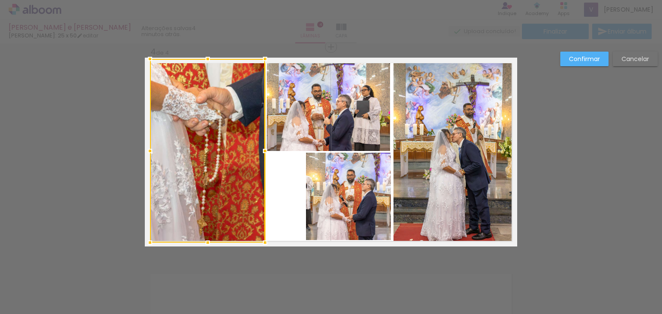
click at [375, 109] on quentale-photo at bounding box center [328, 107] width 123 height 88
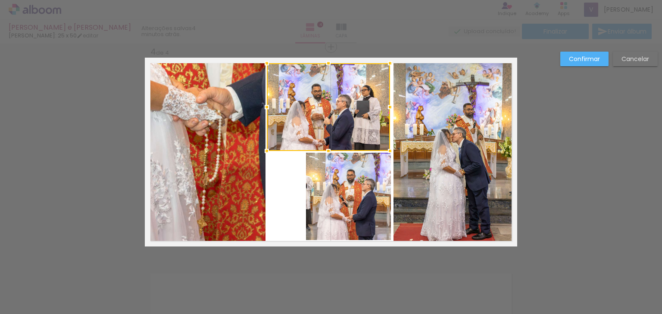
click at [375, 109] on div at bounding box center [328, 107] width 123 height 88
click at [388, 109] on div at bounding box center [391, 107] width 17 height 17
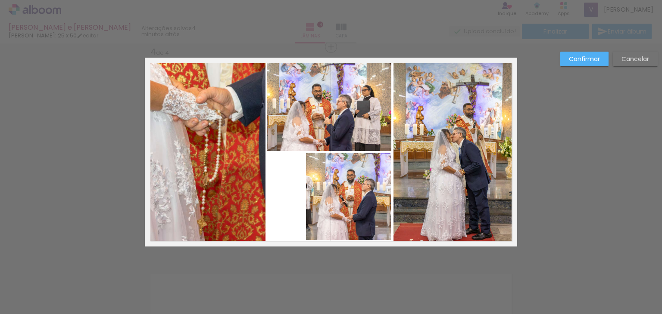
click at [312, 201] on quentale-photo at bounding box center [348, 196] width 85 height 87
click at [312, 201] on div at bounding box center [348, 196] width 85 height 87
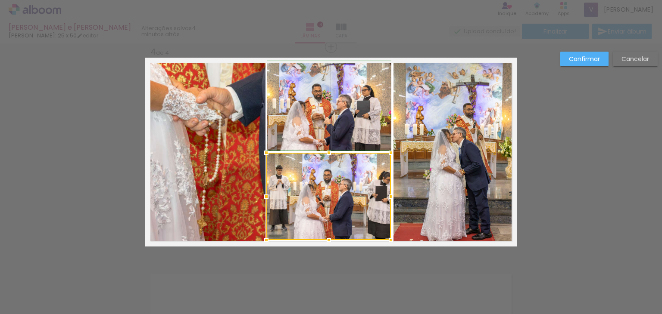
drag, startPoint x: 300, startPoint y: 197, endPoint x: 265, endPoint y: 194, distance: 35.1
click at [262, 196] on div at bounding box center [266, 196] width 17 height 17
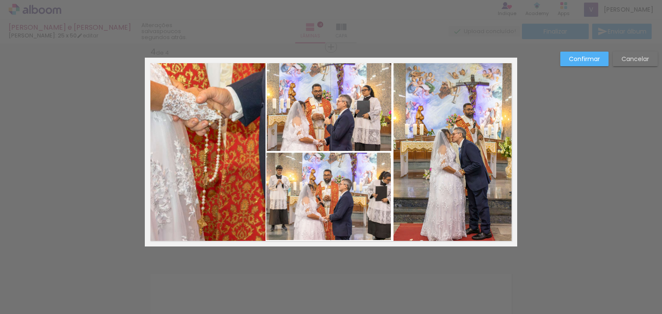
click at [393, 187] on quentale-photo at bounding box center [452, 152] width 119 height 180
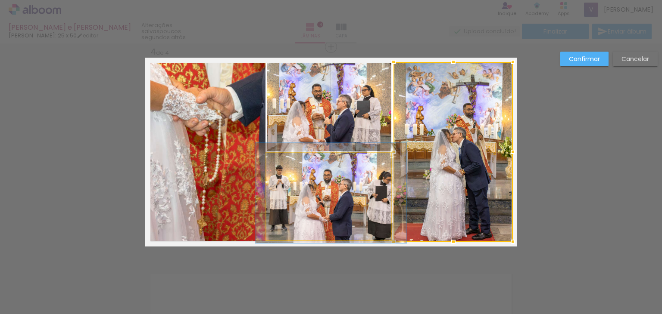
click at [377, 191] on quentale-photo at bounding box center [328, 196] width 124 height 87
click at [393, 191] on div at bounding box center [452, 152] width 119 height 180
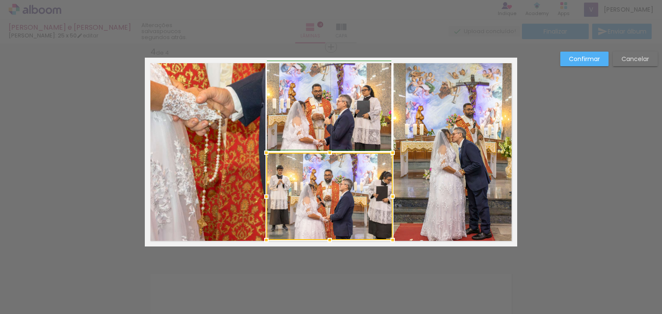
click at [392, 195] on div at bounding box center [392, 196] width 17 height 17
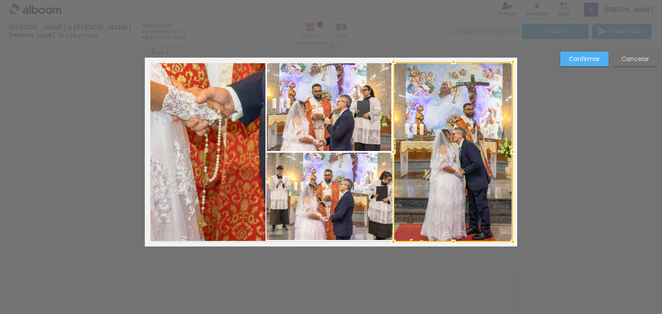
click at [436, 174] on div at bounding box center [452, 152] width 119 height 180
click at [426, 177] on div at bounding box center [452, 152] width 119 height 180
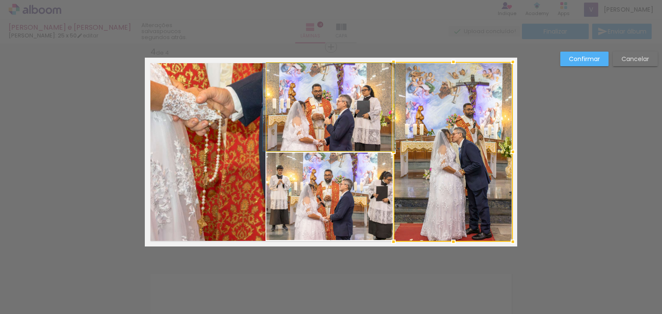
click at [366, 87] on quentale-photo at bounding box center [329, 107] width 124 height 88
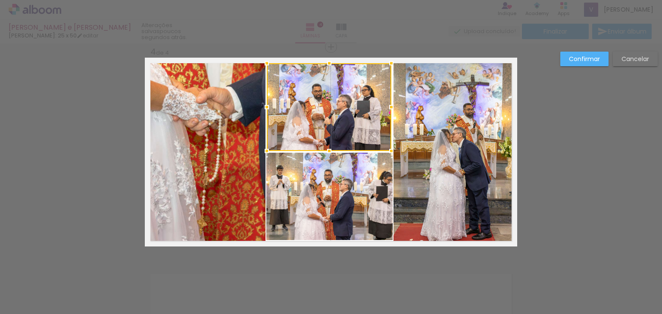
click at [370, 189] on quentale-photo at bounding box center [329, 196] width 126 height 87
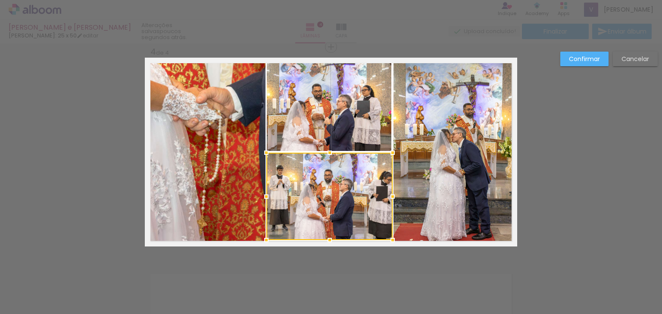
click at [370, 189] on div at bounding box center [329, 196] width 126 height 87
click at [386, 196] on div at bounding box center [391, 196] width 17 height 17
click at [407, 193] on quentale-photo at bounding box center [452, 152] width 119 height 180
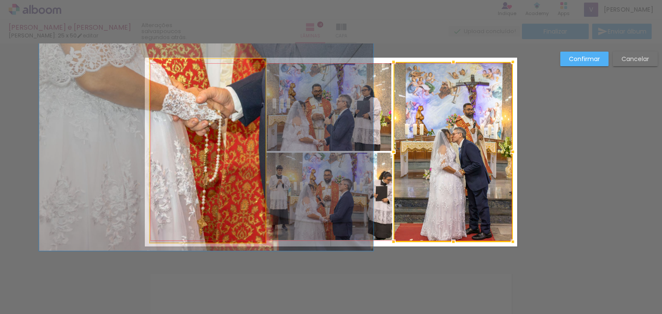
click at [229, 204] on quentale-photo at bounding box center [207, 151] width 115 height 184
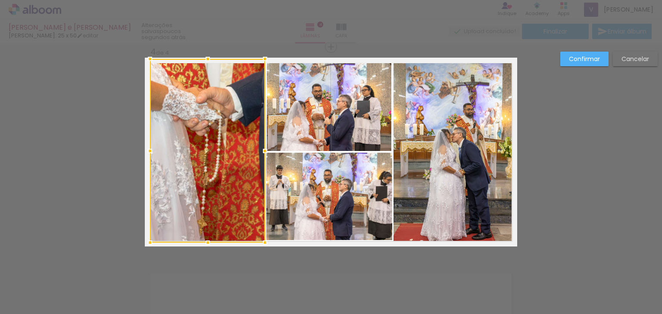
click at [379, 125] on quentale-photo at bounding box center [329, 107] width 124 height 88
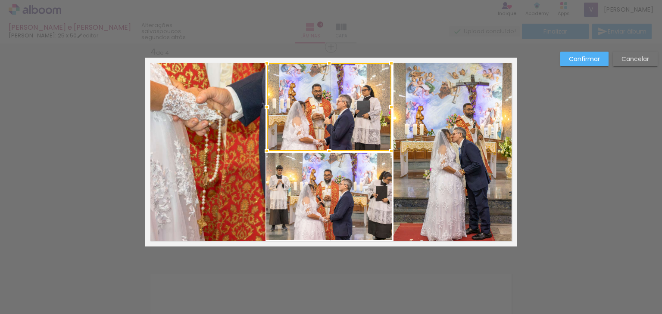
click at [379, 125] on div at bounding box center [329, 107] width 124 height 88
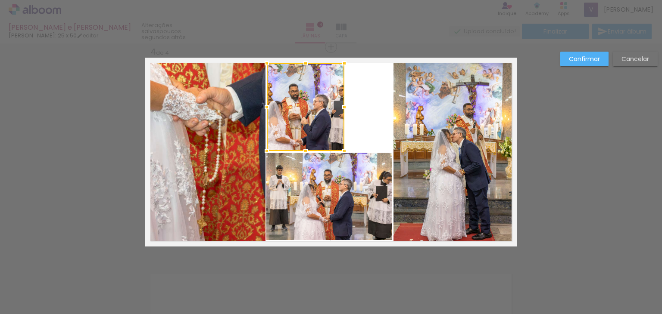
drag, startPoint x: 390, startPoint y: 109, endPoint x: 346, endPoint y: 112, distance: 44.5
click at [346, 112] on div at bounding box center [344, 107] width 17 height 17
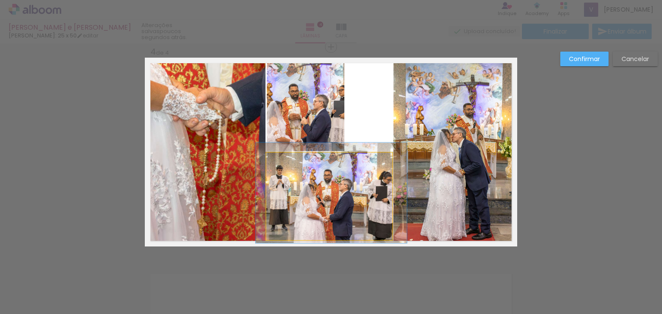
click at [370, 193] on quentale-photo at bounding box center [329, 196] width 126 height 87
click at [344, 151] on div at bounding box center [306, 107] width 78 height 88
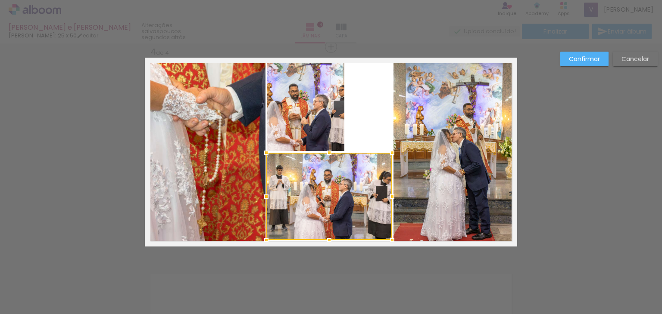
click at [327, 109] on quentale-photo at bounding box center [306, 107] width 78 height 88
click at [327, 153] on div at bounding box center [329, 196] width 126 height 87
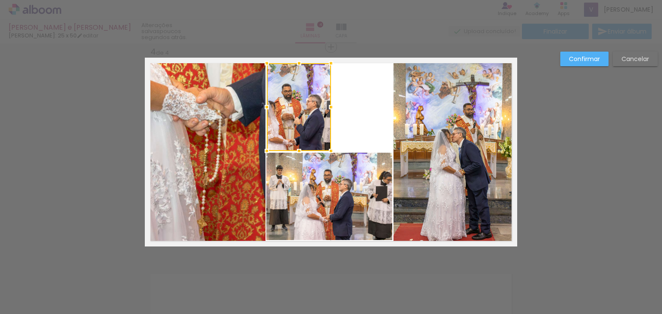
drag, startPoint x: 340, startPoint y: 109, endPoint x: 327, endPoint y: 109, distance: 13.4
click at [327, 109] on div at bounding box center [330, 107] width 17 height 17
click at [348, 209] on quentale-photo at bounding box center [329, 196] width 126 height 87
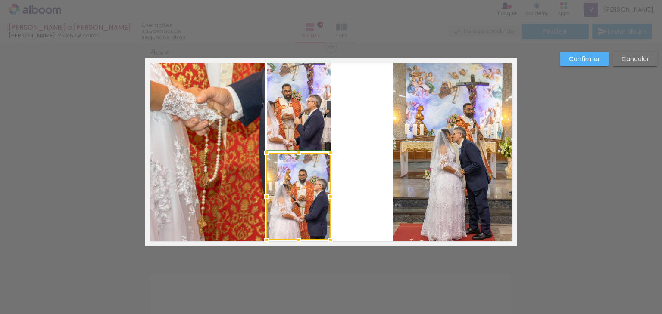
drag, startPoint x: 387, startPoint y: 197, endPoint x: 323, endPoint y: 195, distance: 63.8
click at [323, 195] on div at bounding box center [330, 196] width 17 height 17
click at [350, 191] on quentale-layouter at bounding box center [331, 152] width 372 height 189
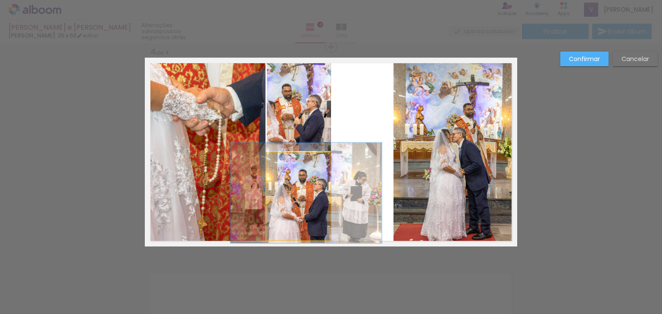
click at [317, 181] on quentale-photo at bounding box center [298, 196] width 64 height 87
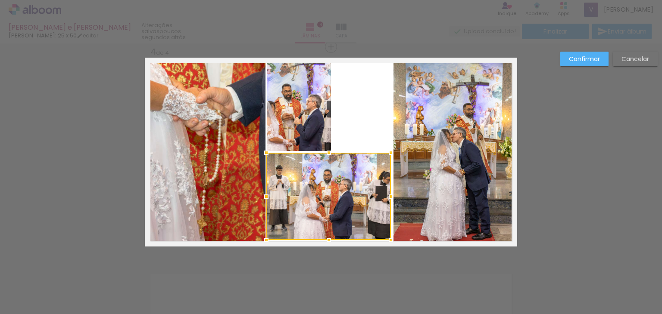
drag, startPoint x: 326, startPoint y: 191, endPoint x: 389, endPoint y: 186, distance: 63.1
click at [389, 186] on album-spread "4 de 4" at bounding box center [331, 152] width 372 height 189
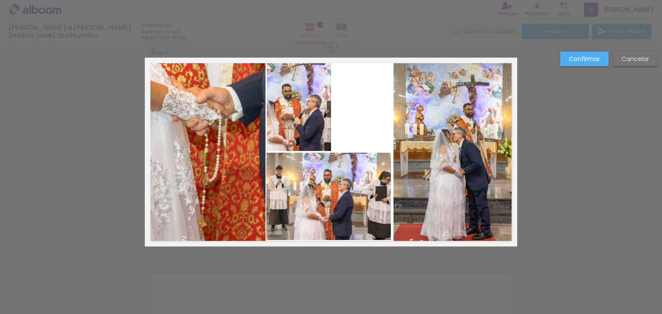
click at [320, 129] on quentale-photo at bounding box center [299, 107] width 64 height 88
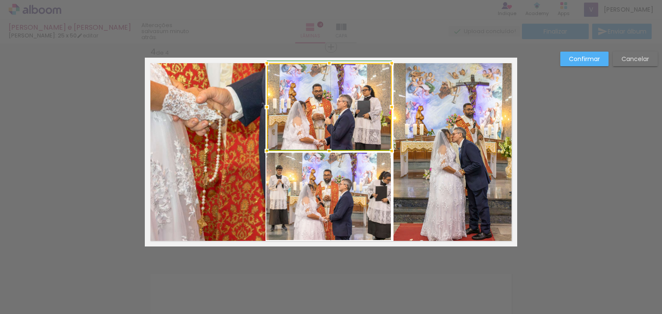
drag, startPoint x: 329, startPoint y: 104, endPoint x: 390, endPoint y: 108, distance: 60.9
click at [390, 108] on div at bounding box center [391, 107] width 17 height 17
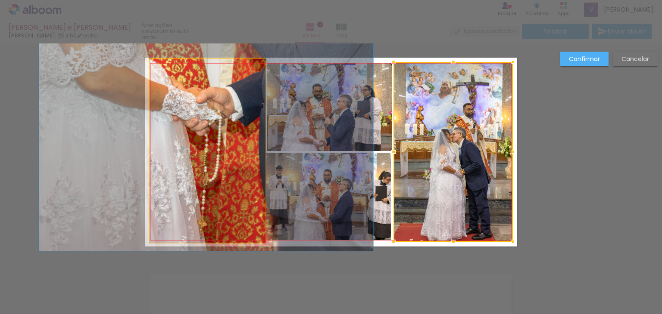
click at [227, 131] on quentale-photo at bounding box center [207, 151] width 115 height 184
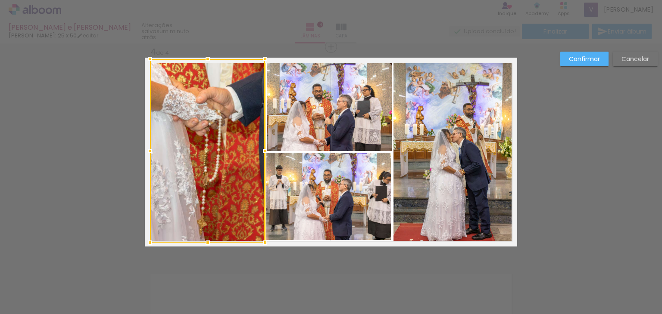
click at [0, 0] on slot "Confirmar" at bounding box center [0, 0] width 0 height 0
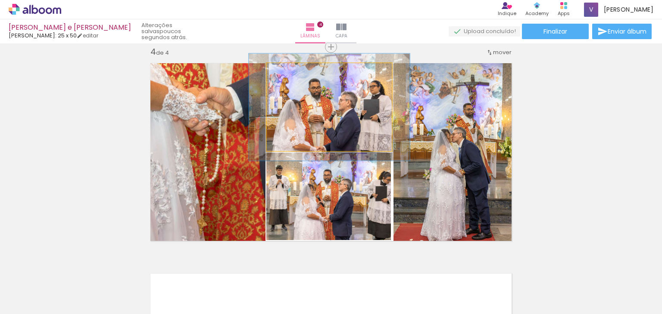
drag, startPoint x: 285, startPoint y: 71, endPoint x: 291, endPoint y: 71, distance: 6.5
click at [291, 71] on div at bounding box center [293, 72] width 8 height 8
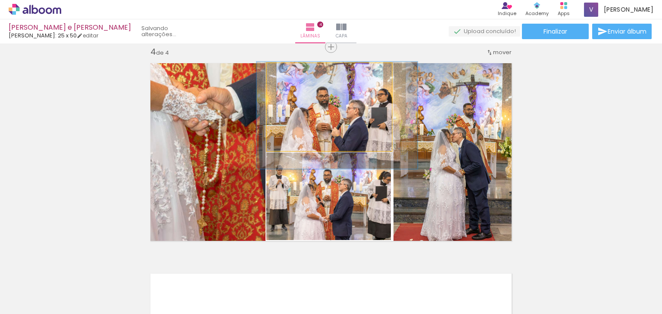
drag, startPoint x: 337, startPoint y: 111, endPoint x: 345, endPoint y: 119, distance: 11.3
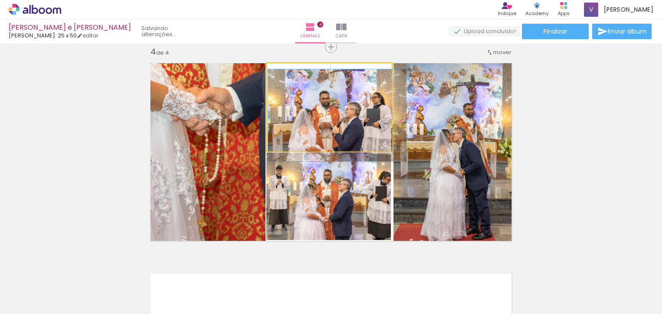
drag, startPoint x: 290, startPoint y: 71, endPoint x: 284, endPoint y: 71, distance: 5.6
type paper-slider "105"
click at [285, 71] on div at bounding box center [289, 72] width 8 height 8
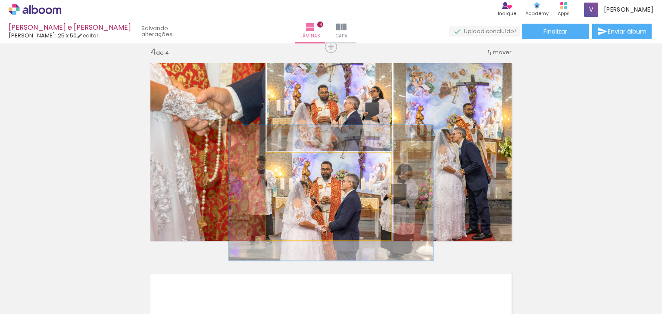
drag, startPoint x: 290, startPoint y: 161, endPoint x: 303, endPoint y: 161, distance: 13.4
click at [303, 161] on div at bounding box center [305, 162] width 8 height 8
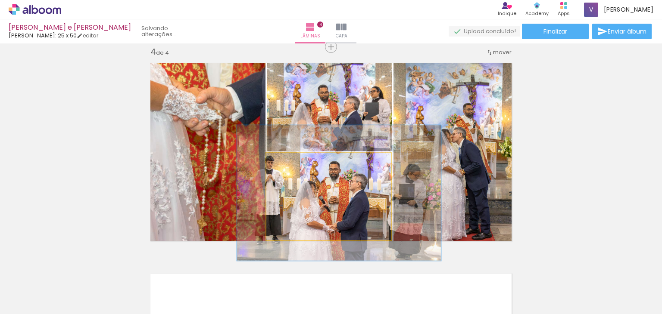
drag, startPoint x: 352, startPoint y: 200, endPoint x: 360, endPoint y: 200, distance: 8.2
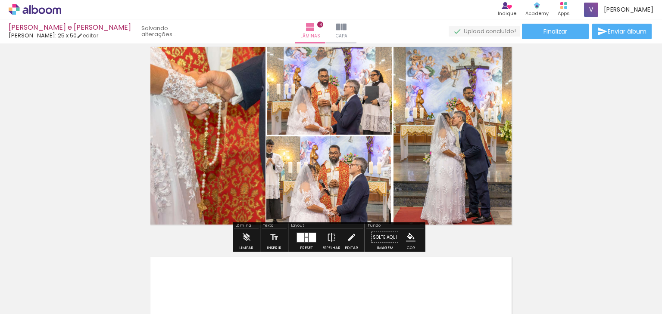
scroll to position [686, 0]
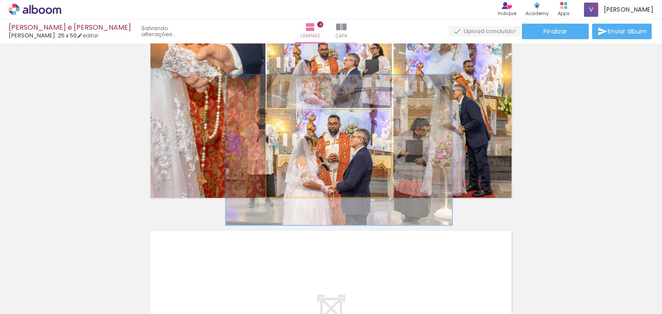
drag, startPoint x: 300, startPoint y: 121, endPoint x: 306, endPoint y: 121, distance: 5.6
type paper-slider "172"
click at [306, 121] on div at bounding box center [311, 119] width 14 height 14
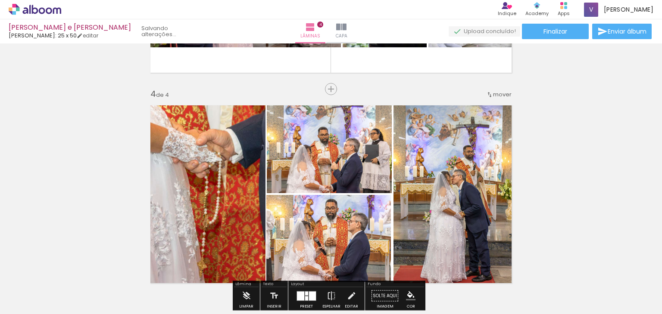
scroll to position [600, 0]
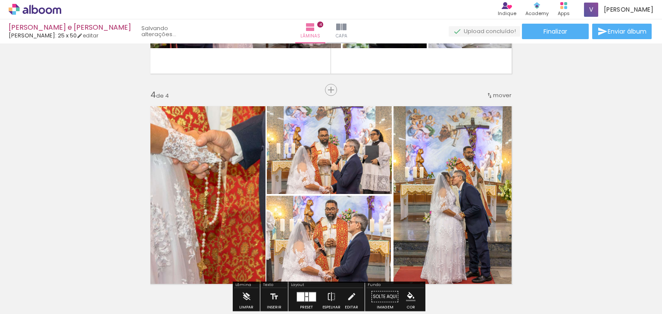
click at [339, 159] on quentale-photo at bounding box center [329, 150] width 125 height 88
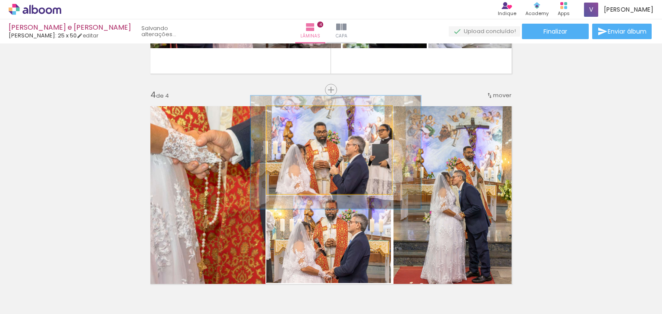
drag, startPoint x: 288, startPoint y: 117, endPoint x: 296, endPoint y: 115, distance: 8.4
type paper-slider "129"
click at [296, 115] on div at bounding box center [297, 116] width 14 height 14
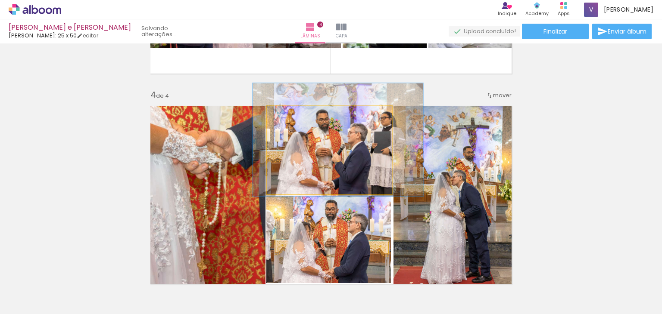
drag, startPoint x: 339, startPoint y: 160, endPoint x: 341, endPoint y: 148, distance: 12.7
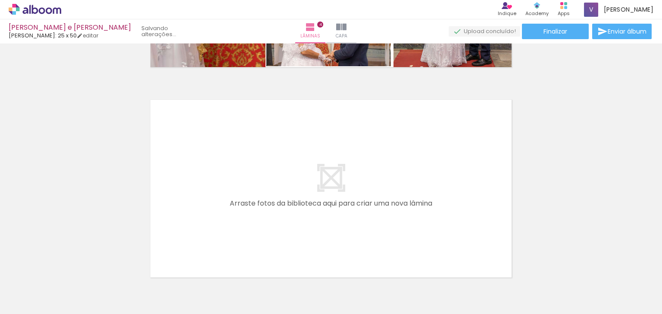
scroll to position [862, 0]
